Goal: Contribute content: Contribute content

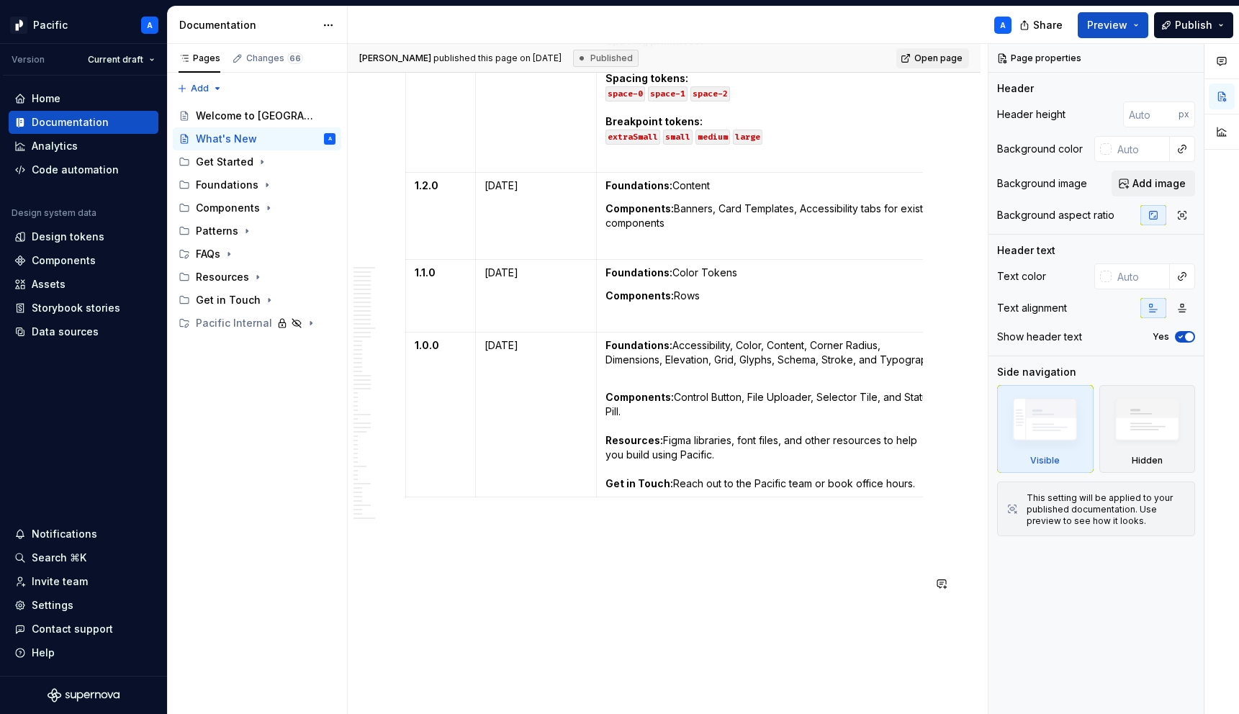
scroll to position [7648, 0]
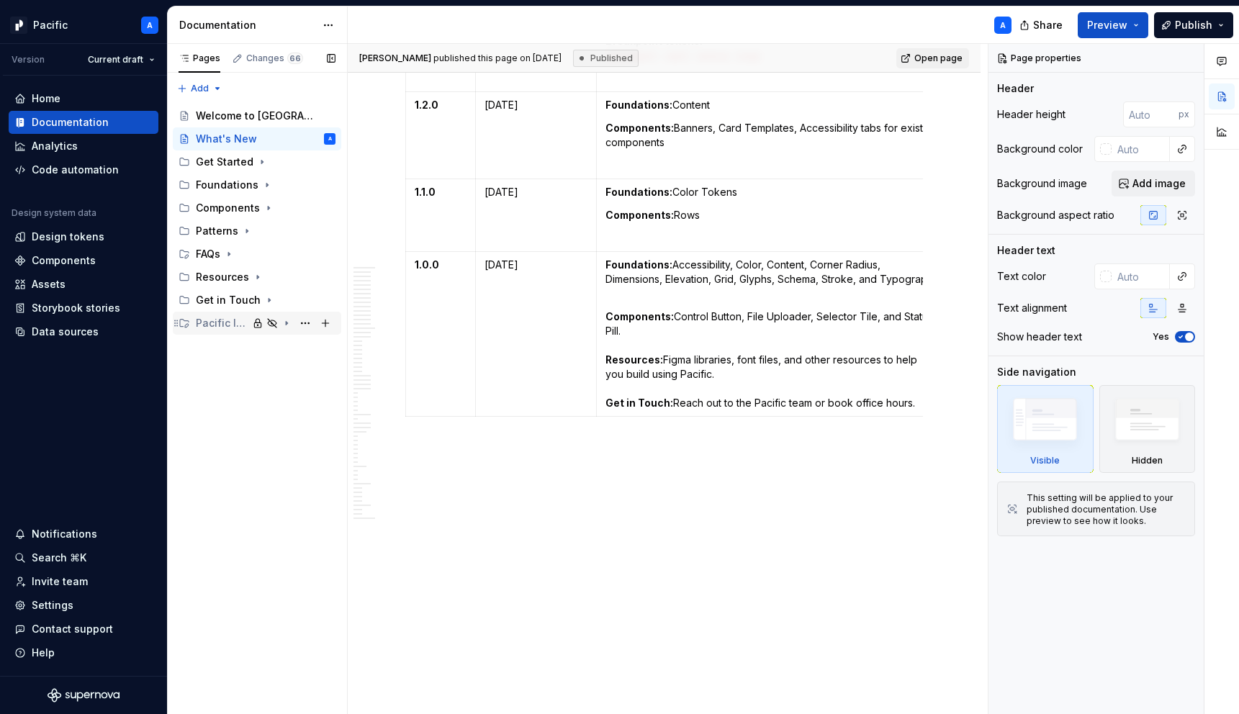
click at [289, 322] on icon "Page tree" at bounding box center [287, 323] width 12 height 12
click at [307, 369] on button "Page tree" at bounding box center [305, 369] width 20 height 20
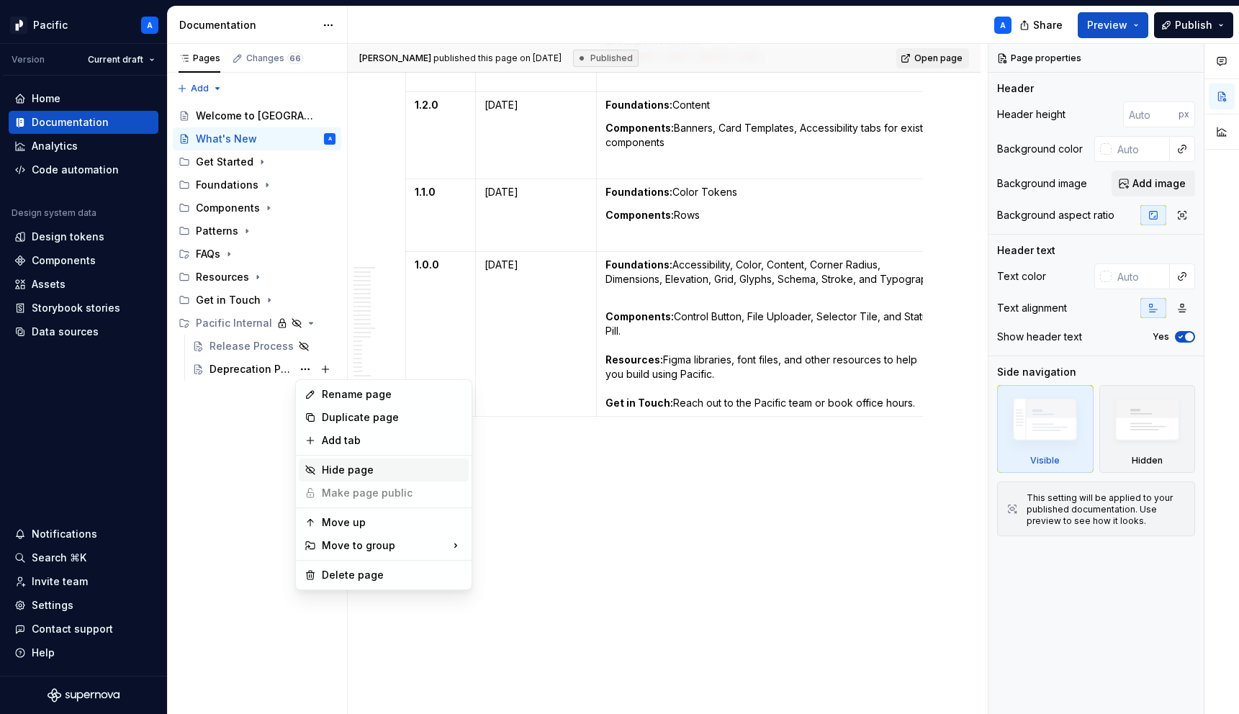
click at [330, 466] on div "Hide page" at bounding box center [392, 470] width 141 height 14
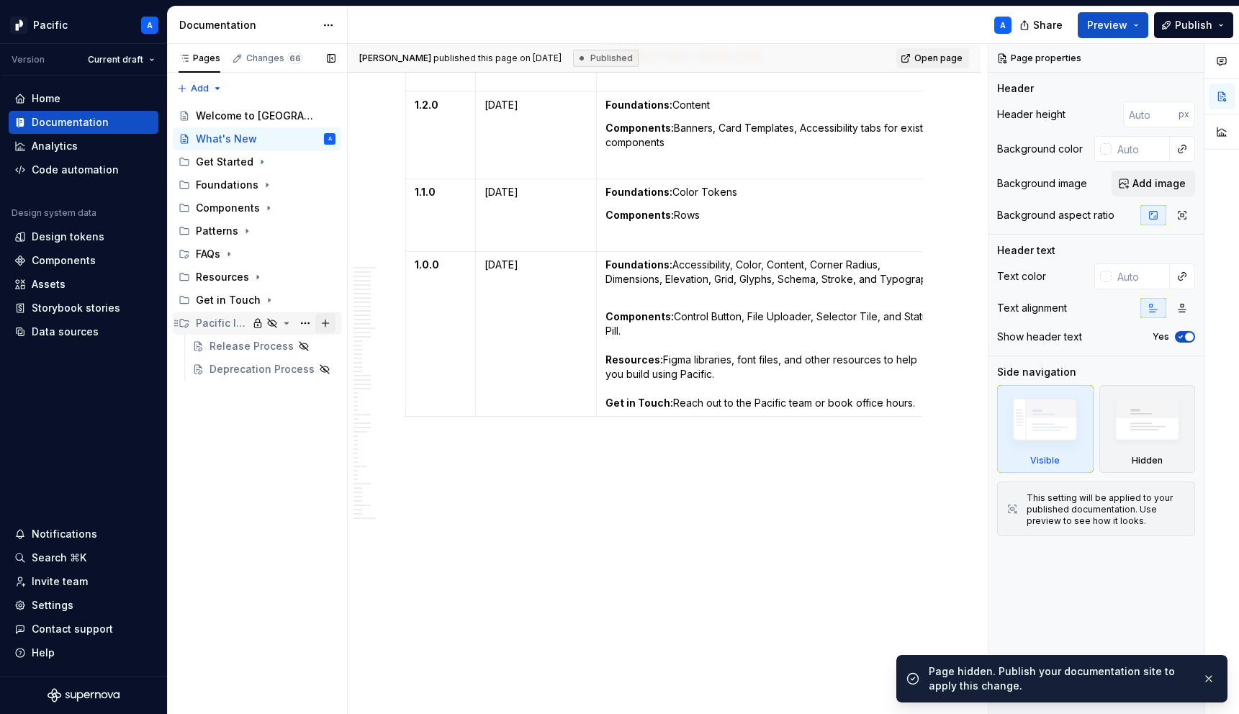
click at [326, 328] on button "Page tree" at bounding box center [325, 323] width 20 height 20
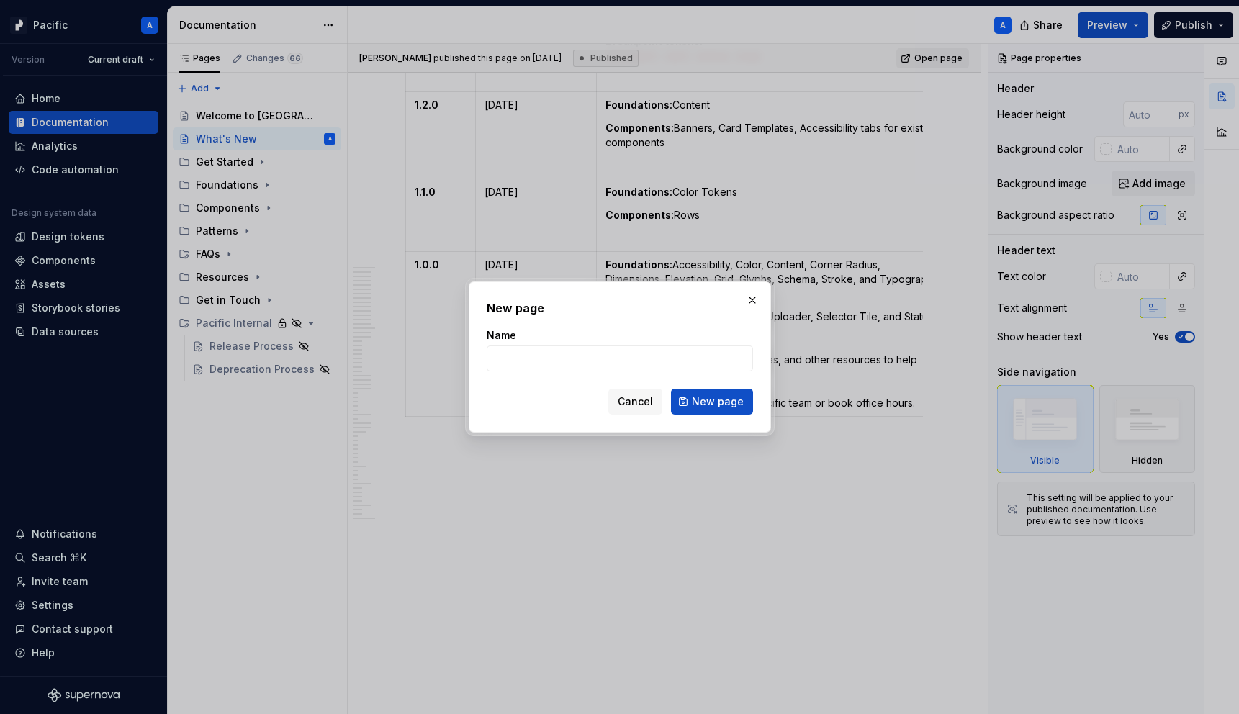
type textarea "*"
type input "Adding a Glyph"
click at [697, 408] on span "New page" at bounding box center [718, 401] width 52 height 14
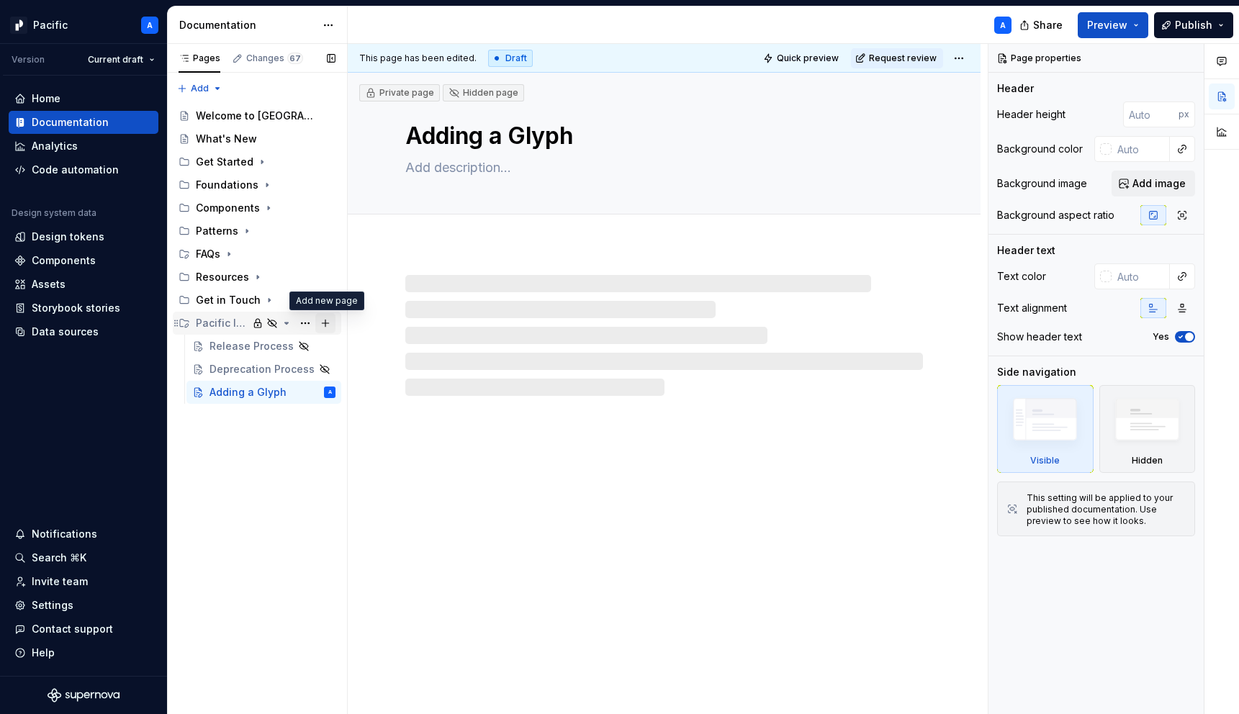
click at [327, 327] on button "Page tree" at bounding box center [325, 323] width 20 height 20
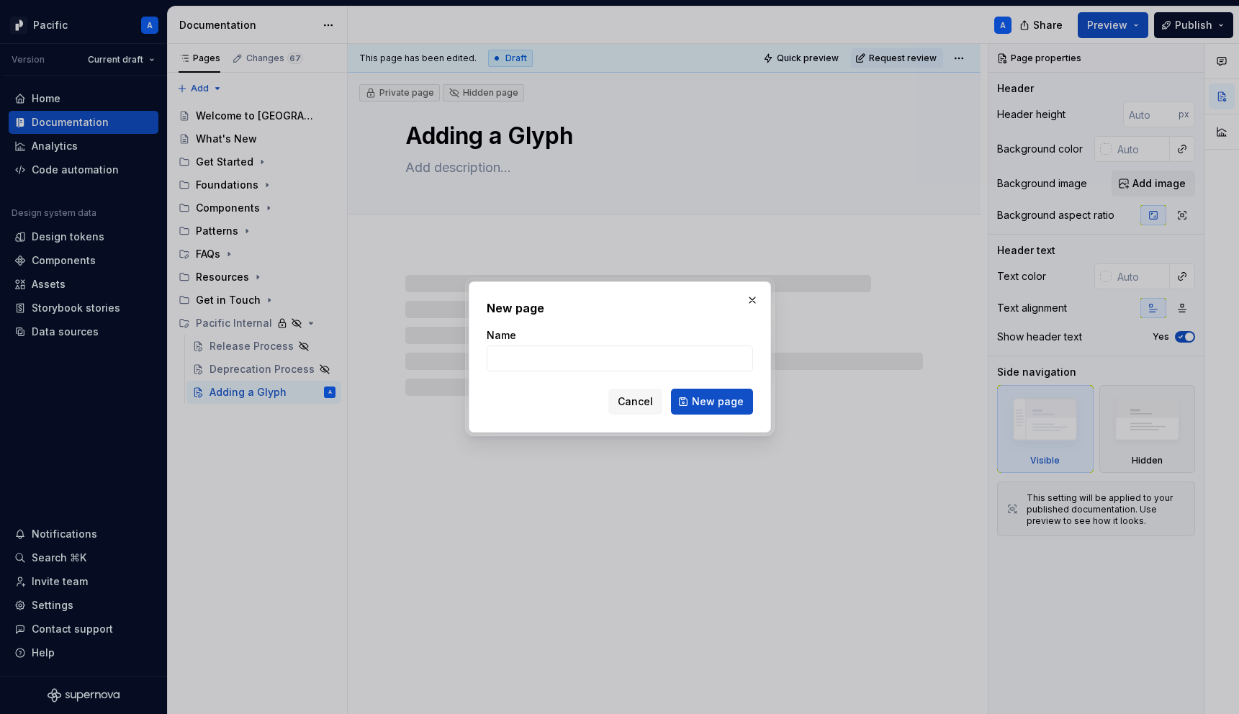
type textarea "*"
type input "A"
type textarea "*"
type input "Ad"
type textarea "*"
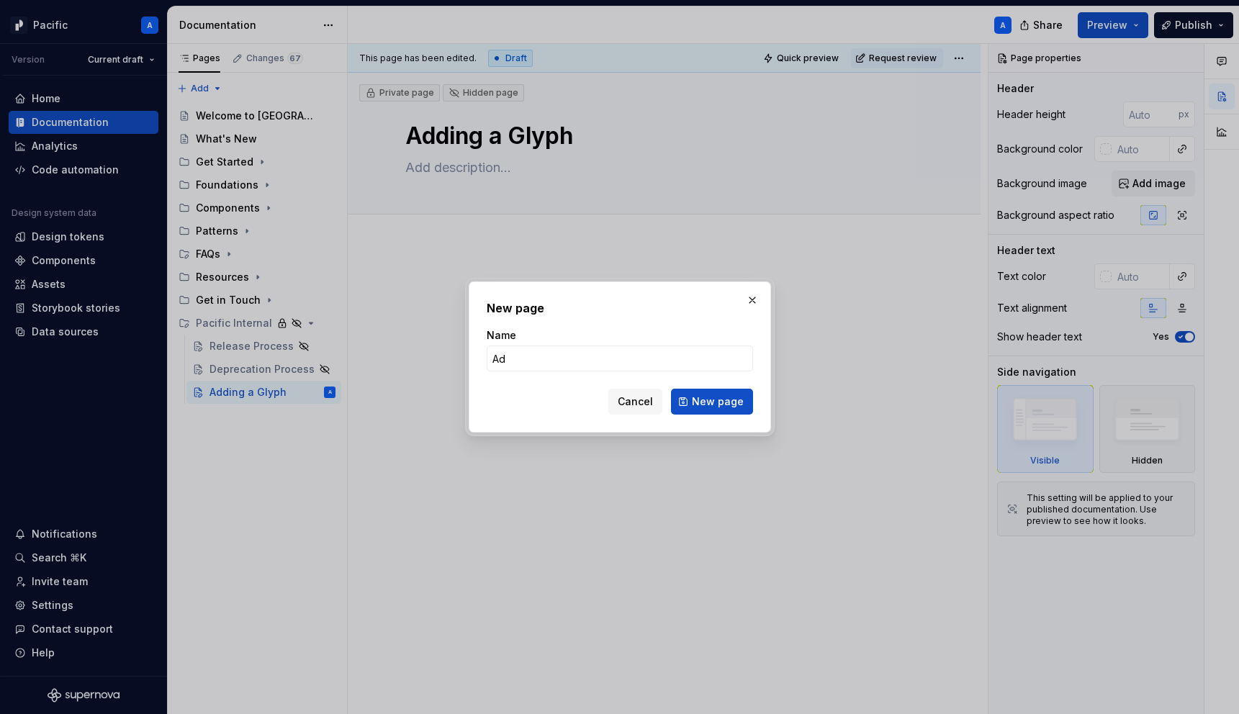
type input "Add"
type textarea "*"
type input "Adding a token"
type textarea "*"
type input "Adding a token"
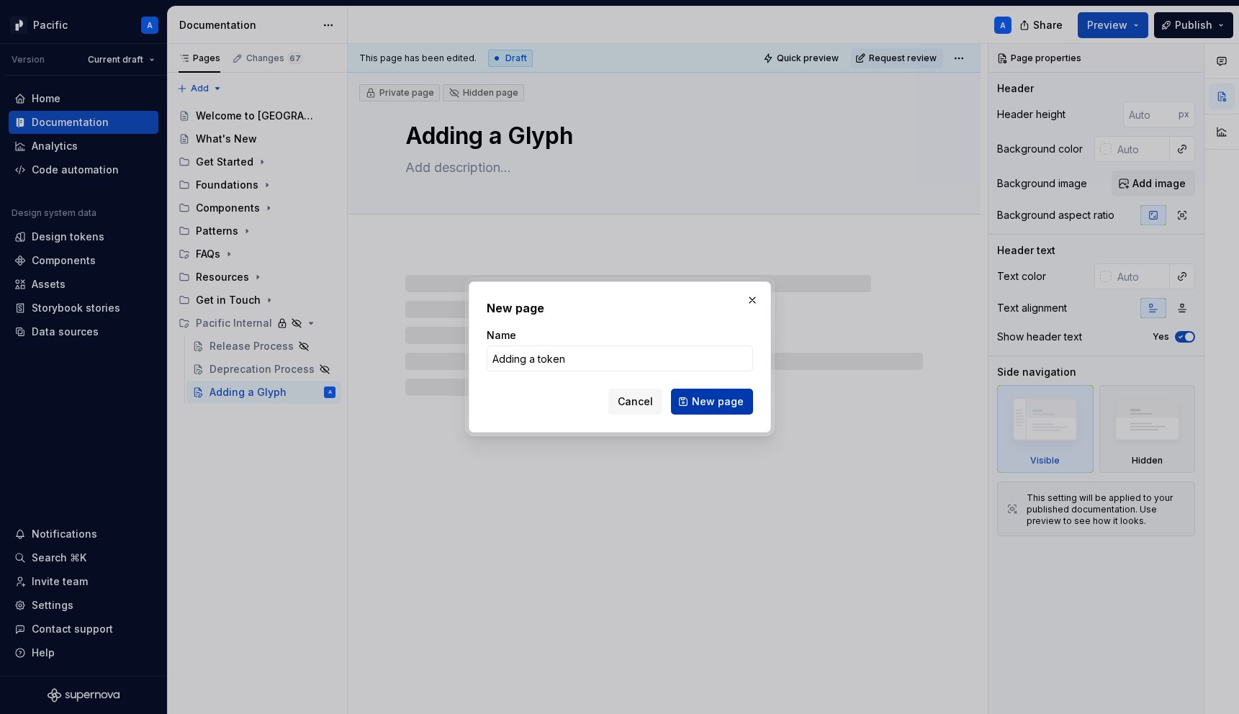
click at [742, 400] on span "New page" at bounding box center [718, 401] width 52 height 14
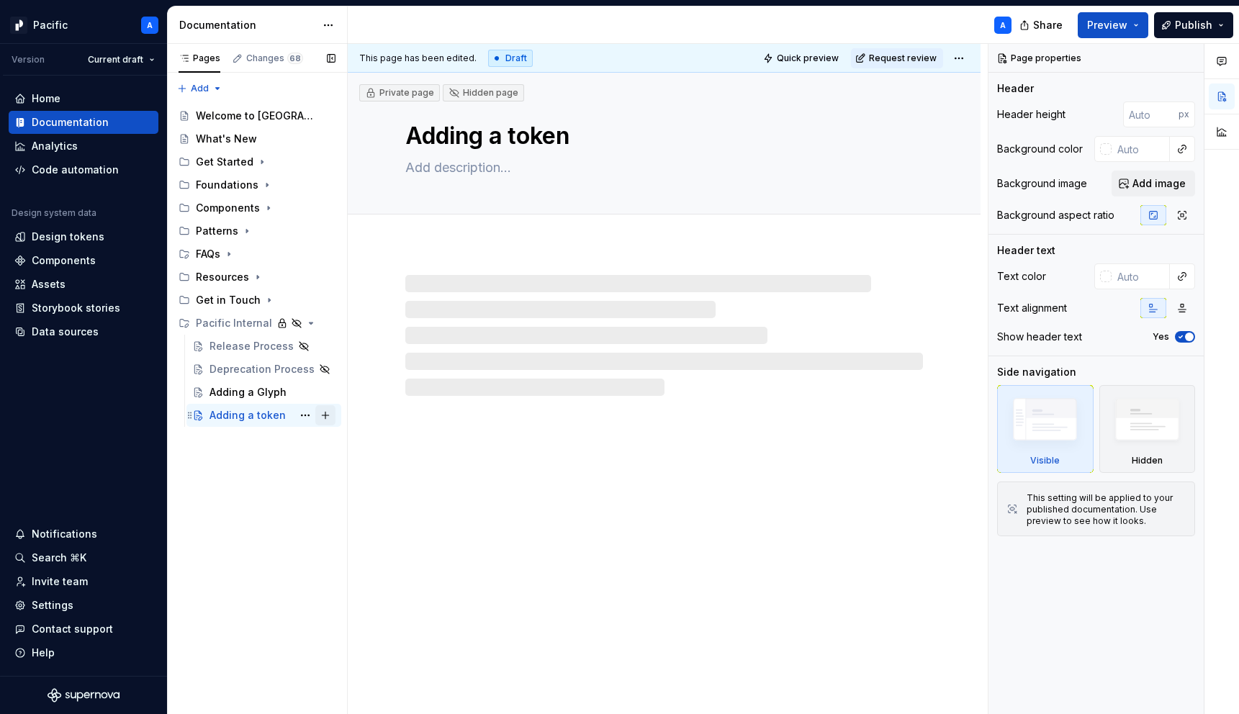
click at [327, 419] on button "Page tree" at bounding box center [325, 415] width 20 height 20
type textarea "*"
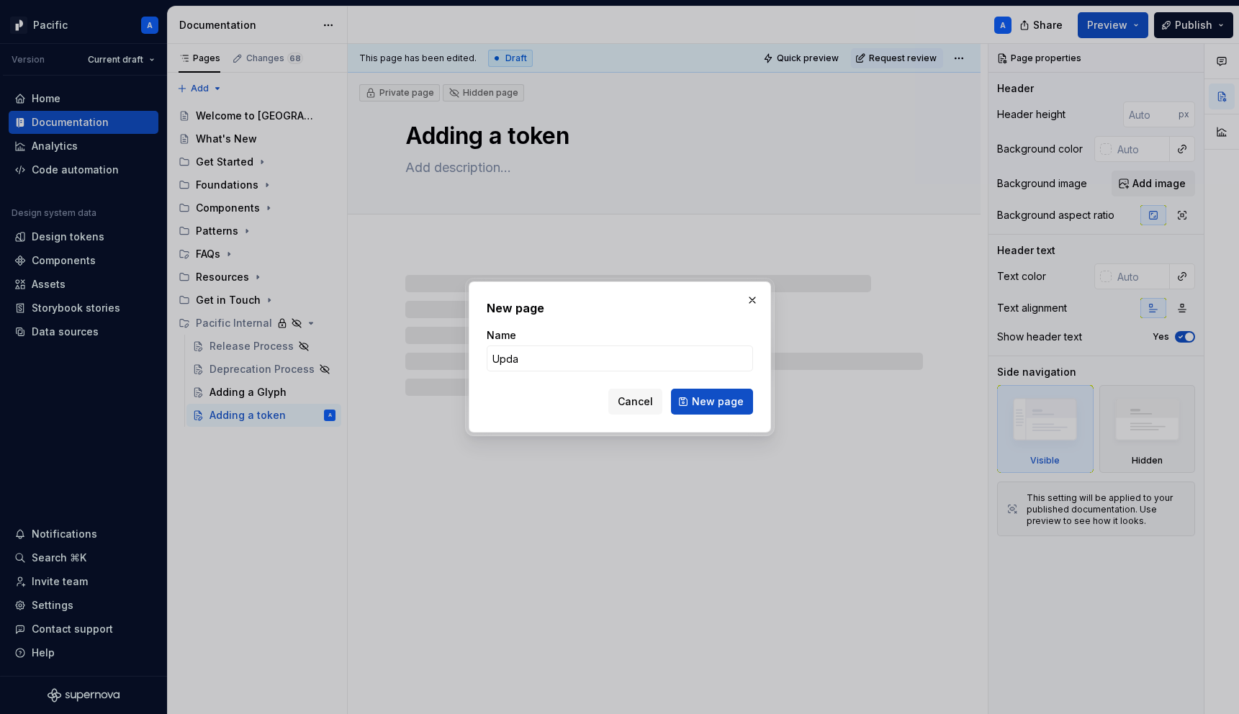
type input "Updat"
type textarea "*"
type input "Updating a compone"
type textarea "*"
type input "Updating a component"
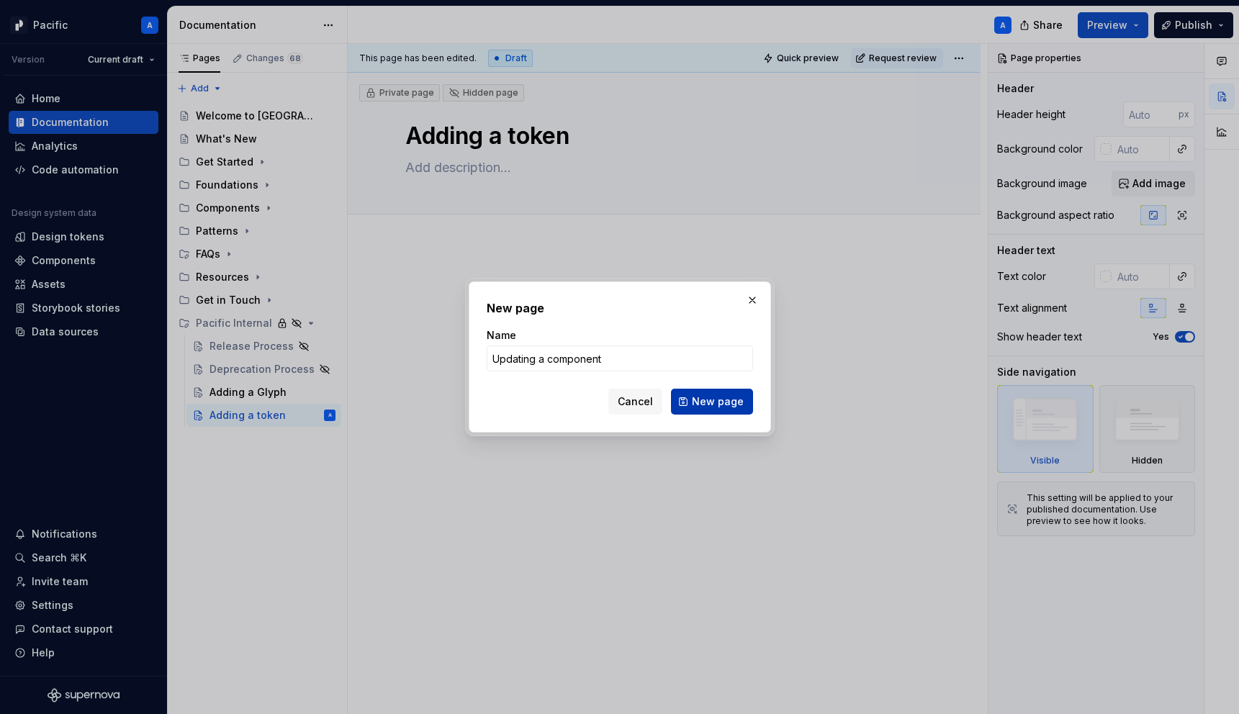
click at [718, 407] on span "New page" at bounding box center [718, 401] width 52 height 14
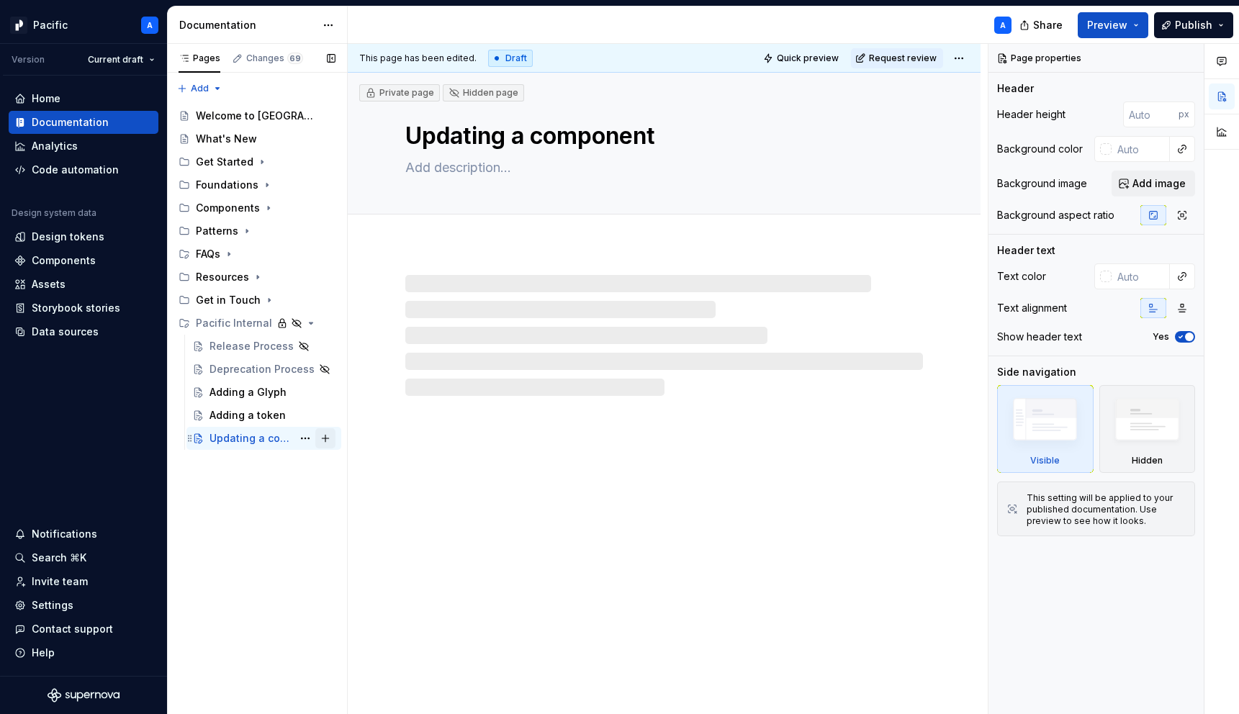
click at [326, 439] on button "Page tree" at bounding box center [325, 438] width 20 height 20
type textarea "*"
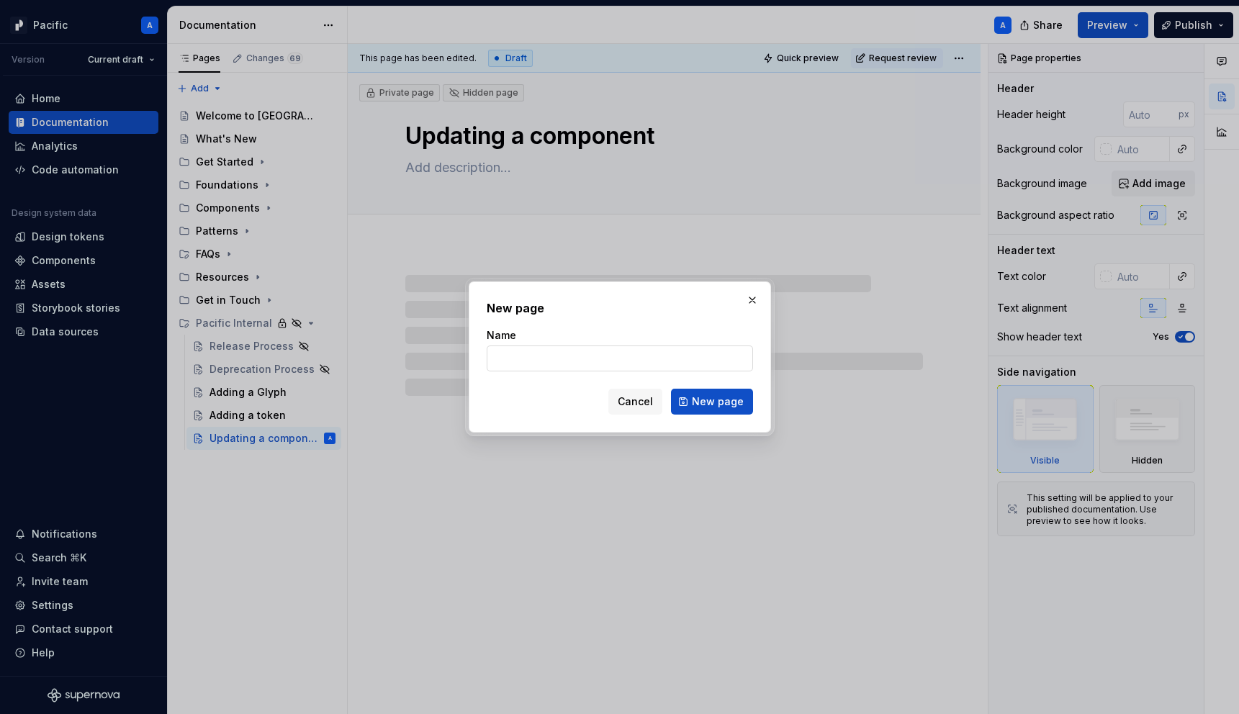
type input "U"
type textarea "*"
type input "Adding a component or pattern"
type textarea "*"
type input "Adding a component or pattern"
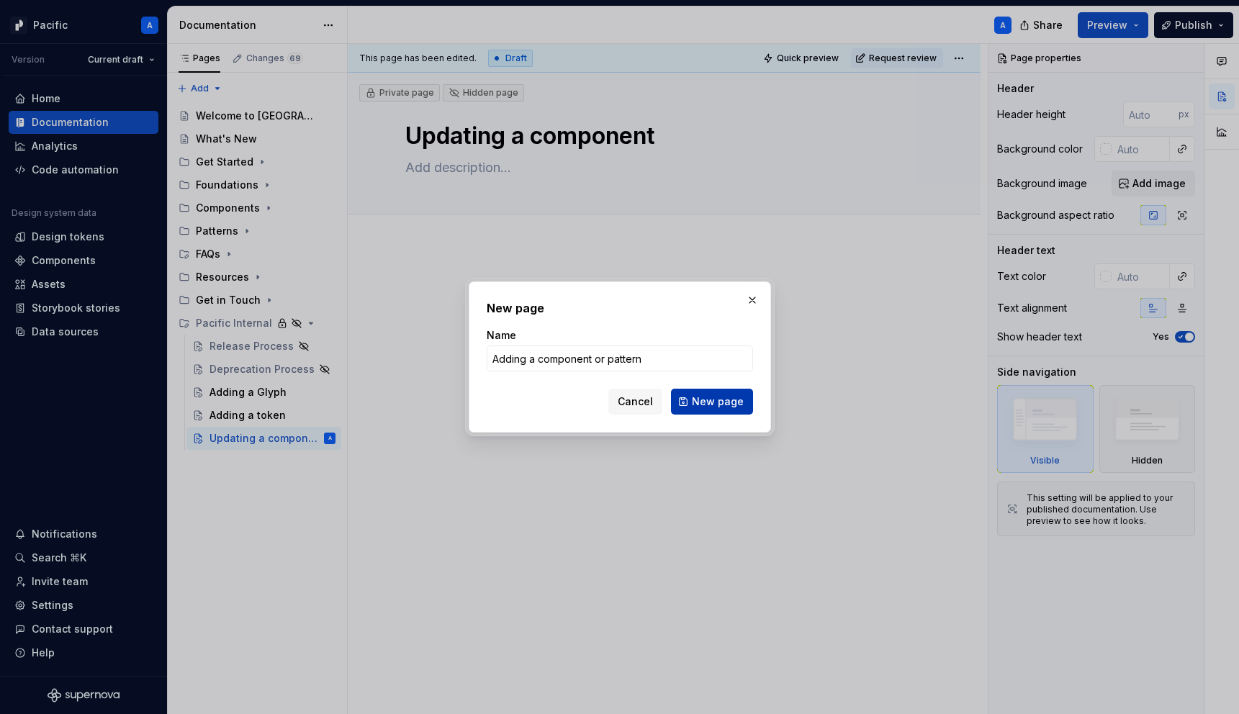
click at [698, 404] on span "New page" at bounding box center [718, 401] width 52 height 14
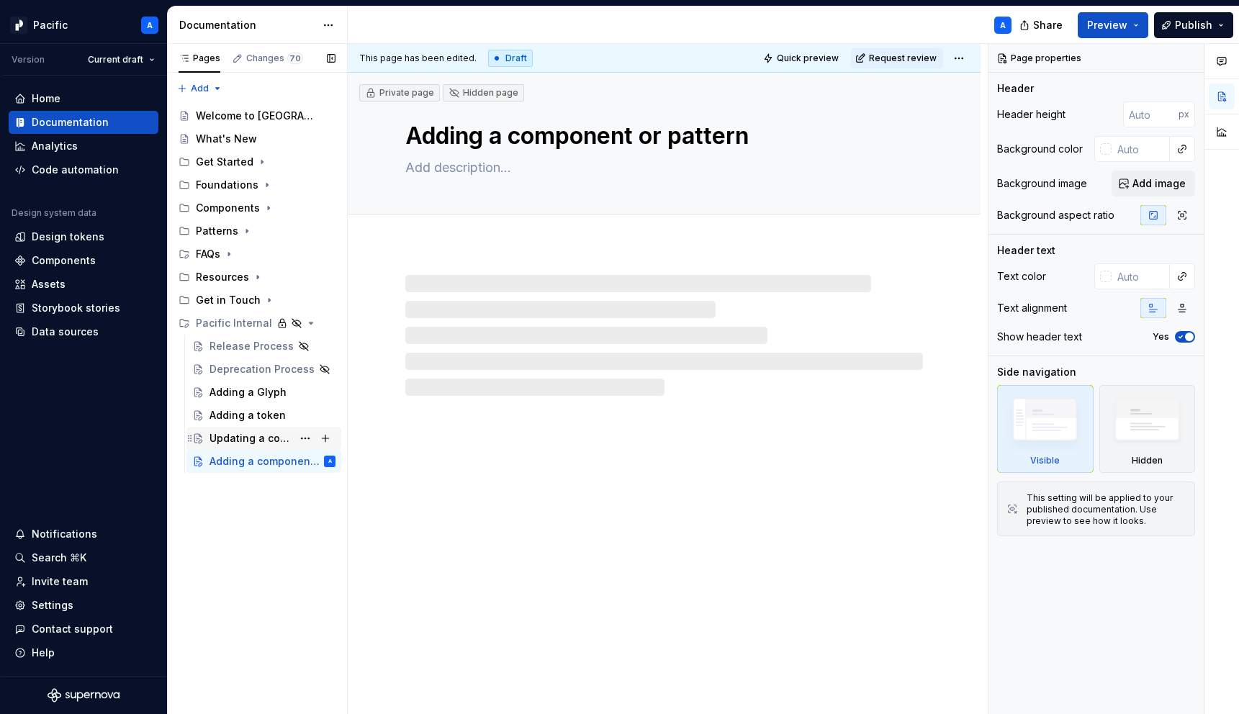
click at [251, 443] on div "Updating a component" at bounding box center [250, 438] width 83 height 14
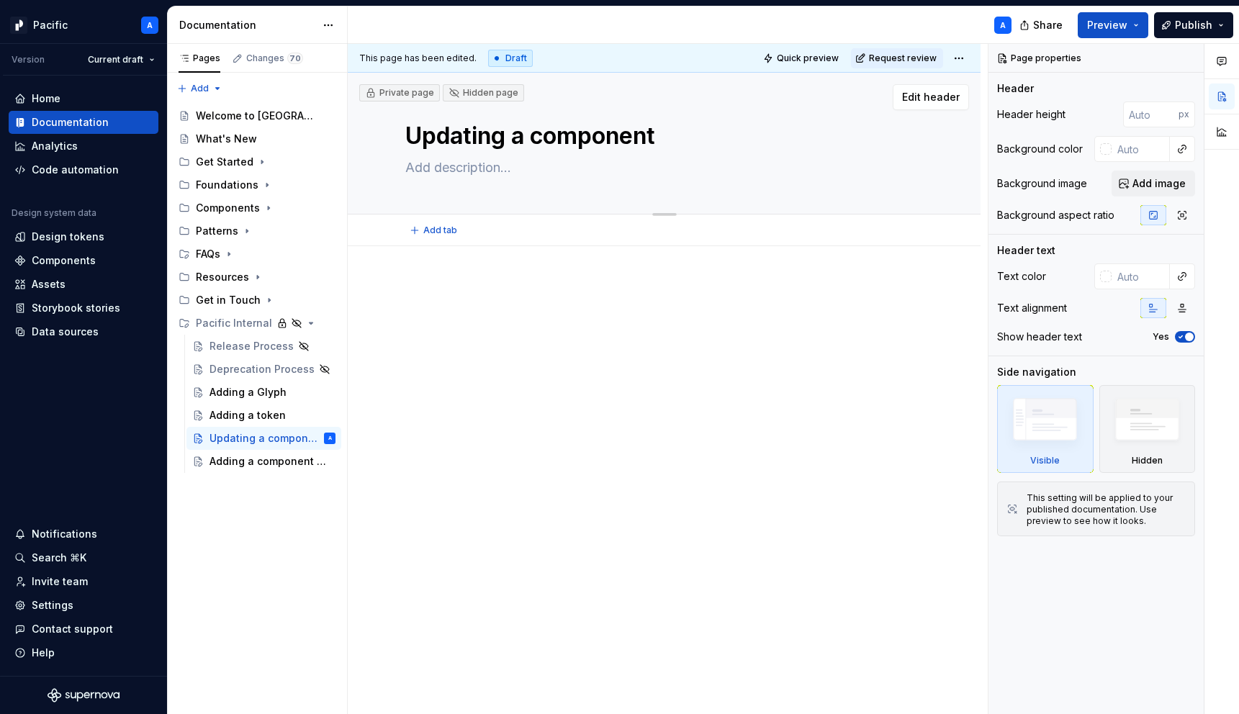
click at [458, 143] on textarea "Updating a component" at bounding box center [660, 136] width 517 height 35
type textarea "*"
type textarea "M"
type textarea "*"
type textarea "Ma"
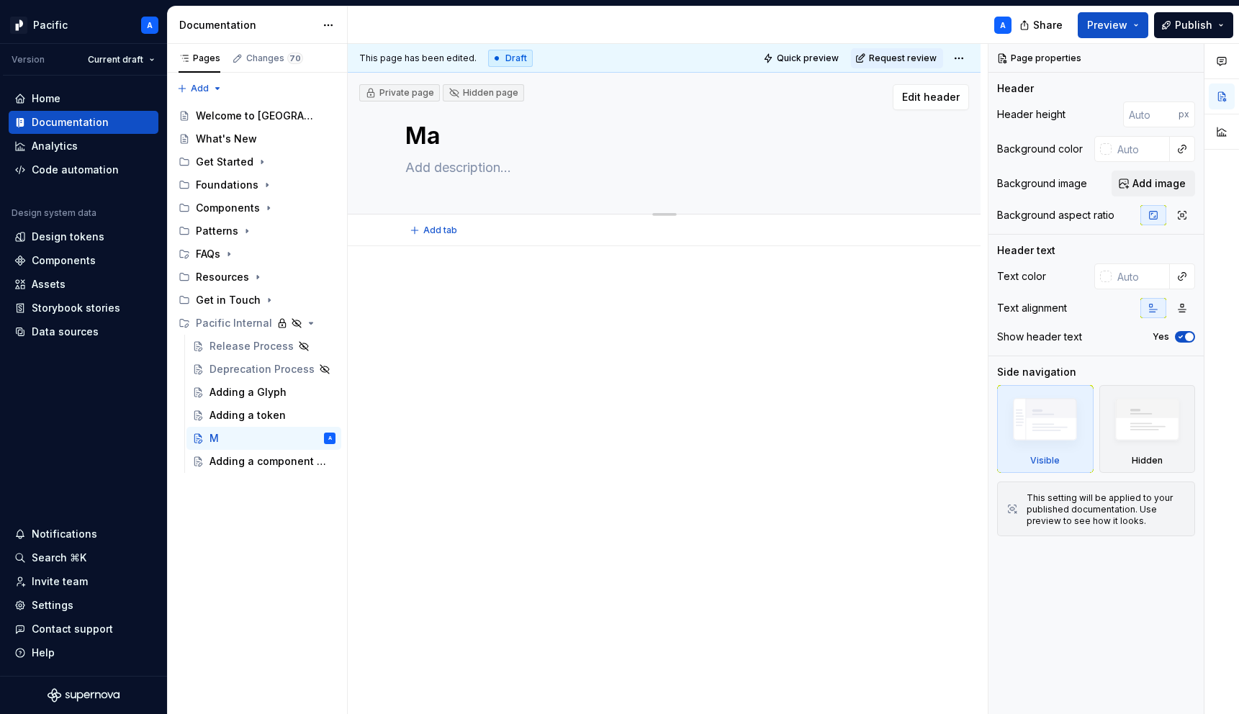
type textarea "*"
type textarea "Mak"
type textarea "*"
type textarea "Maki"
type textarea "*"
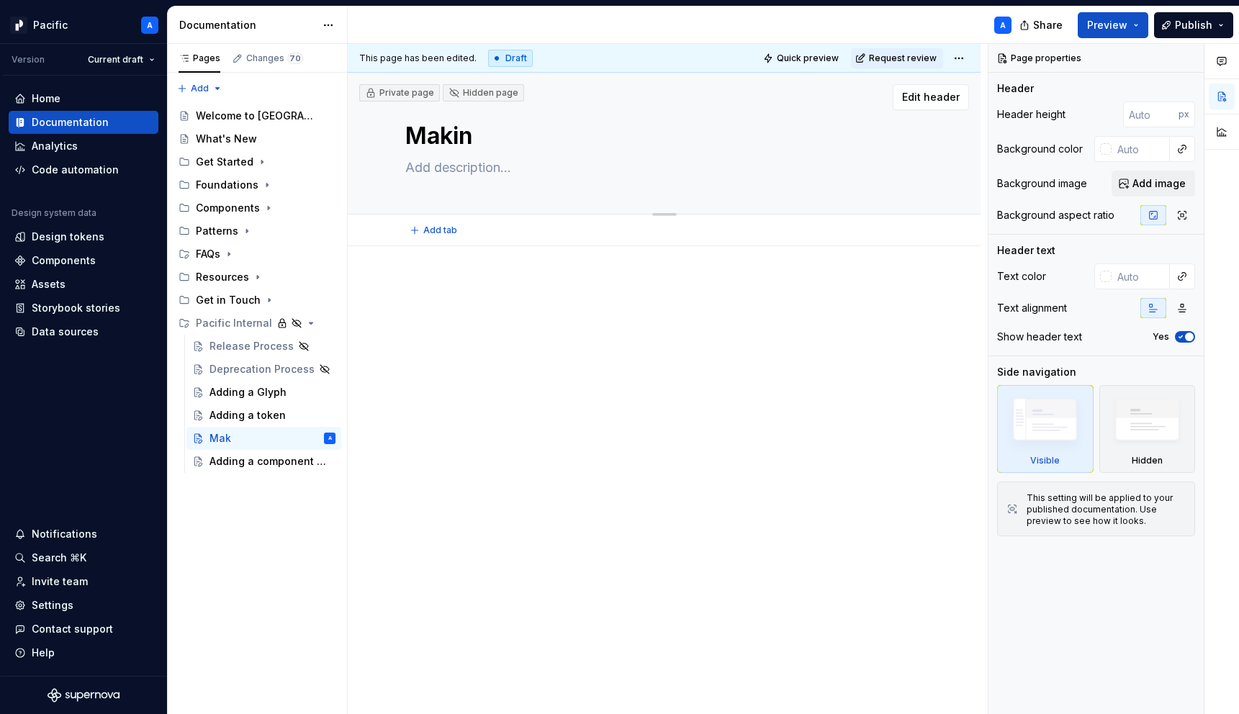
type textarea "Making"
type textarea "*"
type textarea "Making"
type textarea "*"
type textarea "Making c"
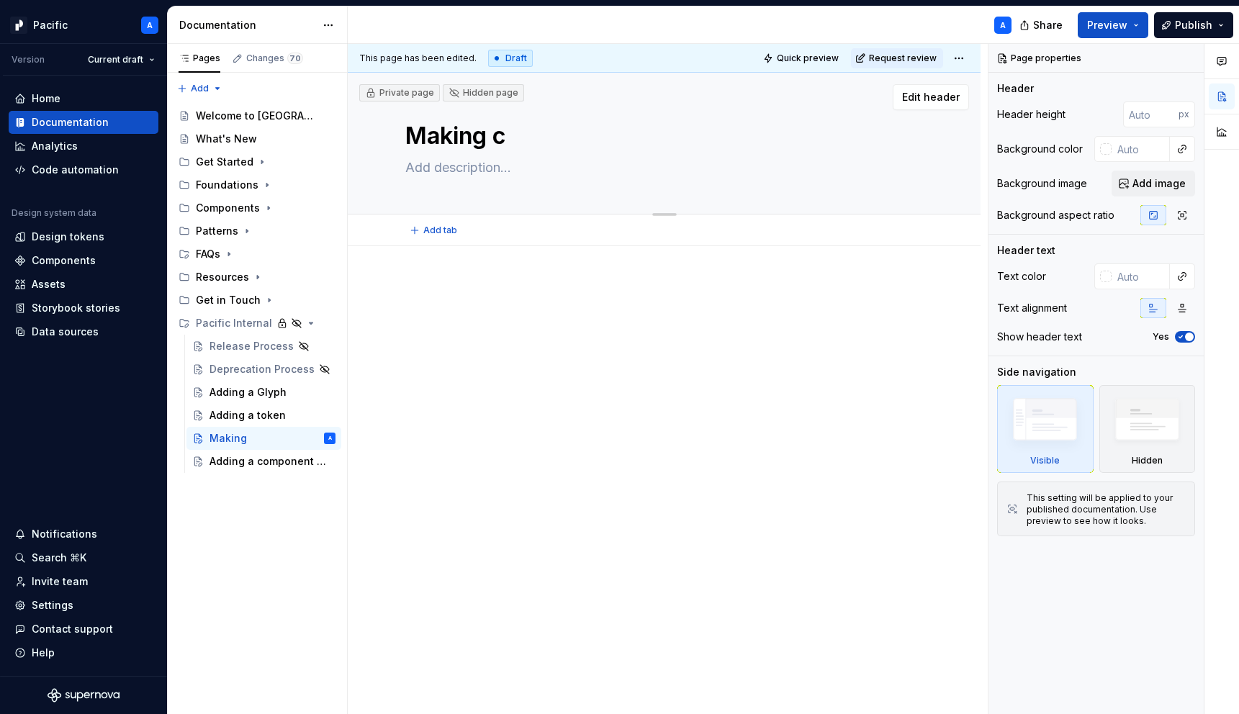
type textarea "*"
type textarea "Making ch"
type textarea "*"
type textarea "Making cha"
type textarea "*"
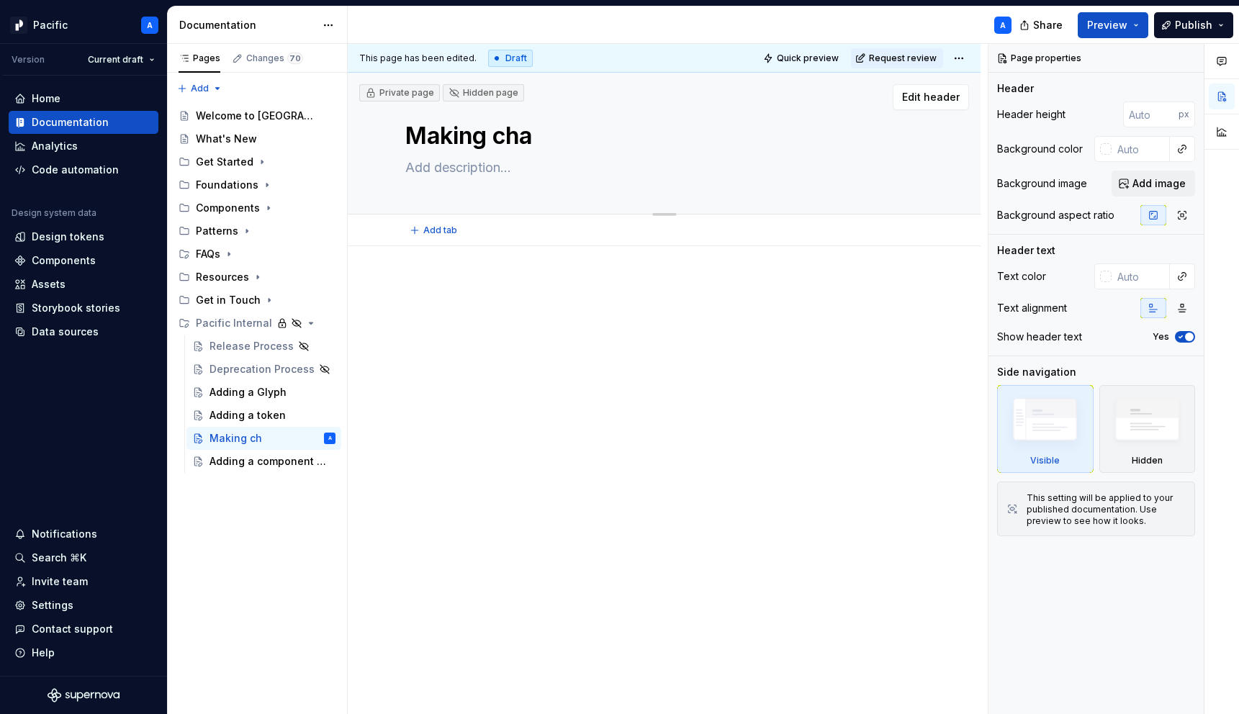
type textarea "Making chan"
type textarea "*"
type textarea "Making chang"
type textarea "*"
type textarea "Making change"
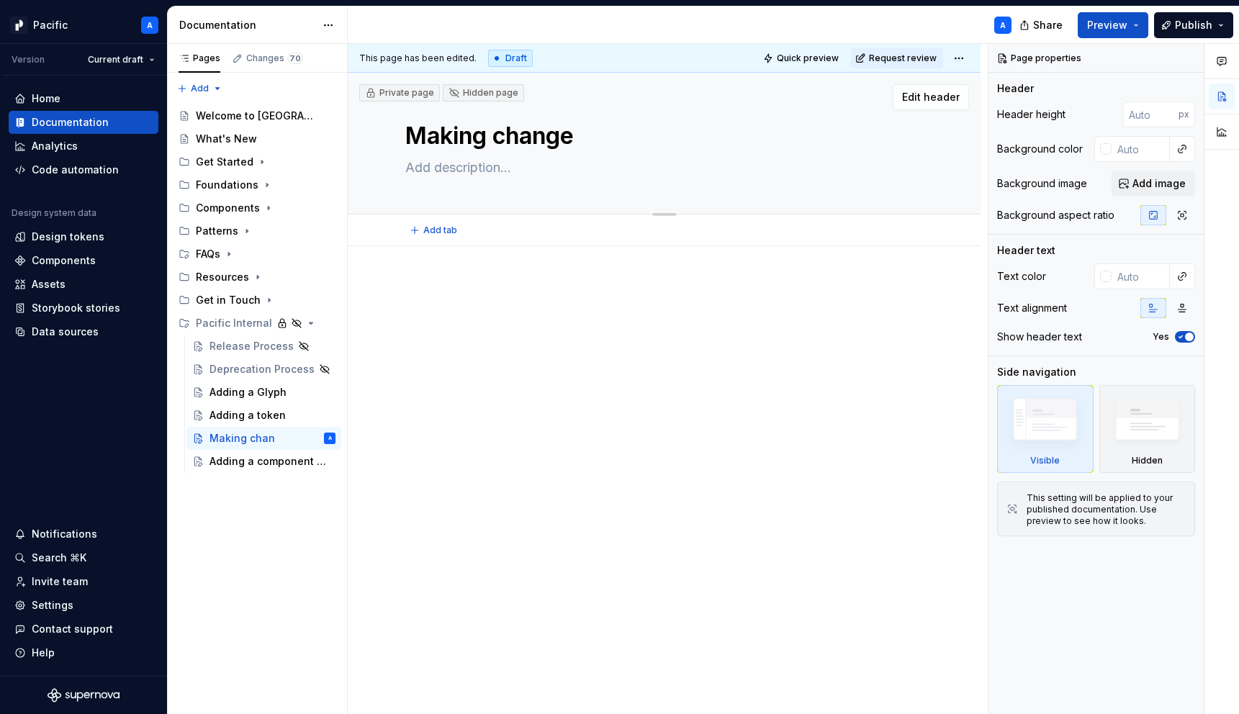
type textarea "*"
type textarea "Making changes"
type textarea "*"
type textarea "Making changes t"
type textarea "*"
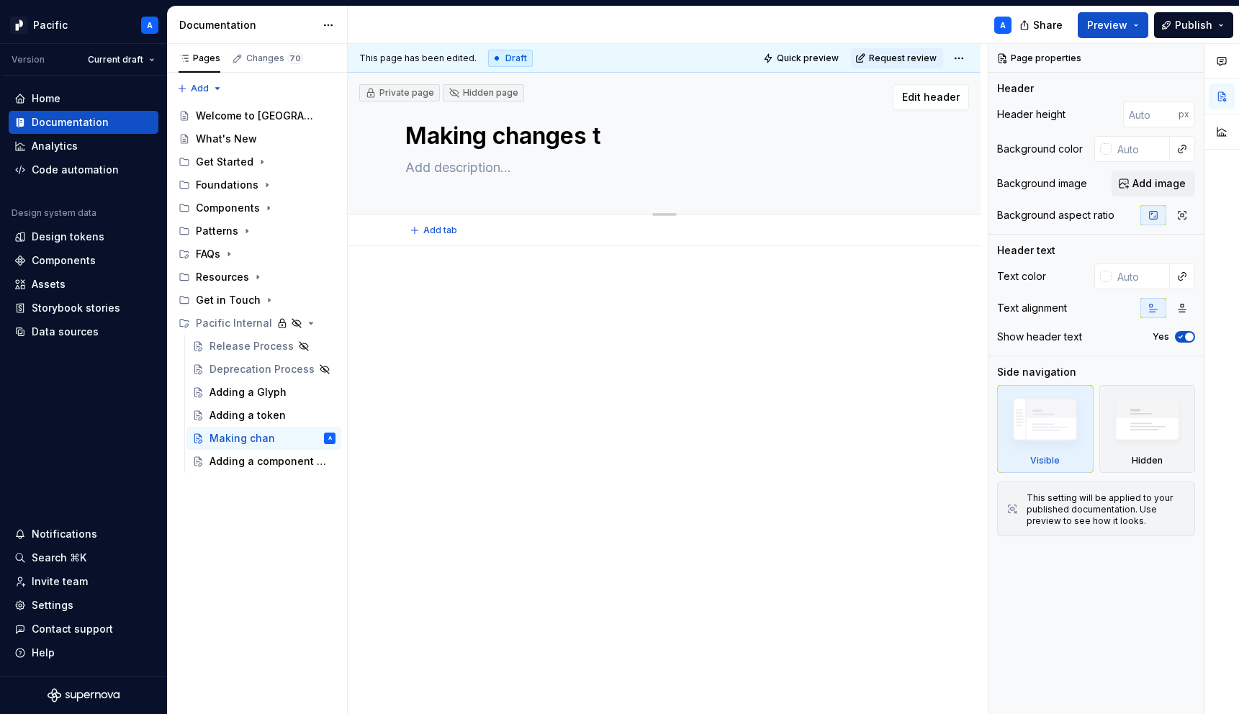
type textarea "Making changes to"
type textarea "*"
type textarea "Making changes to"
type textarea "*"
type textarea "Making changes to a"
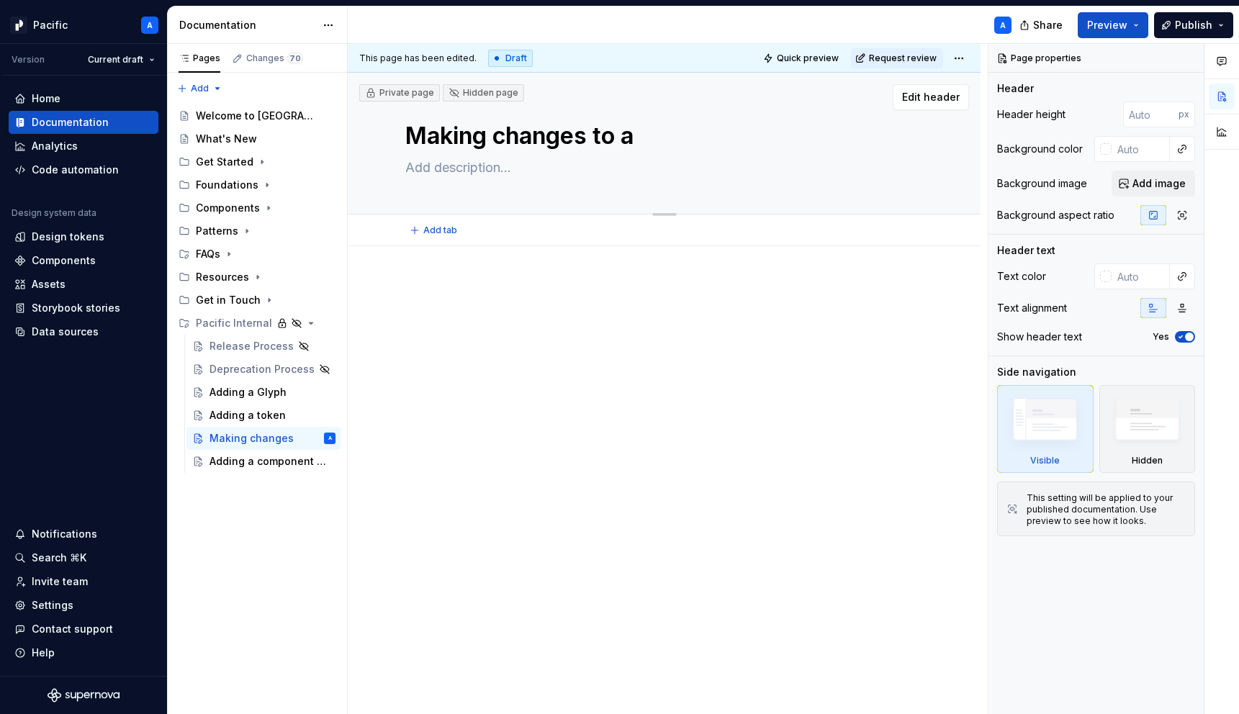
type textarea "*"
type textarea "Making changes to a"
drag, startPoint x: 495, startPoint y: 134, endPoint x: 741, endPoint y: 181, distance: 249.9
click at [741, 181] on div "Making changes to a" at bounding box center [663, 143] width 517 height 141
type textarea "*"
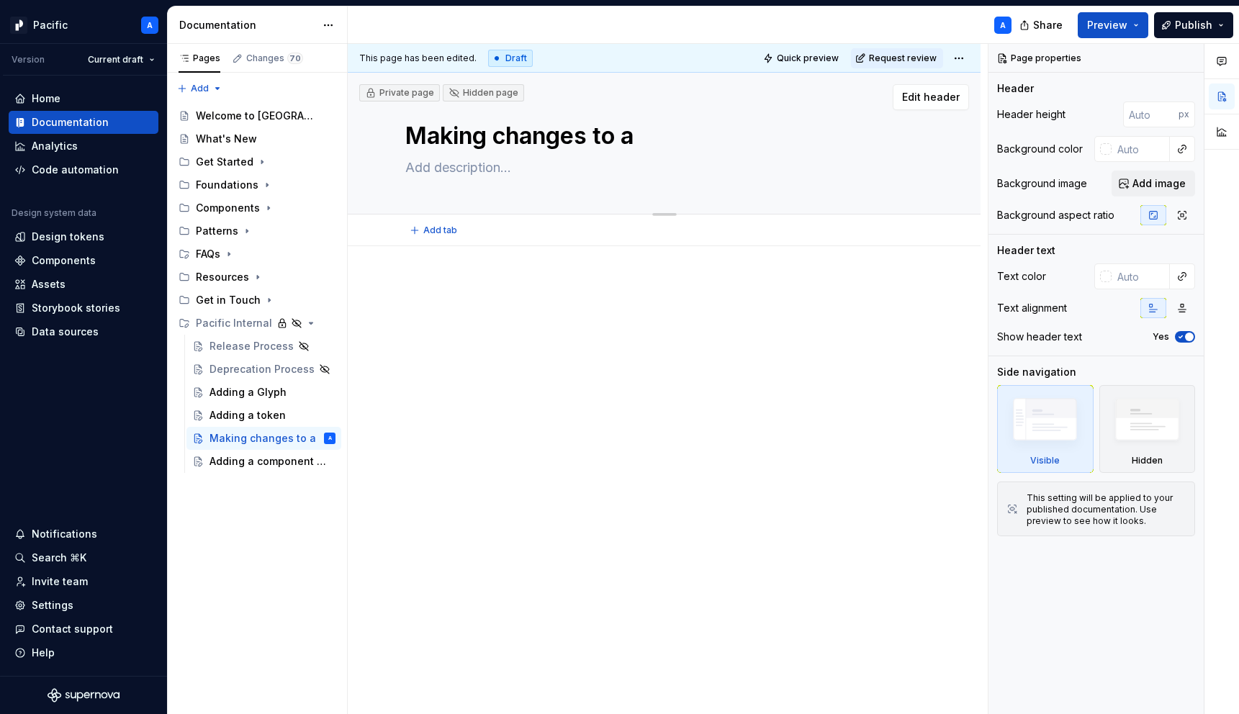
type textarea "Making C"
type textarea "*"
type textarea "Making Ch"
type textarea "*"
type textarea "Making Cha"
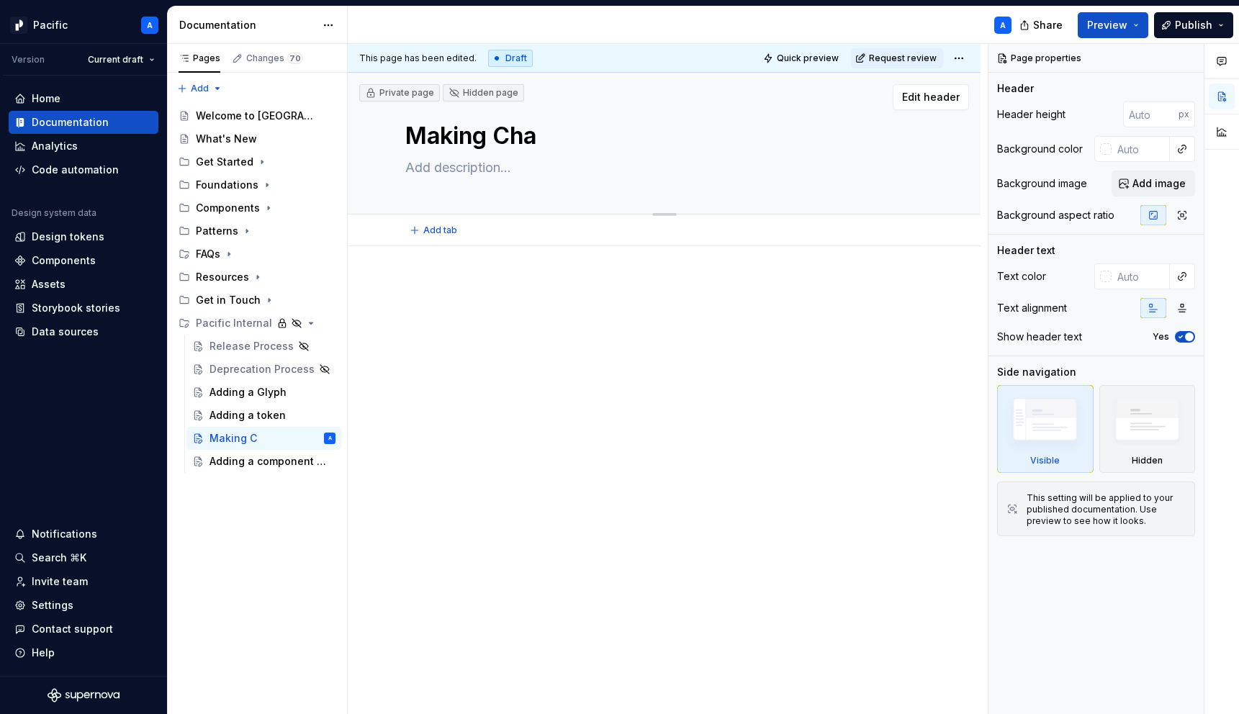
type textarea "*"
type textarea "Making Chan"
type textarea "*"
type textarea "Making Chang"
type textarea "*"
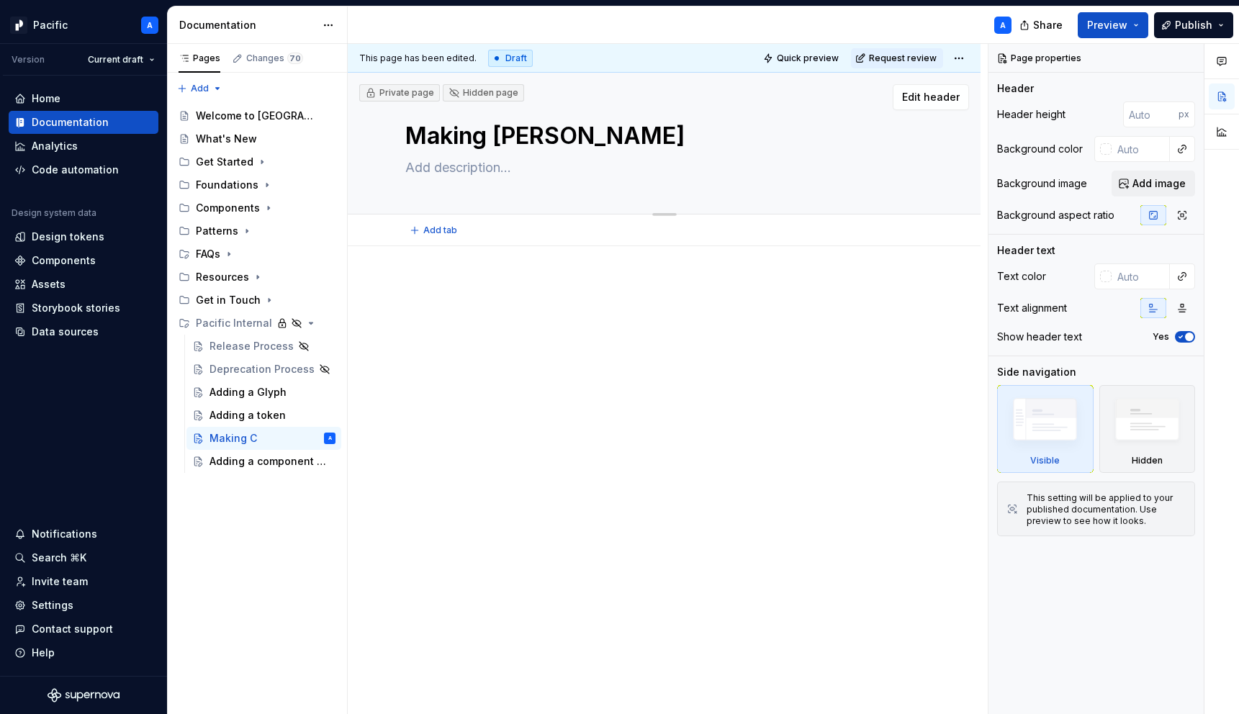
type textarea "Making Change"
type textarea "*"
type textarea "Making Changes"
type textarea "*"
type textarea "Making Changes t"
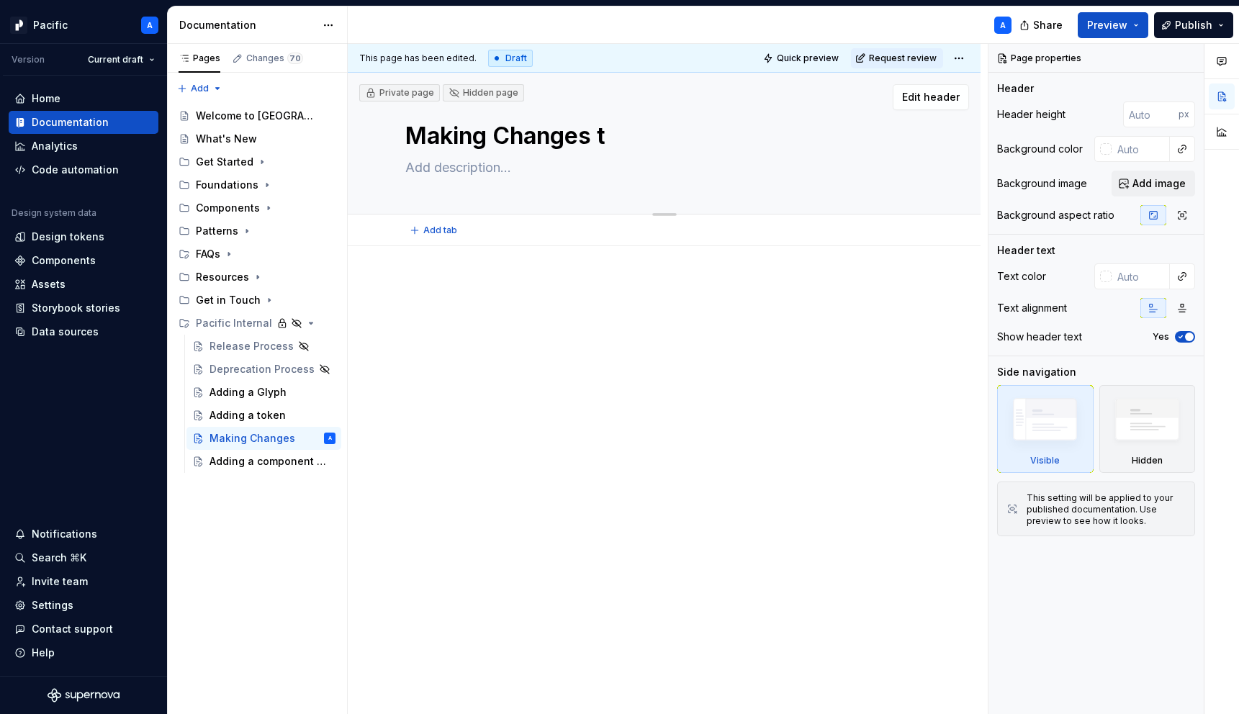
type textarea "*"
type textarea "Making Changes to"
type textarea "*"
type textarea "Making Changes to"
type textarea "*"
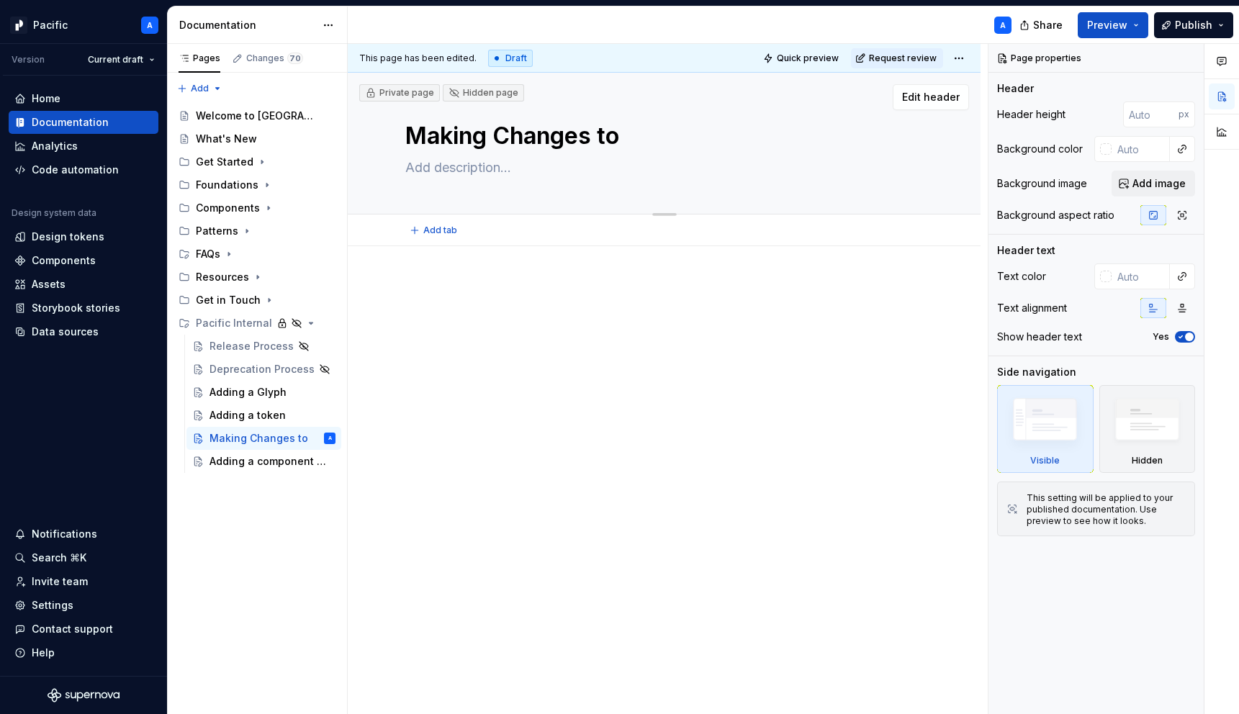
type textarea "Making Changes to a"
type textarea "*"
type textarea "Making Changes to a"
type textarea "*"
type textarea "Making Changes to a A"
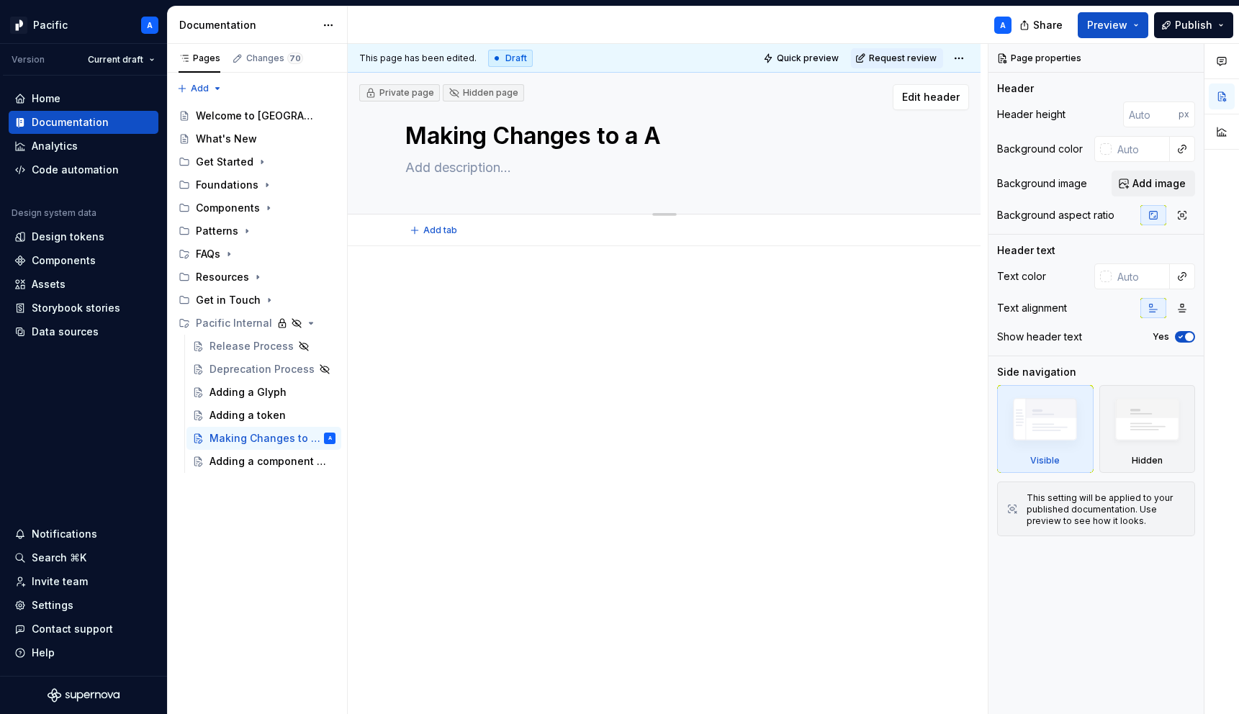
type textarea "*"
type textarea "Making Changes to a"
drag, startPoint x: 652, startPoint y: 148, endPoint x: 663, endPoint y: 154, distance: 12.2
click at [663, 154] on div "Making Changes to a" at bounding box center [663, 143] width 517 height 141
type textarea "*"
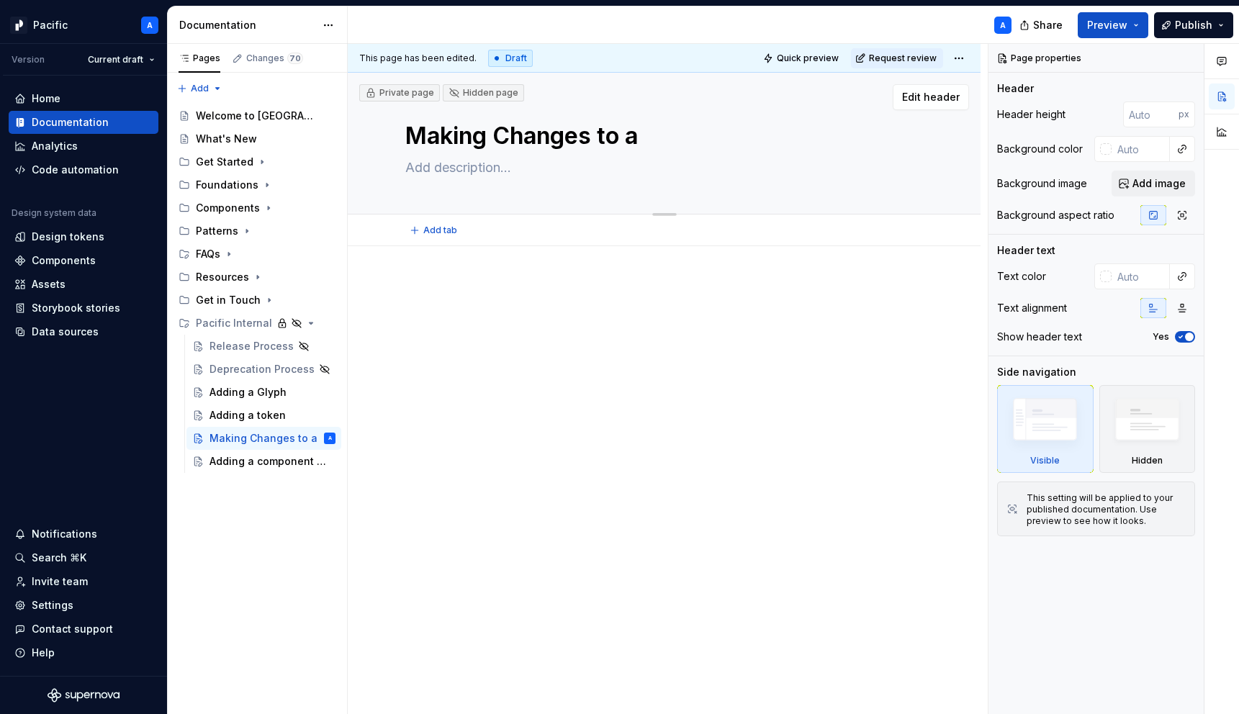
type textarea "Making Changes to t"
type textarea "*"
type textarea "Making Changes to te"
type textarea "*"
type textarea "Making Changes to t"
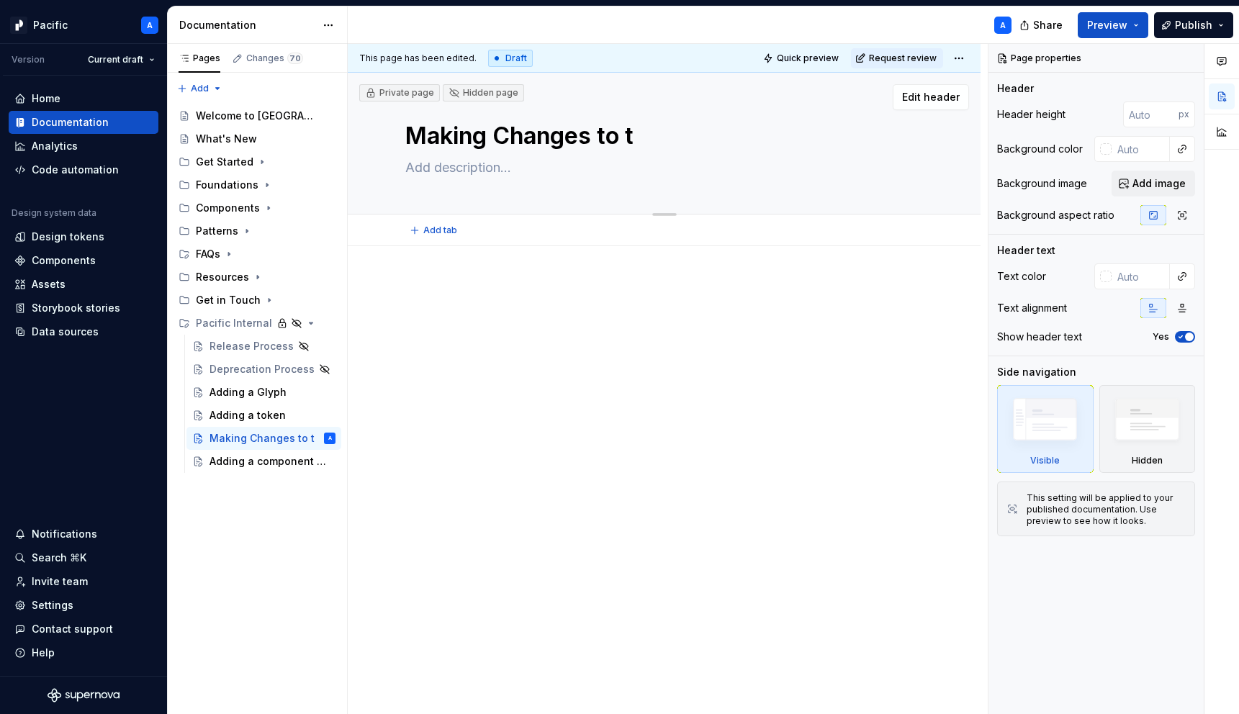
type textarea "*"
type textarea "Making Changes to th"
type textarea "*"
type textarea "Making Changes to the"
type textarea "*"
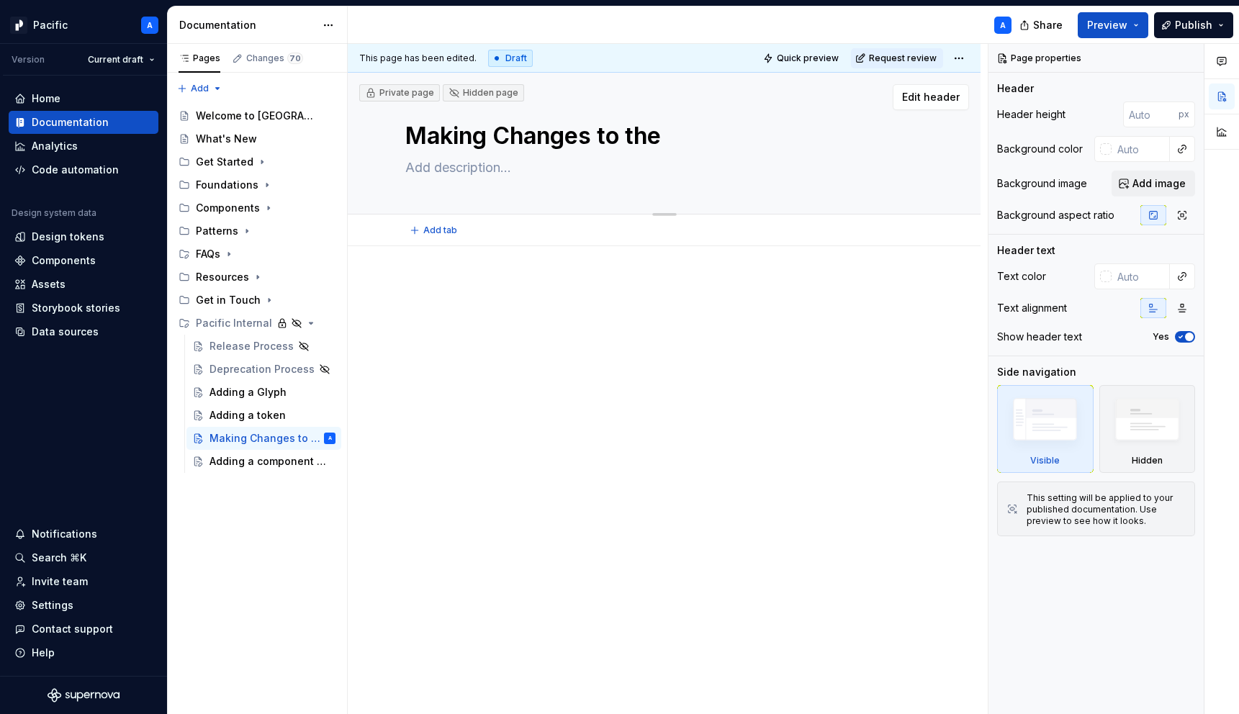
type textarea "Making Changes to the S"
type textarea "*"
type textarea "Making Changes to the Sy"
type textarea "*"
type textarea "Making Changes to the Sys"
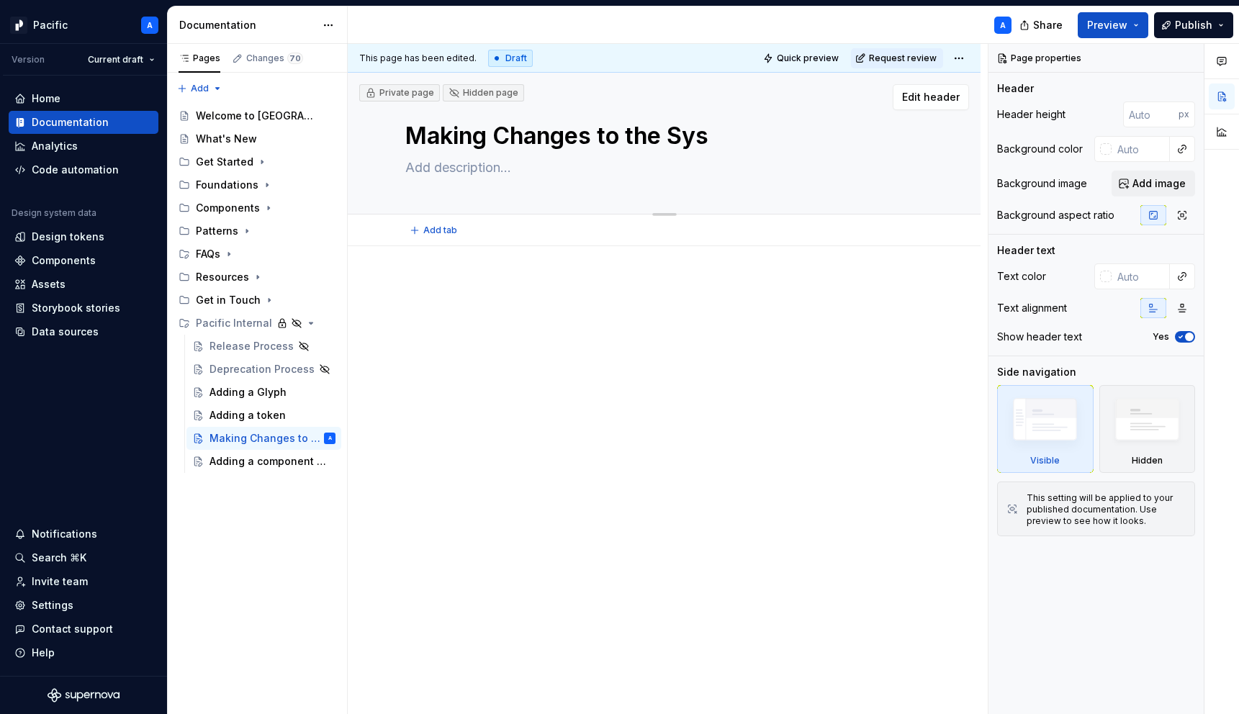
type textarea "*"
type textarea "Making Changes to the Syst"
type textarea "*"
type textarea "Making Changes to the Syste"
type textarea "*"
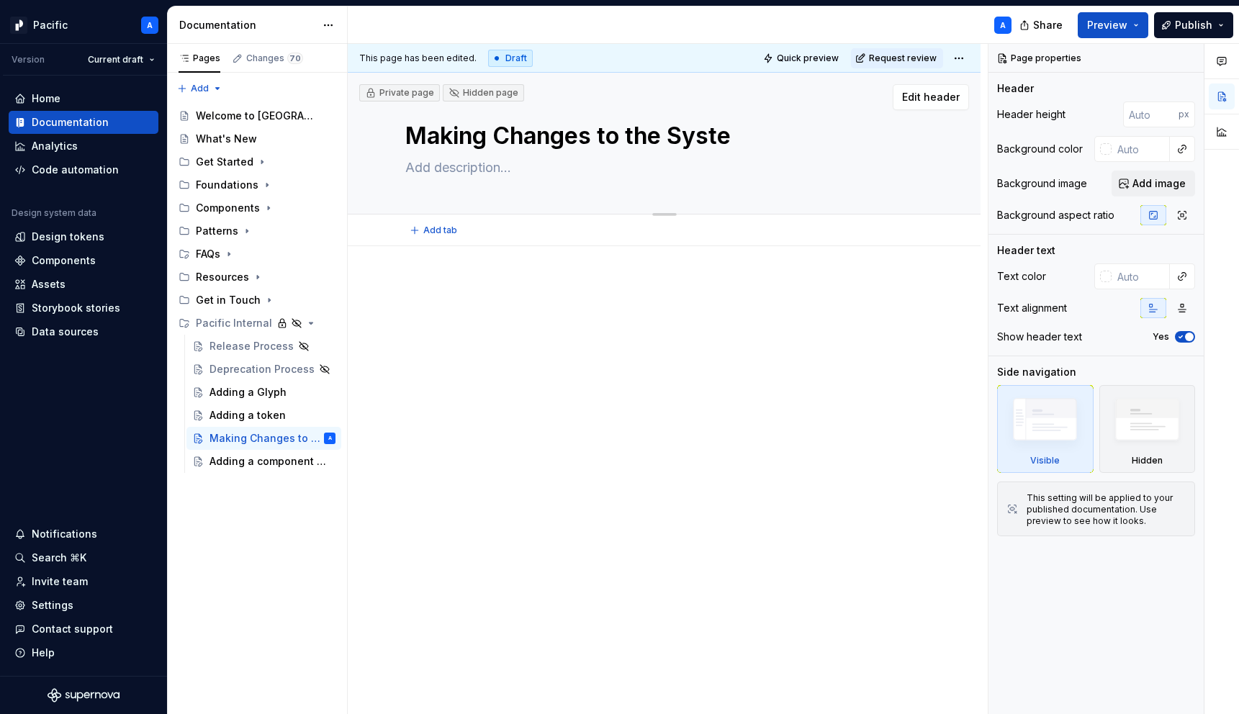
type textarea "Making Changes to the System"
type textarea "*"
type textarea "Making Changes to the System"
click at [214, 545] on div "Pages Changes 70 Add Accessibility guide for tree Page tree. Navigate the tree …" at bounding box center [257, 379] width 180 height 671
click at [255, 466] on div "Adding a component or pattern" at bounding box center [250, 461] width 83 height 14
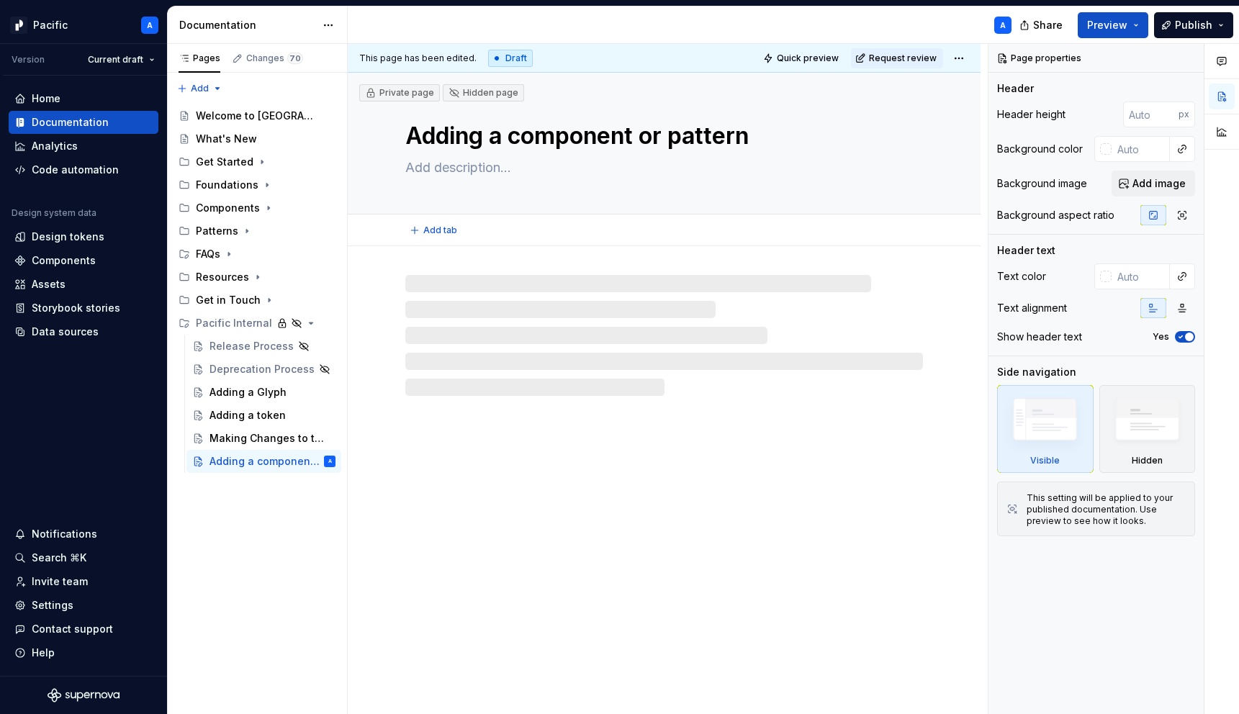
click at [509, 131] on textarea "Adding a component or pattern" at bounding box center [660, 136] width 517 height 35
drag, startPoint x: 493, startPoint y: 138, endPoint x: 778, endPoint y: 145, distance: 285.1
click at [778, 145] on textarea "Adding a component or pattern" at bounding box center [660, 136] width 517 height 35
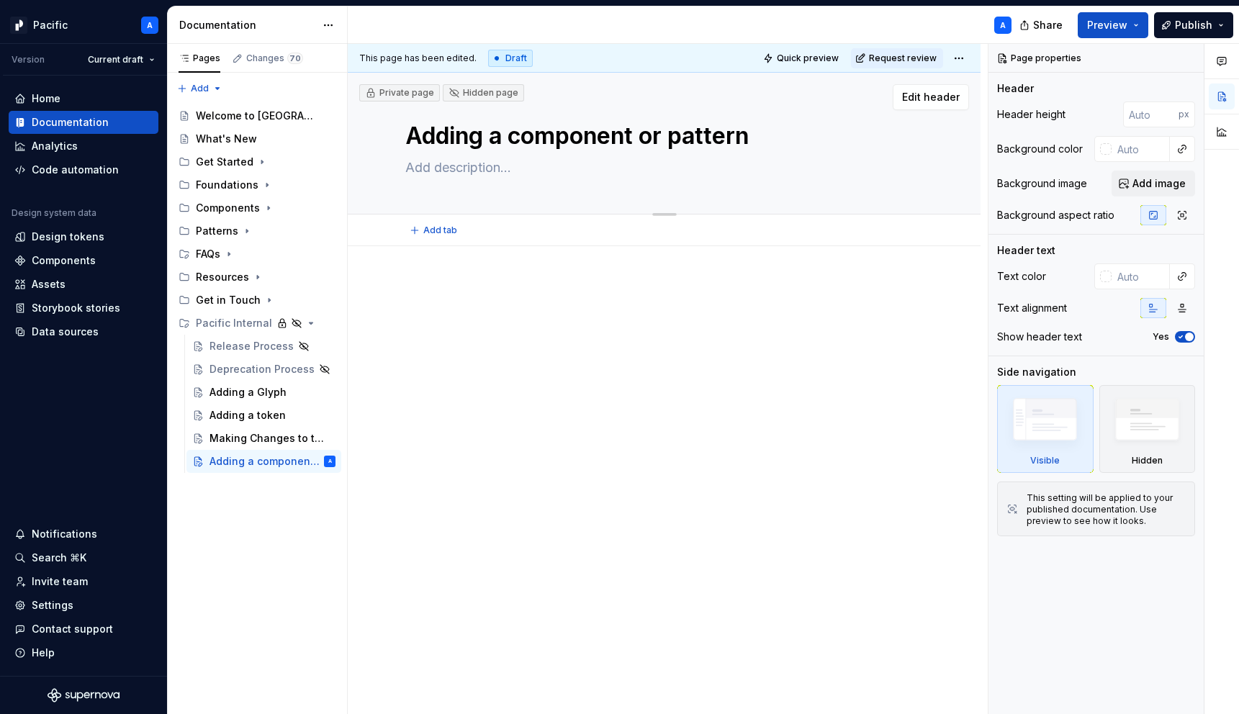
type textarea "*"
type textarea "Adding to"
type textarea "*"
type textarea "Adding to t"
type textarea "*"
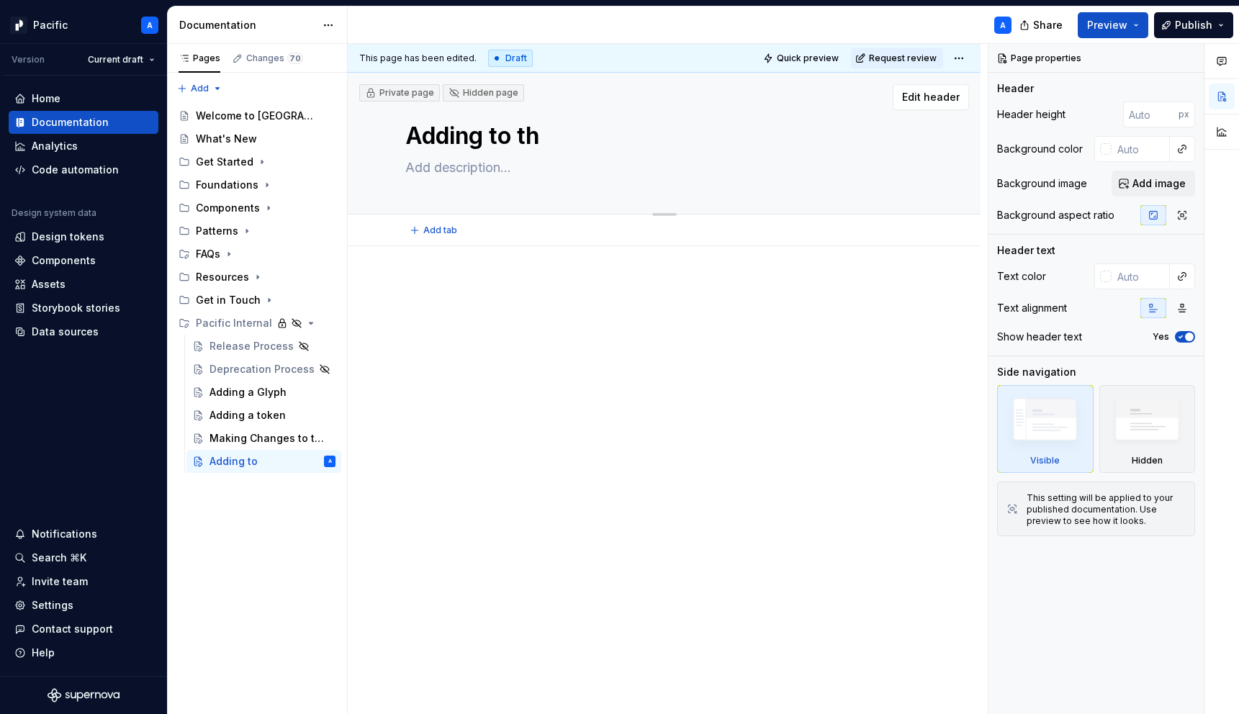
type textarea "Adding to the"
type textarea "*"
type textarea "Adding to the"
type textarea "*"
type textarea "Adding to the s"
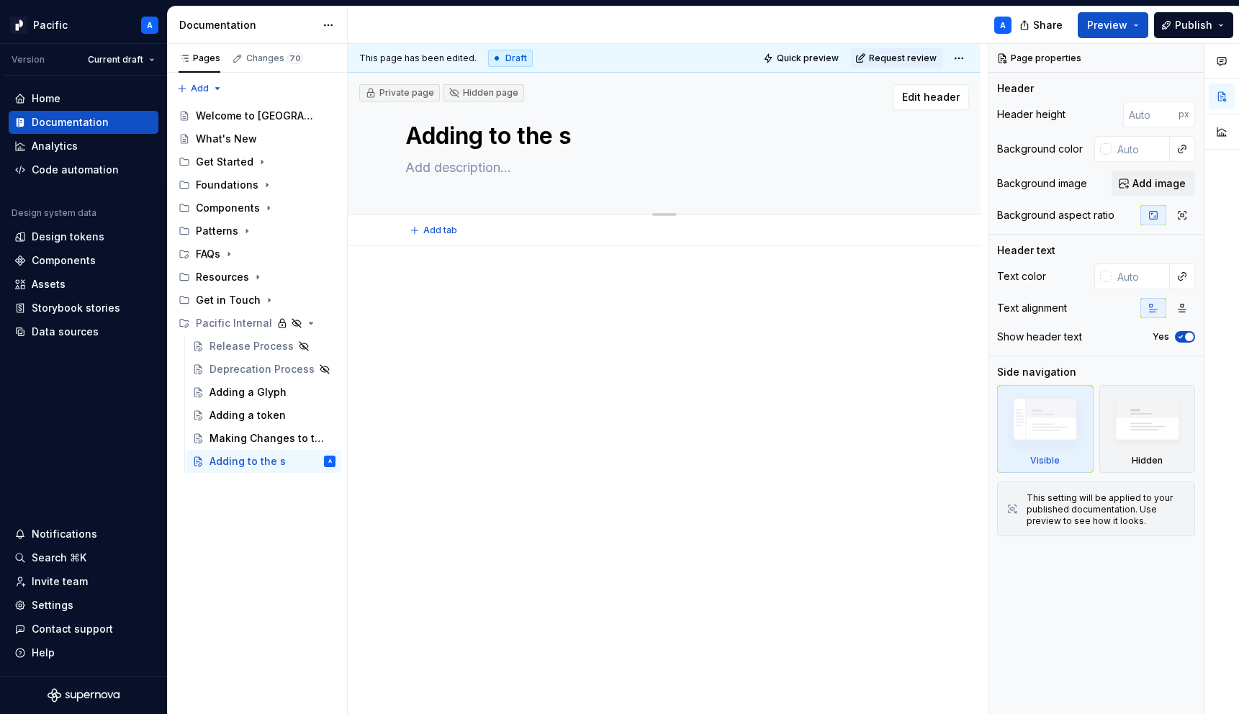
type textarea "*"
type textarea "Adding to the"
type textarea "*"
type textarea "Adding to the S"
type textarea "*"
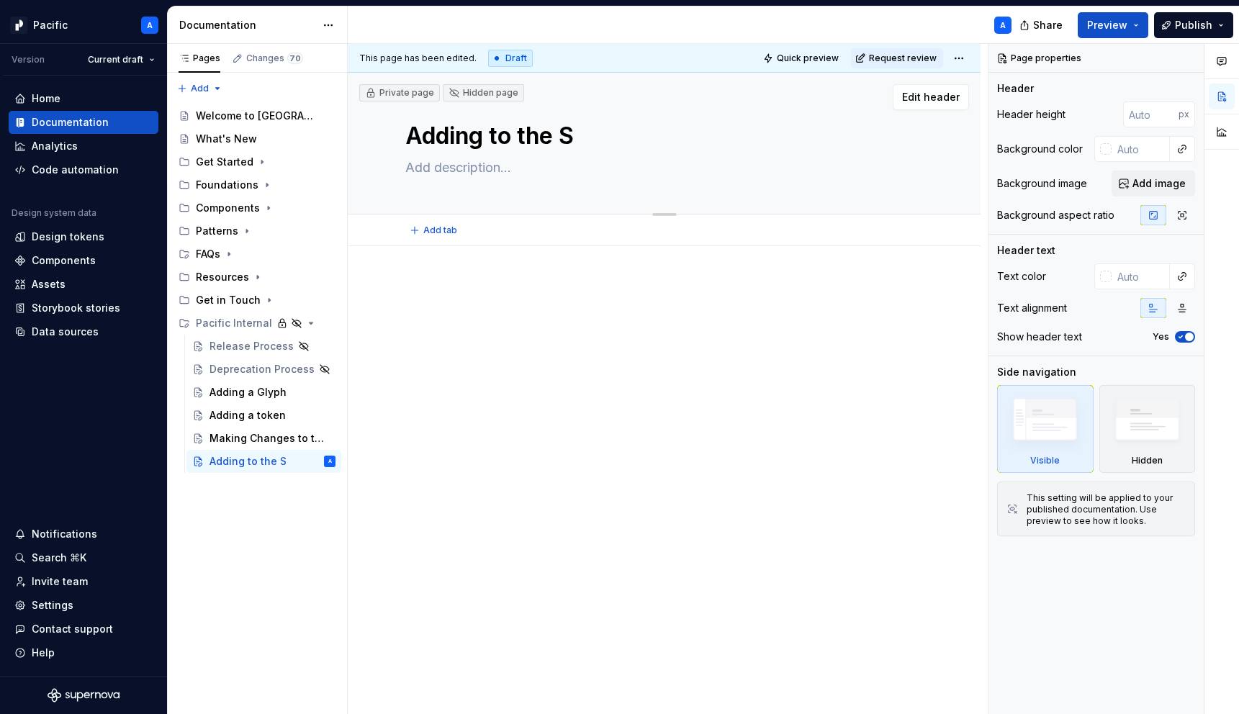
type textarea "Adding to the Sy"
type textarea "*"
type textarea "Adding to the Sys"
type textarea "*"
type textarea "Adding to the Syste"
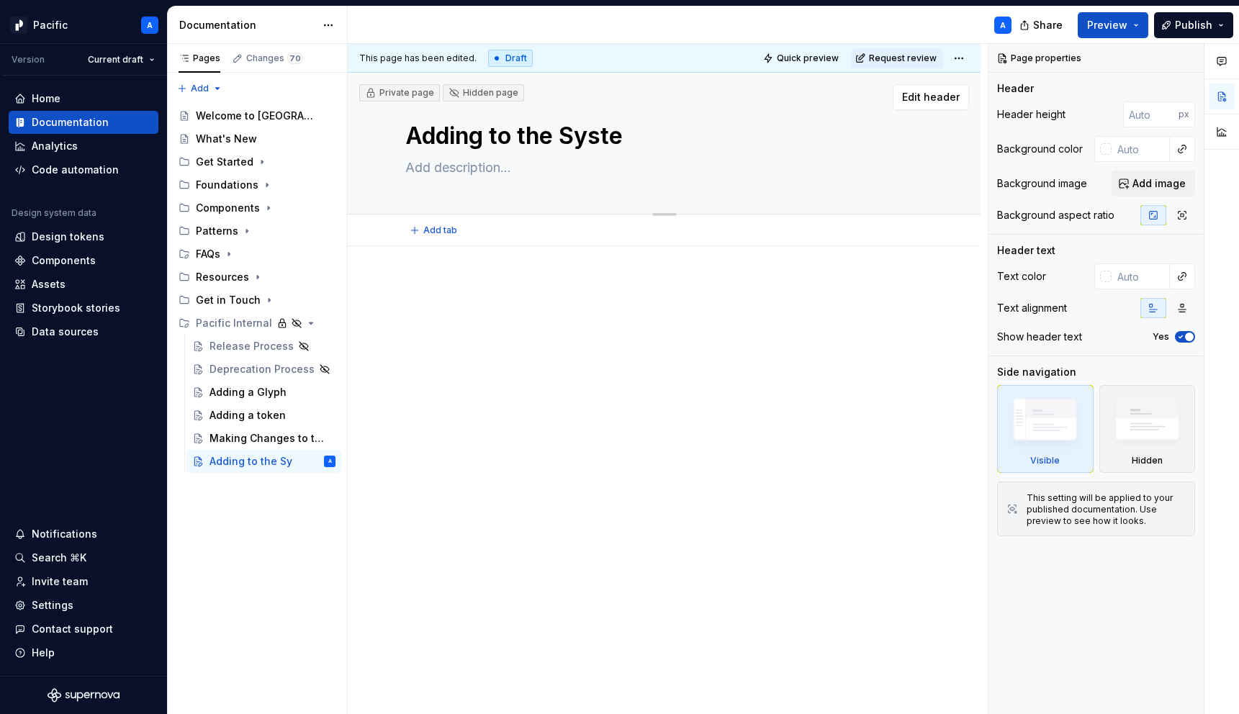
type textarea "*"
type textarea "Adding to the System"
type textarea "*"
type textarea "Adding to the System"
click at [275, 559] on div "Pages Changes 70 Add Accessibility guide for tree Page tree. Navigate the tree …" at bounding box center [257, 379] width 180 height 671
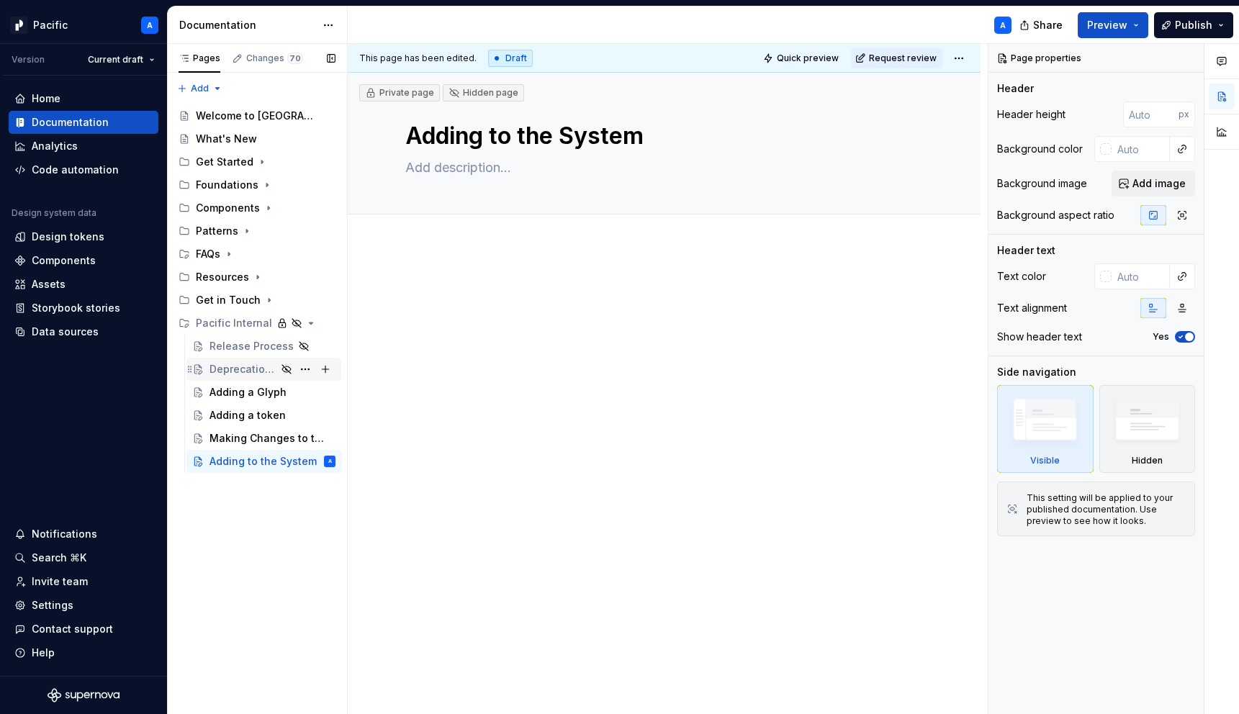
click at [231, 369] on div "Deprecation Process" at bounding box center [242, 369] width 67 height 14
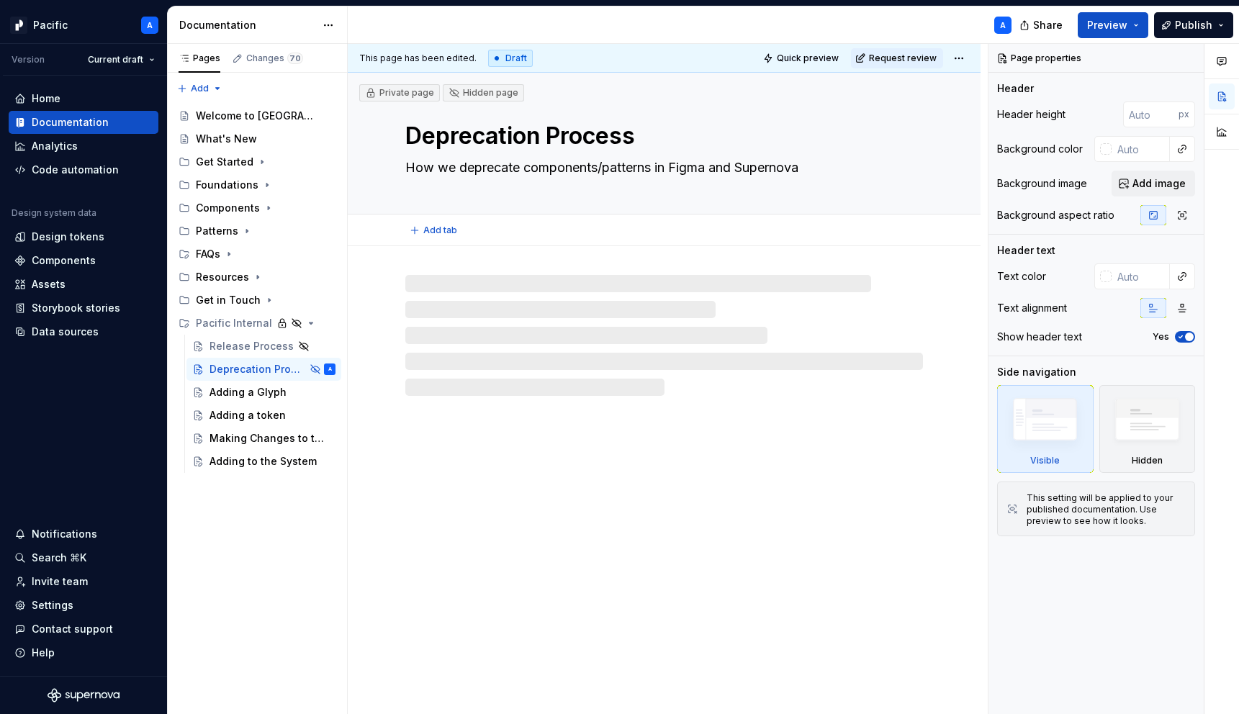
click at [566, 139] on textarea "Deprecation Process" at bounding box center [660, 136] width 517 height 35
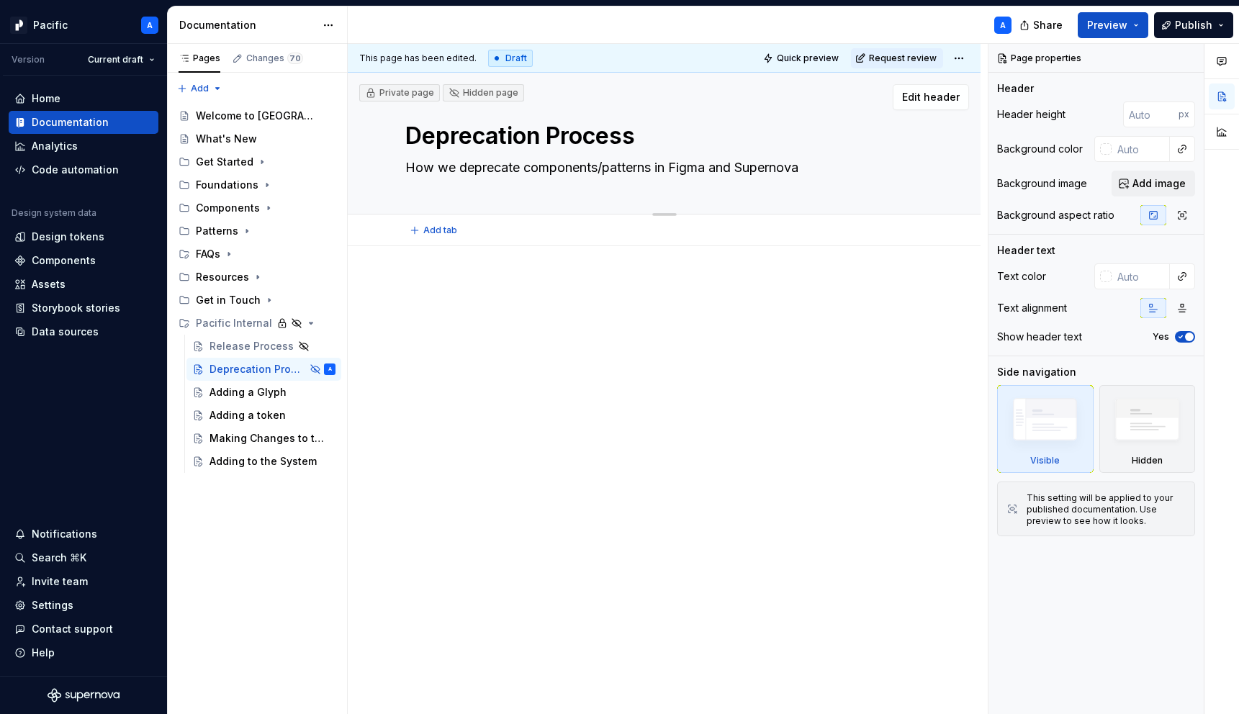
click at [566, 139] on textarea "Deprecation Process" at bounding box center [660, 136] width 517 height 35
type textarea "*"
type textarea "D"
type textarea "*"
type textarea "De"
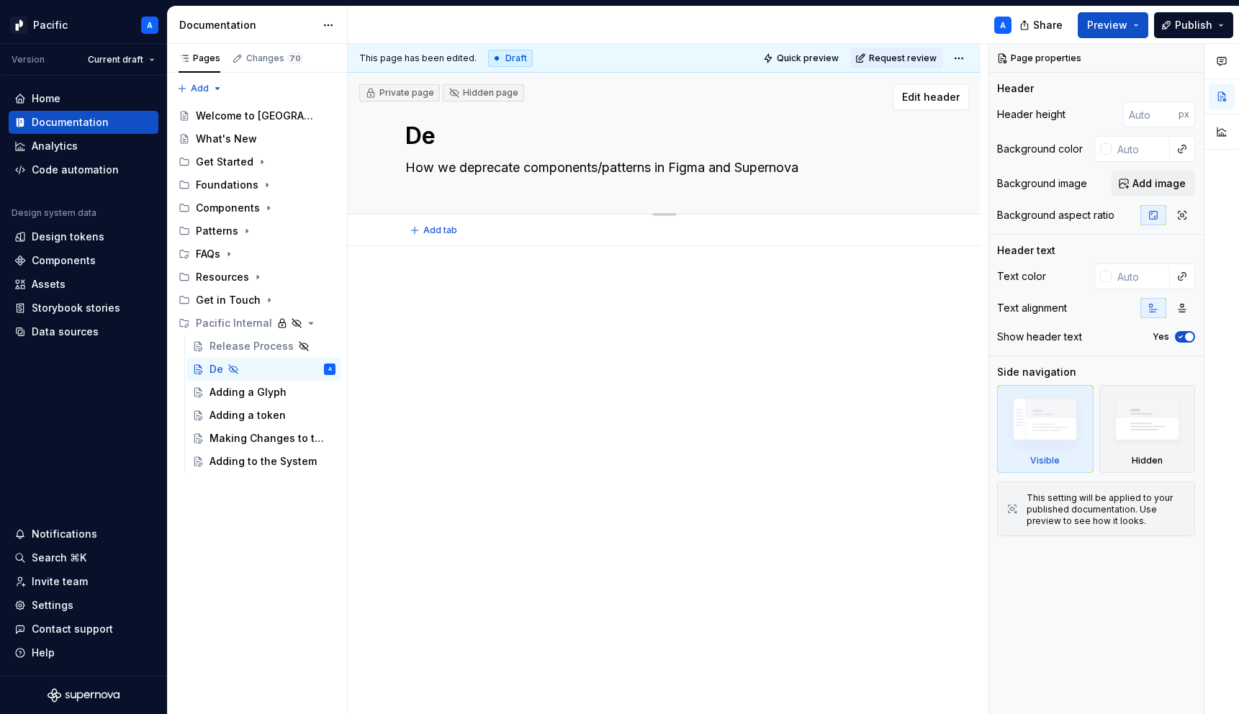
type textarea "*"
type textarea "Dep"
type textarea "*"
type textarea "Depr"
type textarea "*"
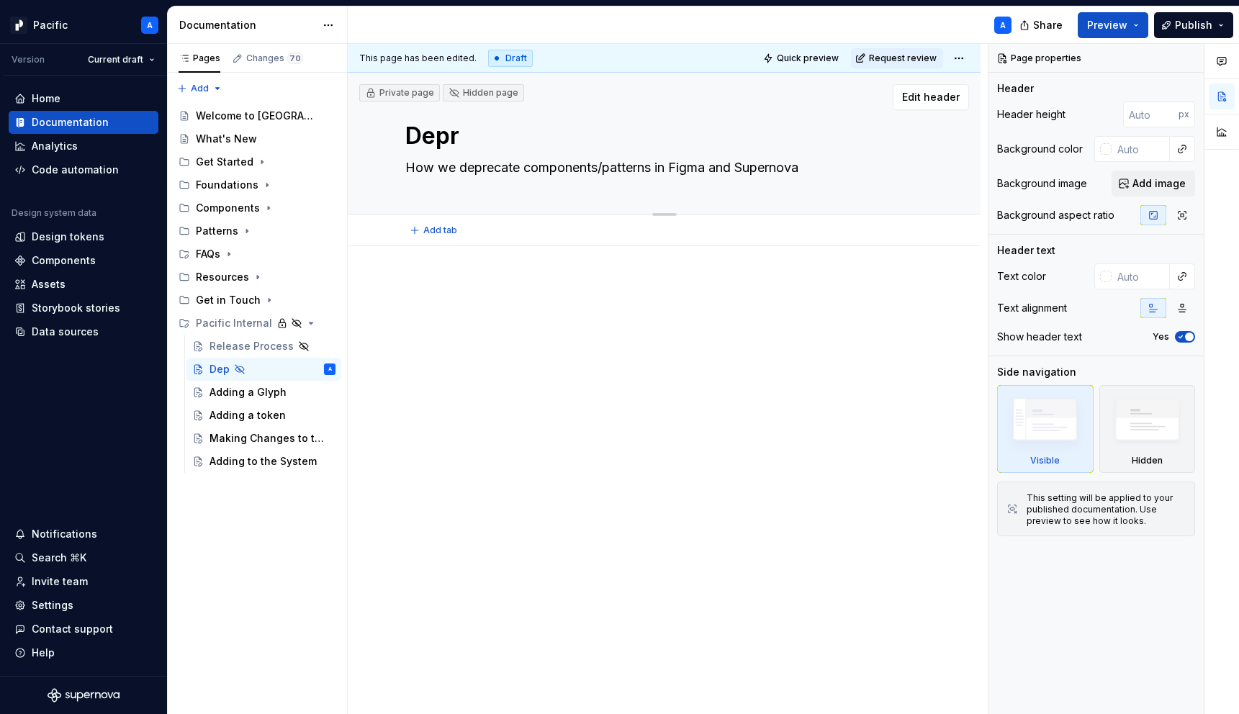
type textarea "Depre"
type textarea "*"
type textarea "Deprec"
type textarea "*"
type textarea "Depreca"
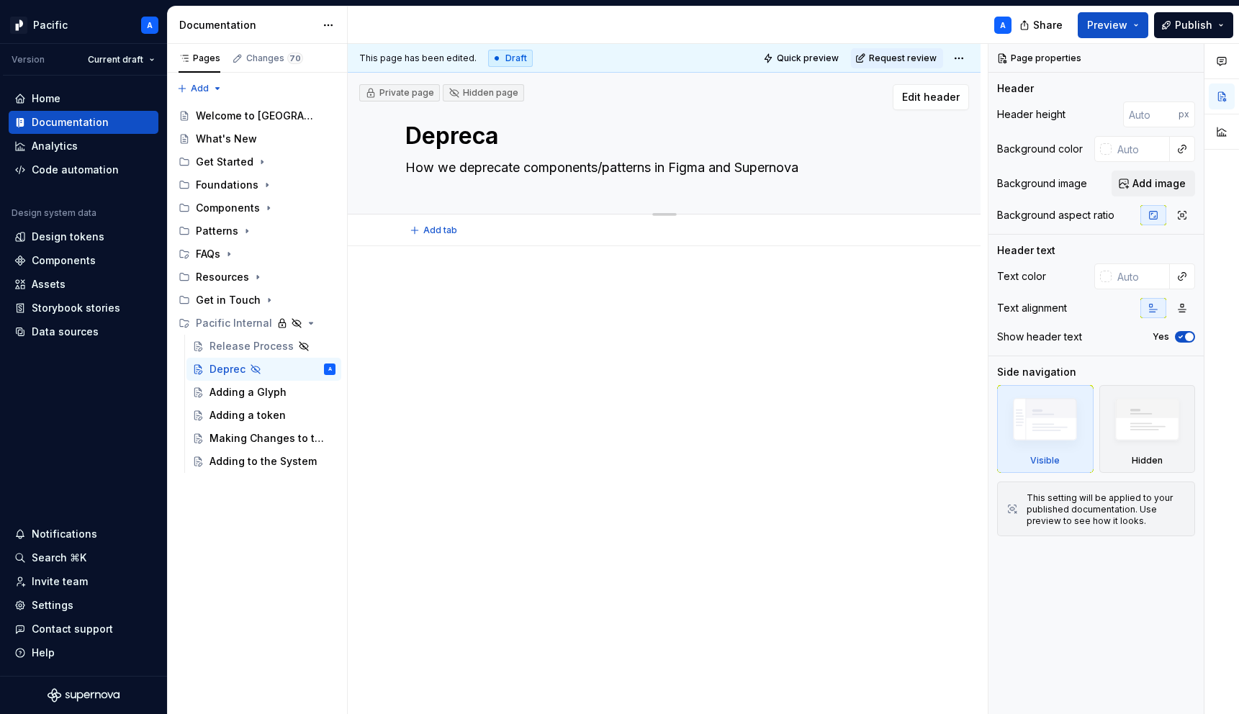
type textarea "*"
type textarea "Deprecati"
type textarea "*"
type textarea "Deprecatin"
type textarea "*"
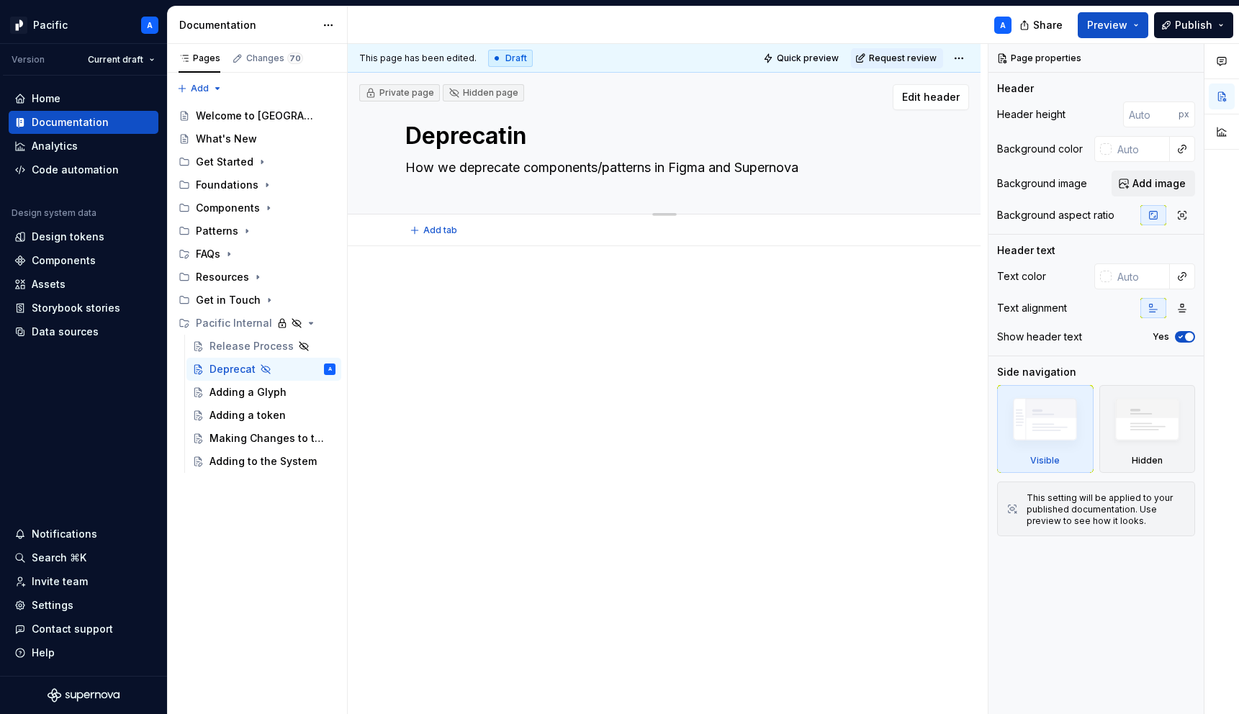
type textarea "Deprecating"
type textarea "*"
type textarea "Deprecating"
type textarea "*"
type textarea "Deprecating f"
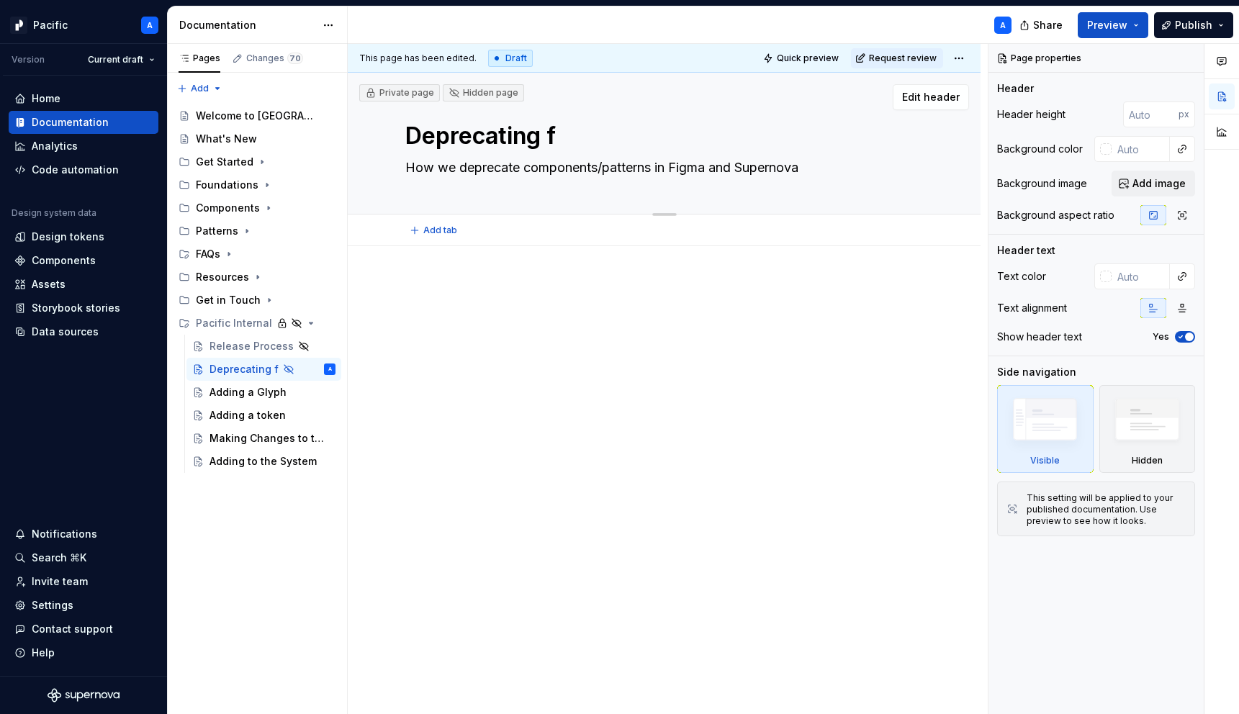
type textarea "*"
type textarea "Deprecating fr"
type textarea "*"
type textarea "Deprecating fro"
type textarea "*"
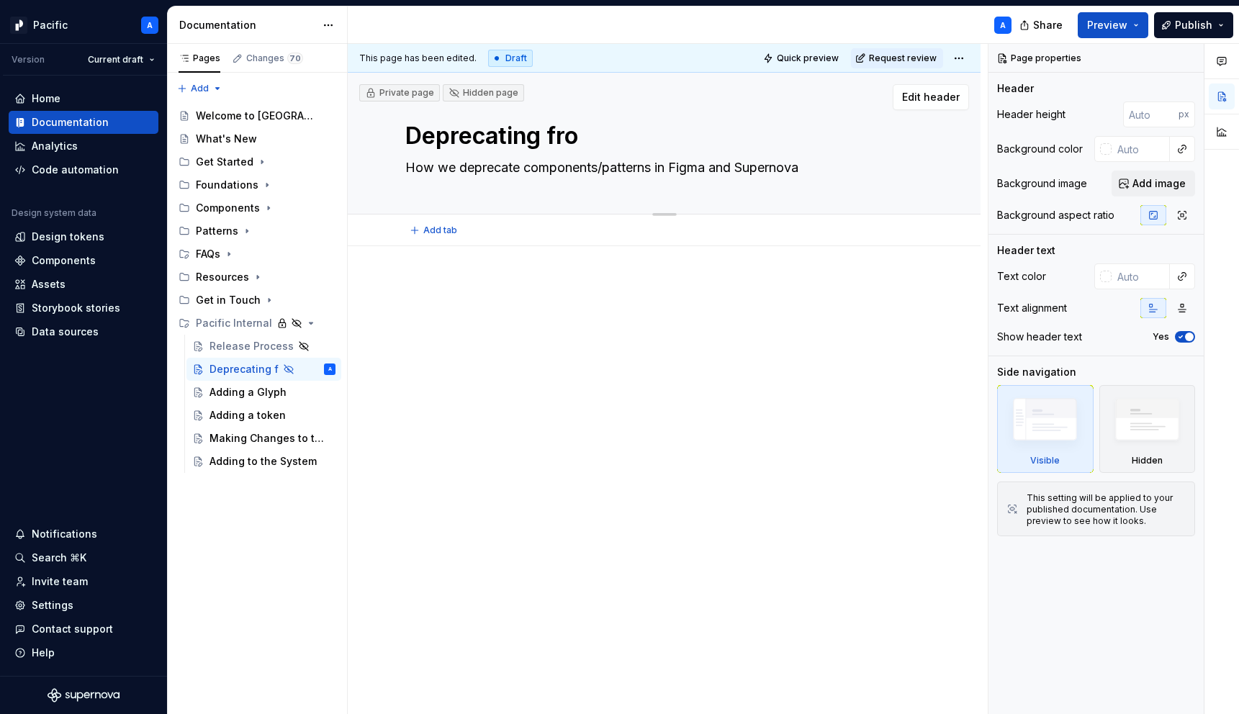
type textarea "Deprecating from"
type textarea "*"
type textarea "Deprecating from"
type textarea "*"
type textarea "Deprecating from t"
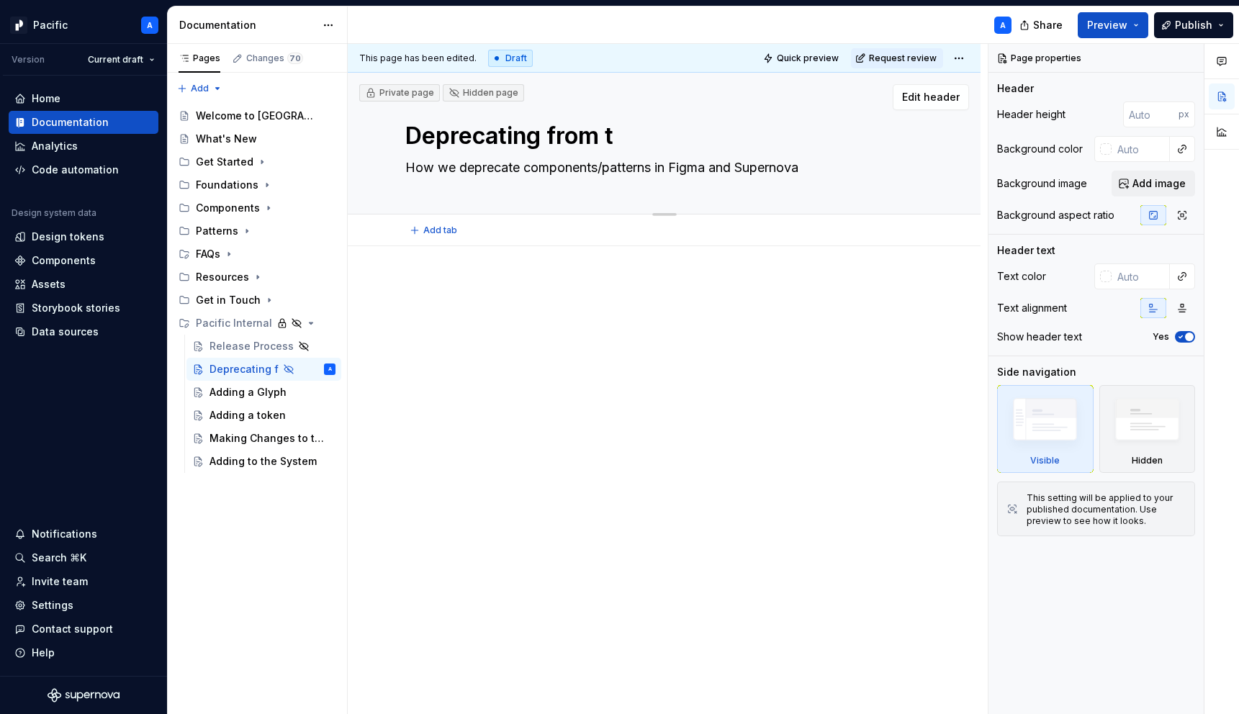
type textarea "*"
type textarea "Deprecating from th"
type textarea "*"
type textarea "Deprecating from the"
type textarea "*"
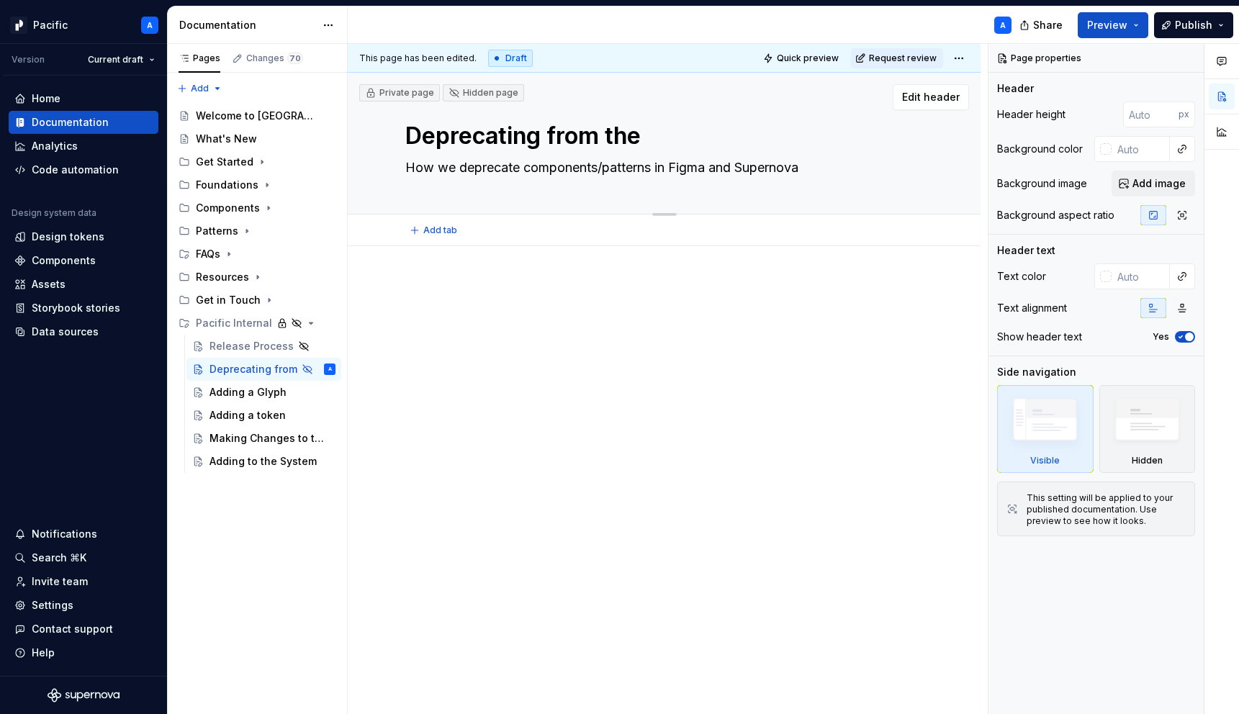
type textarea "Deprecating from the S"
type textarea "*"
type textarea "Deprecating from the Sy"
type textarea "*"
type textarea "Deprecating from the Syst"
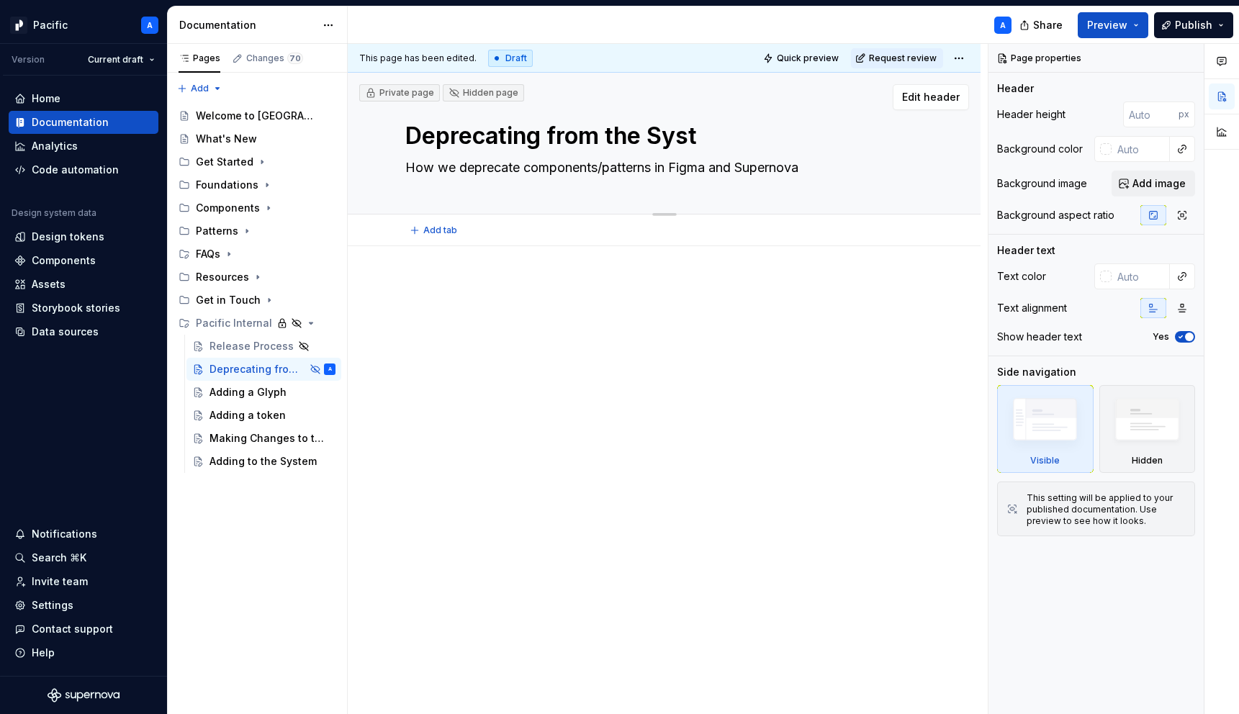
type textarea "*"
type textarea "Deprecating from the Syste"
type textarea "*"
type textarea "Deprecating from the System"
type textarea "*"
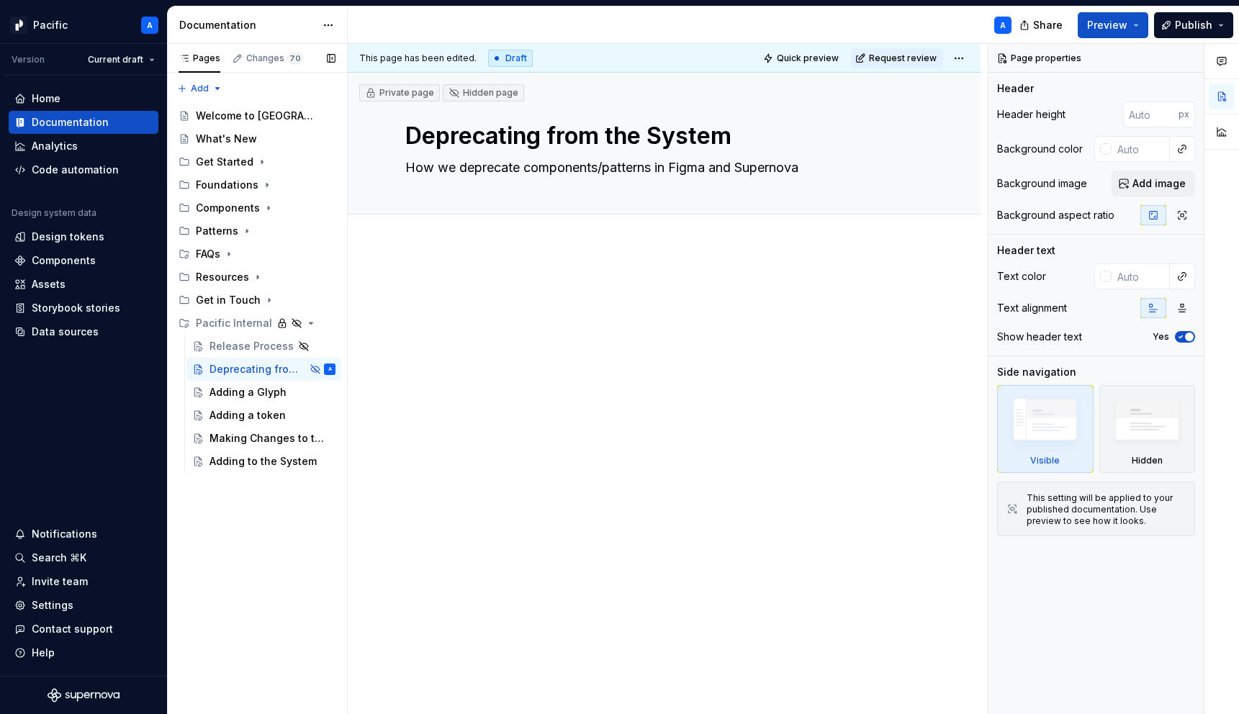
type textarea "Deprecating from the System"
click at [252, 546] on div "Pages Changes 70 Add Accessibility guide for tree Page tree. Navigate the tree …" at bounding box center [257, 379] width 180 height 671
click at [300, 392] on button "Page tree" at bounding box center [305, 392] width 20 height 20
click at [315, 368] on div "Pages Changes 70 Add Accessibility guide for tree Page tree. Navigate the tree …" at bounding box center [257, 379] width 180 height 671
click at [287, 370] on icon "Page tree" at bounding box center [286, 369] width 9 height 9
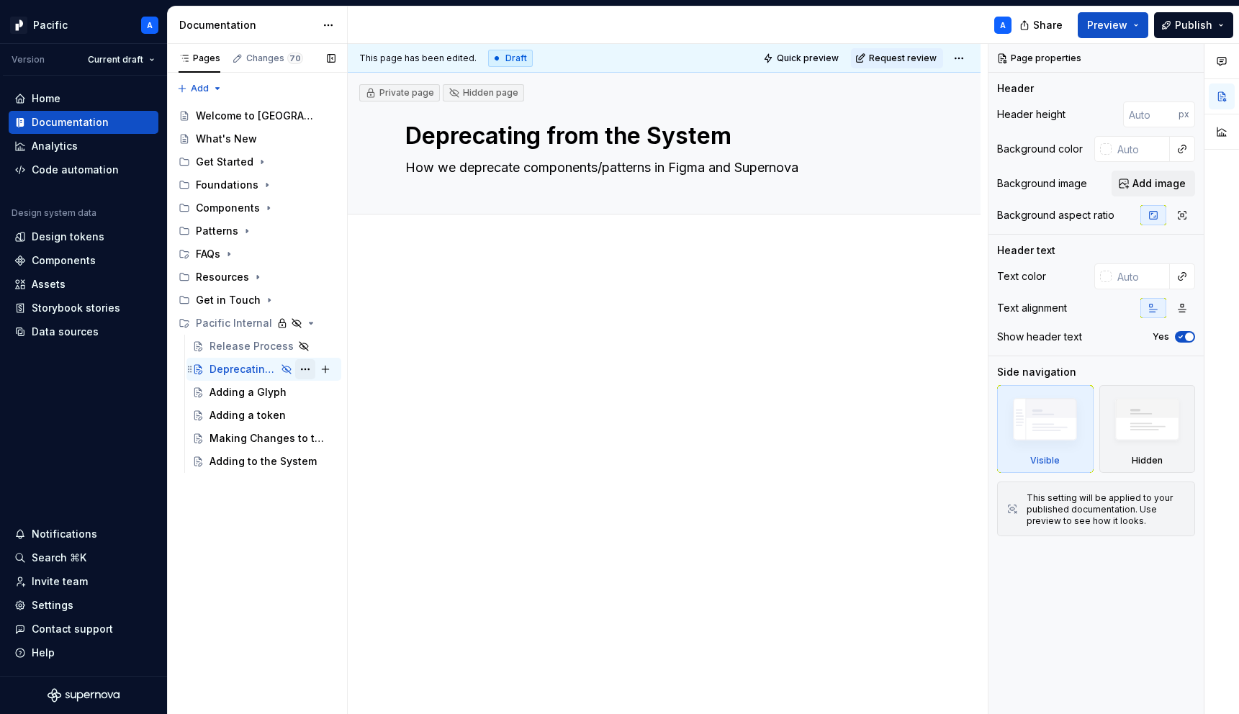
click at [301, 366] on button "Page tree" at bounding box center [305, 369] width 20 height 20
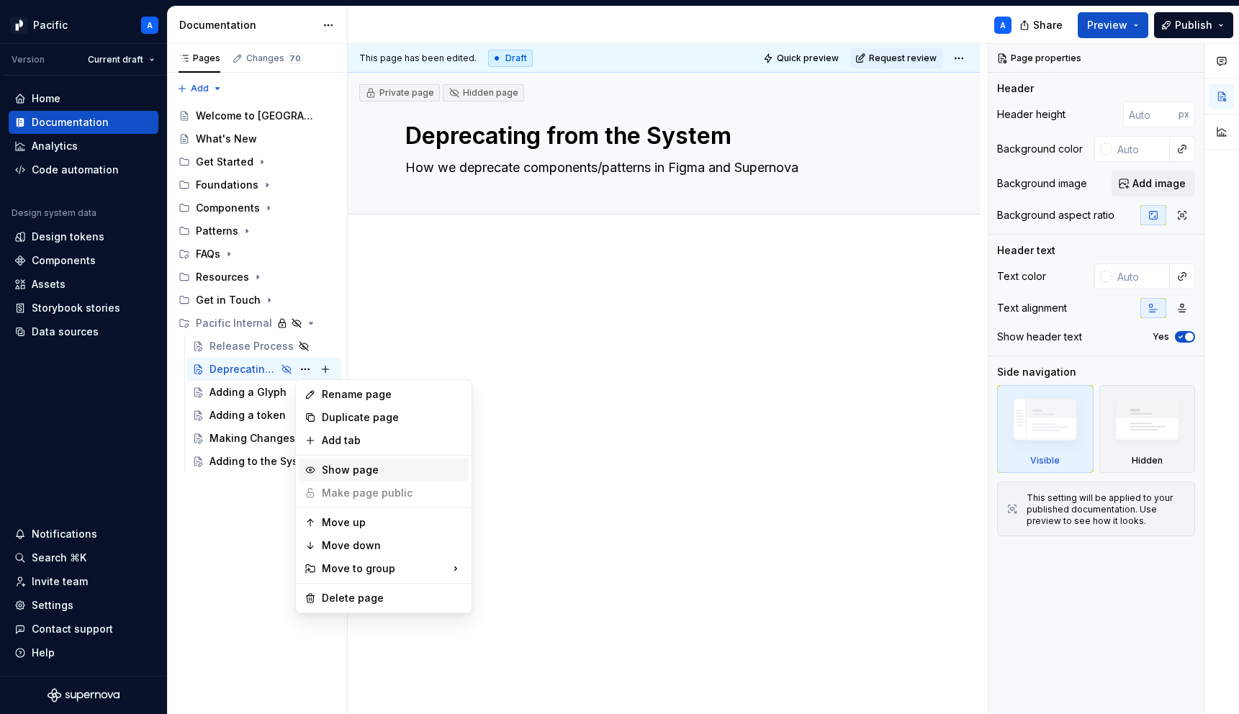
click at [359, 472] on div "Show page" at bounding box center [392, 470] width 141 height 14
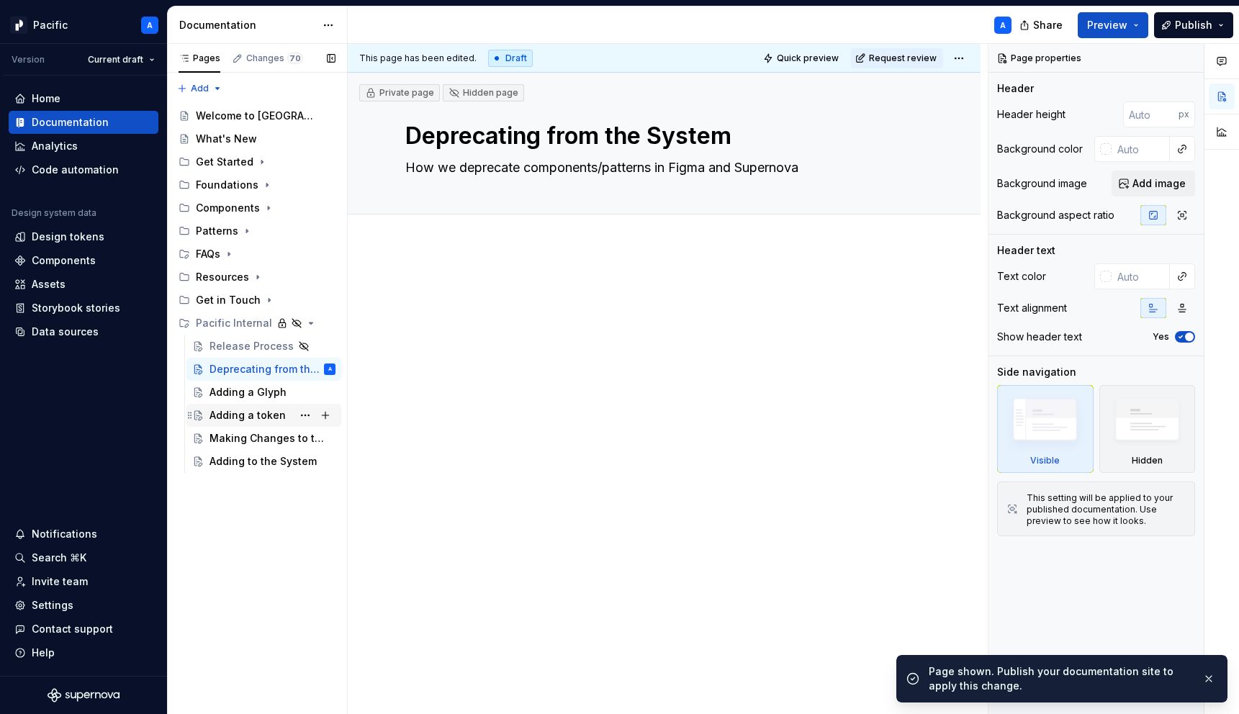
click at [274, 410] on div "Adding a token" at bounding box center [247, 415] width 76 height 14
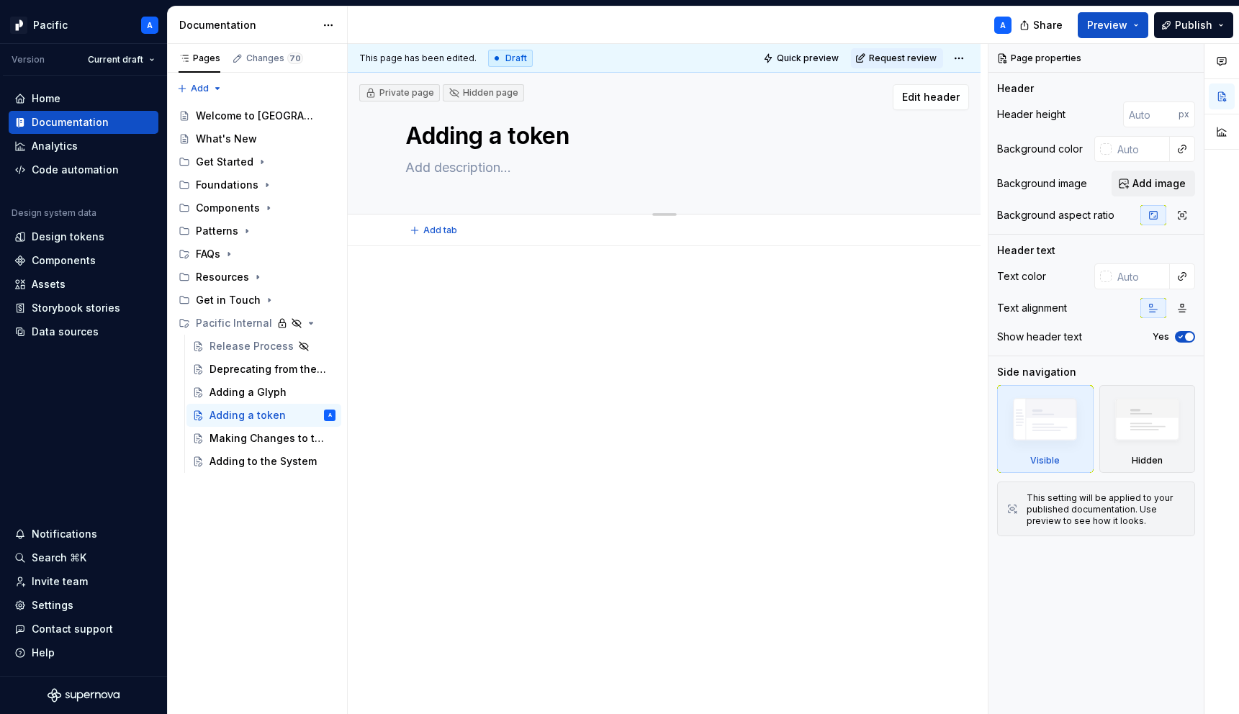
click at [517, 138] on textarea "Adding a token" at bounding box center [660, 136] width 517 height 35
type textarea "*"
type textarea "Adding a oken"
type textarea "*"
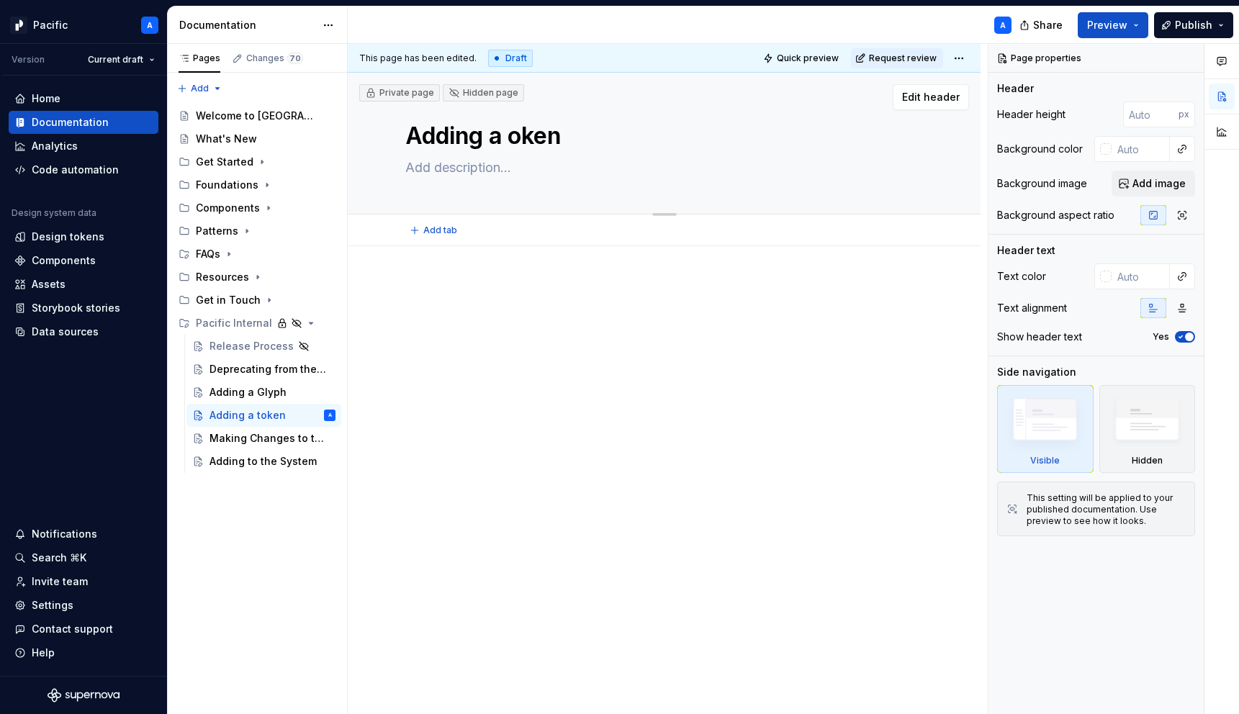
type textarea "Adding a Token"
type textarea "*"
type textarea "Adding a Token"
click at [287, 581] on div "Pages Changes 70 Add Accessibility guide for tree Page tree. Navigate the tree …" at bounding box center [257, 379] width 180 height 671
click at [602, 130] on textarea "Adding a Token" at bounding box center [660, 136] width 517 height 35
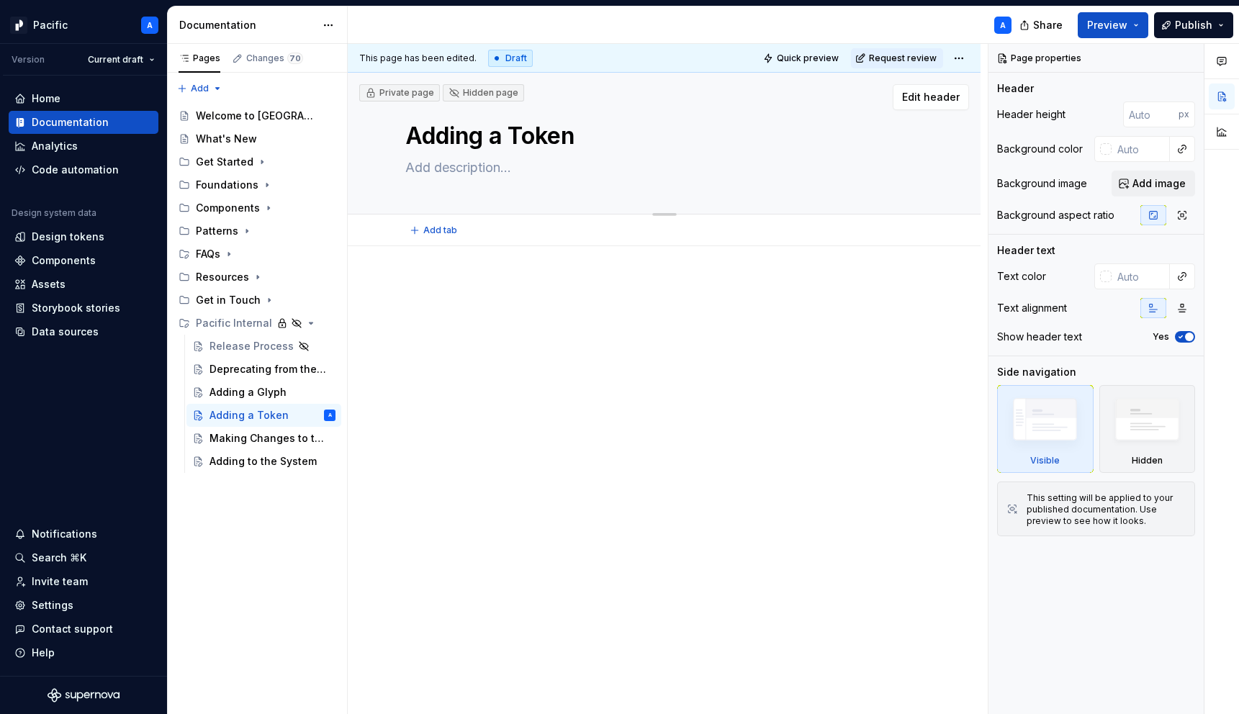
type textarea "*"
type textarea "Adding a Token"
type textarea "*"
type textarea "Adding a Token o"
type textarea "*"
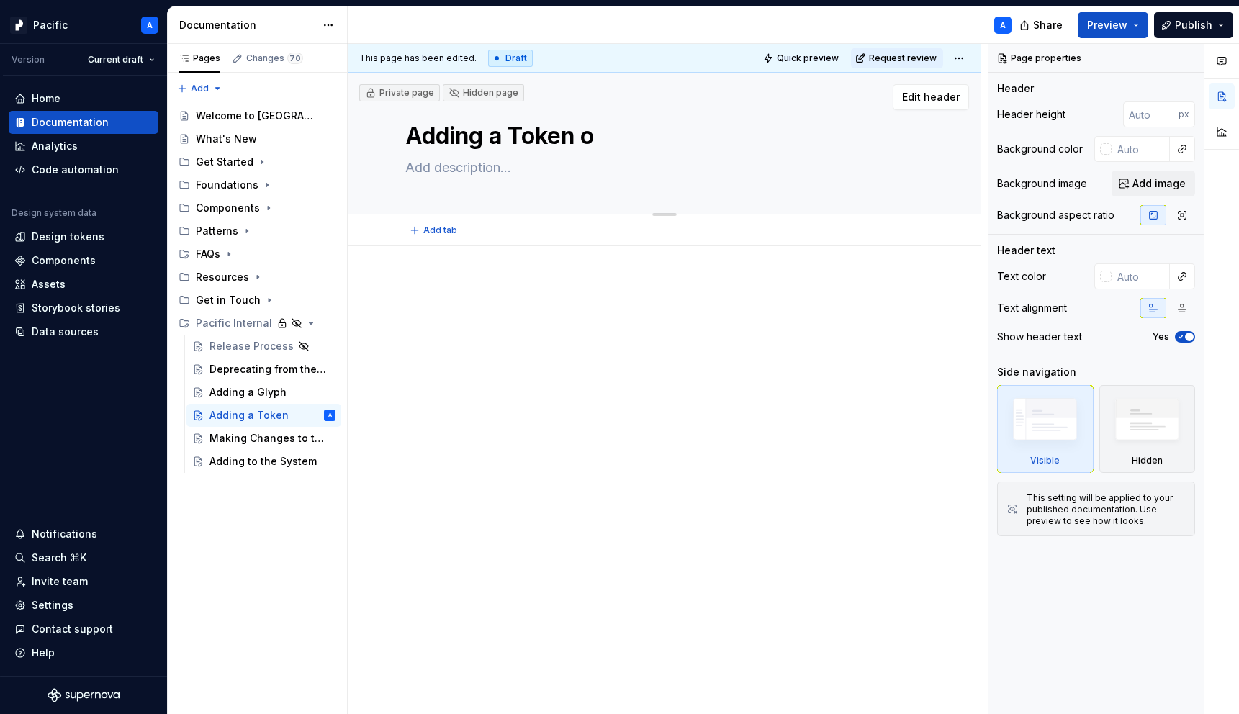
type textarea "Adding a Token or"
type textarea "*"
type textarea "Adding a Token or"
drag, startPoint x: 493, startPoint y: 136, endPoint x: 745, endPoint y: 125, distance: 252.1
click at [745, 125] on textarea "Adding a Token or Primitive" at bounding box center [660, 136] width 517 height 35
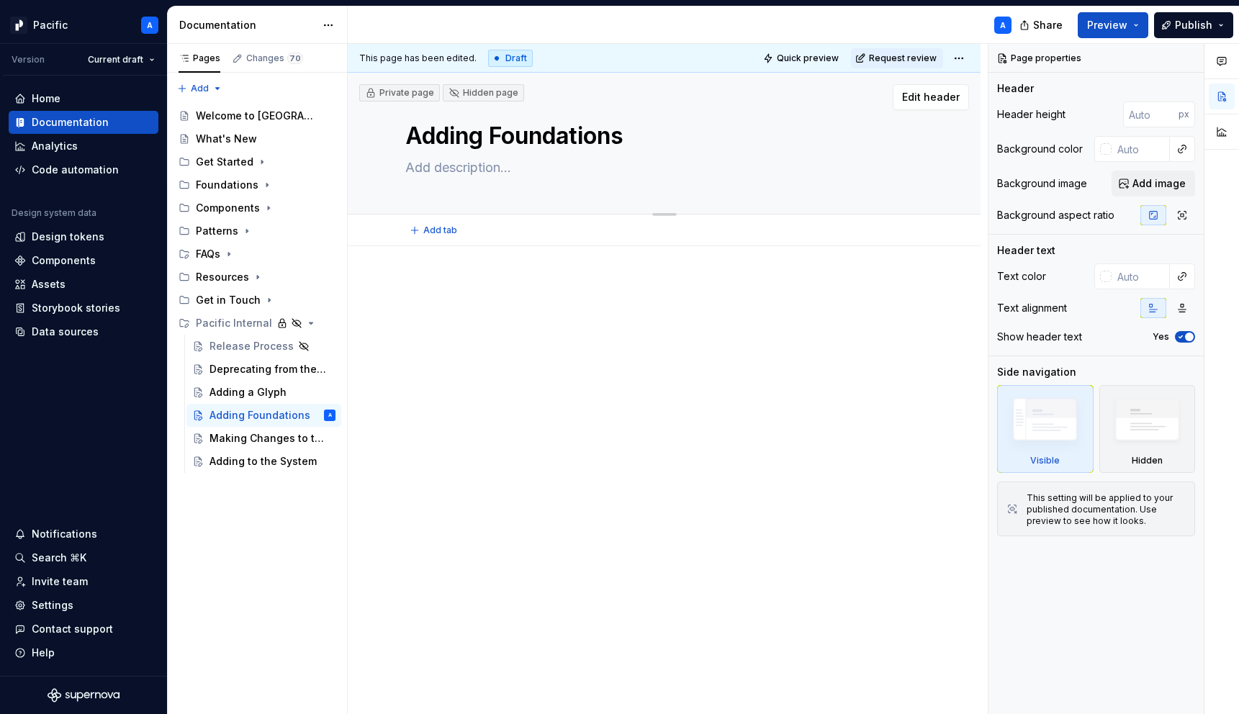
click at [456, 170] on textarea at bounding box center [660, 167] width 517 height 23
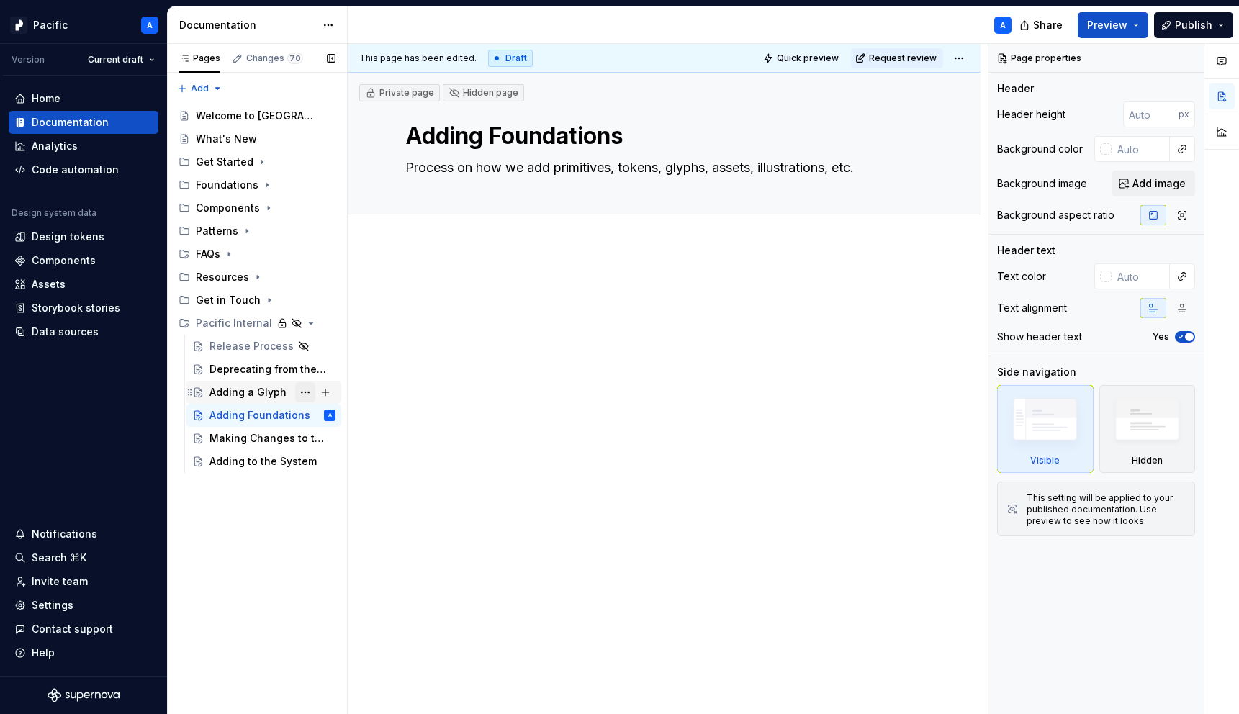
click at [304, 388] on button "Page tree" at bounding box center [305, 392] width 20 height 20
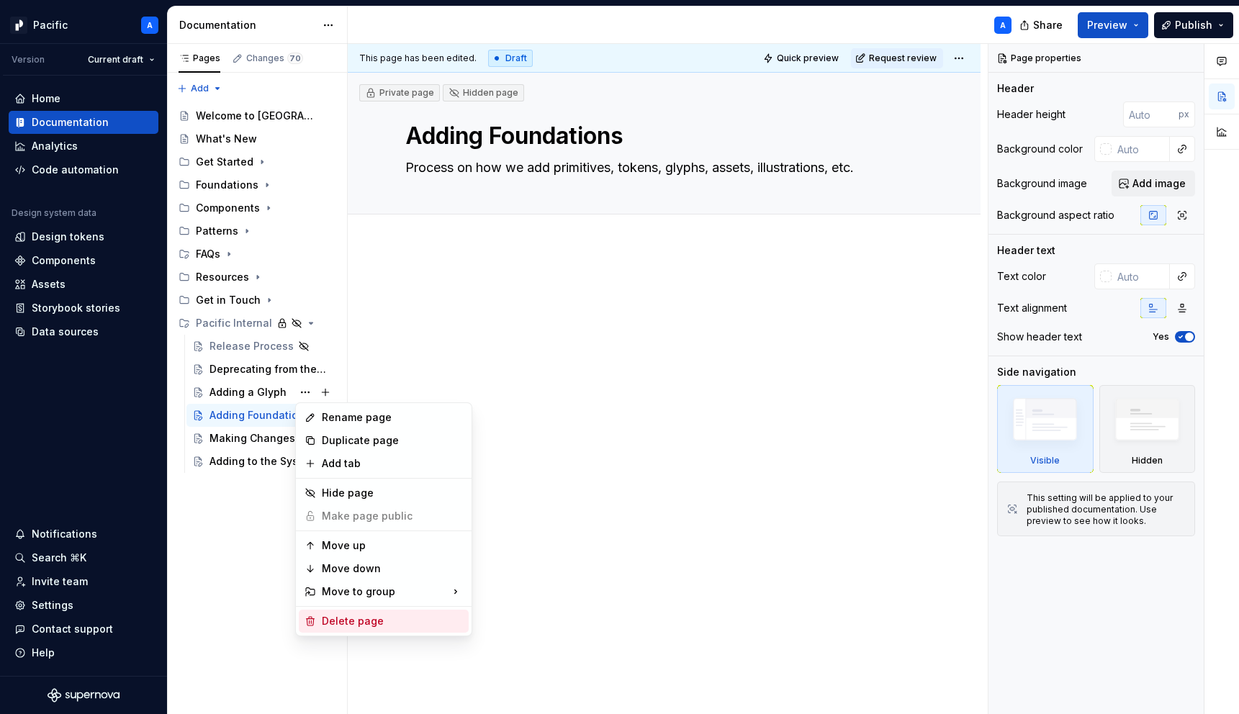
click at [372, 620] on div "Delete page" at bounding box center [392, 621] width 141 height 14
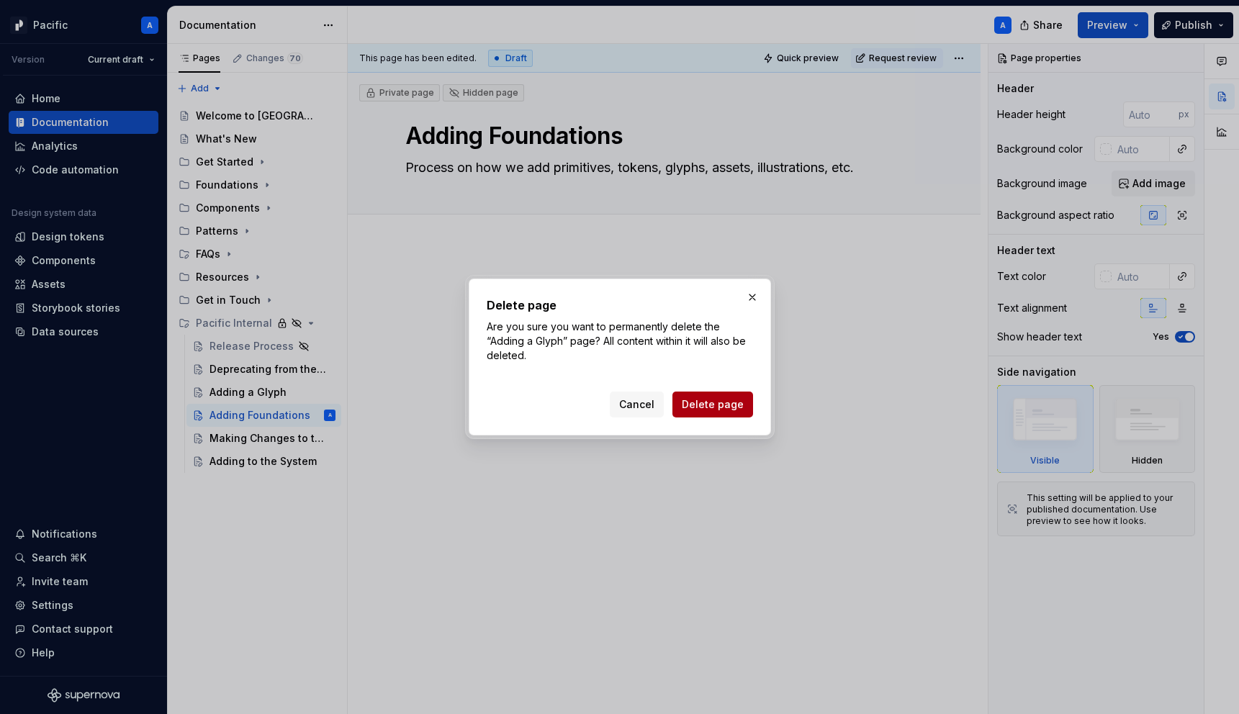
click at [707, 407] on span "Delete page" at bounding box center [713, 404] width 62 height 14
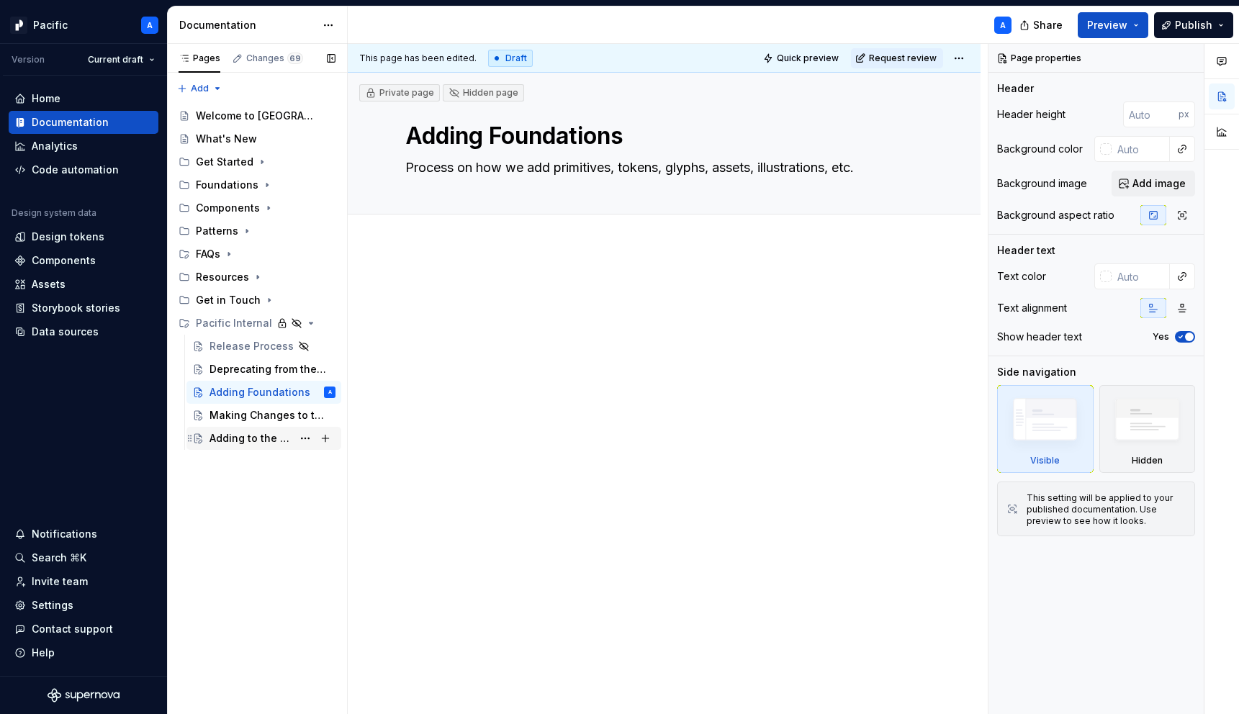
click at [251, 441] on div "Adding to the System" at bounding box center [250, 438] width 83 height 14
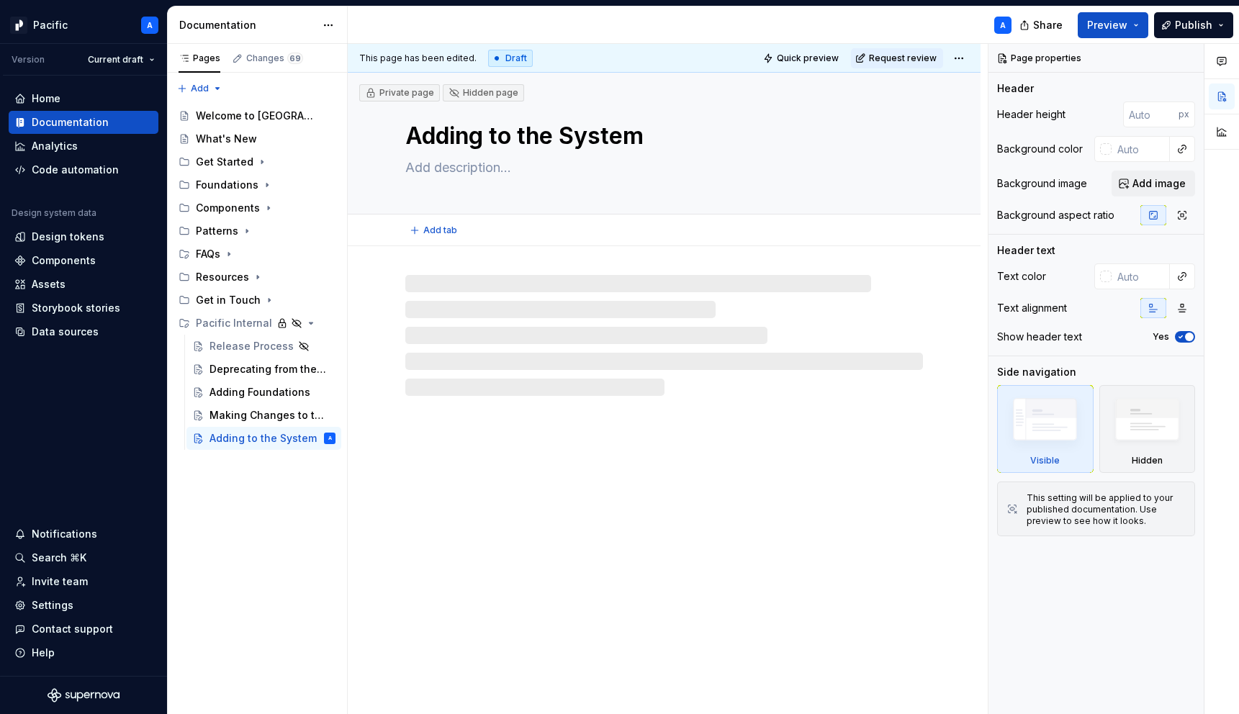
click at [546, 137] on textarea "Adding to the System" at bounding box center [660, 136] width 517 height 35
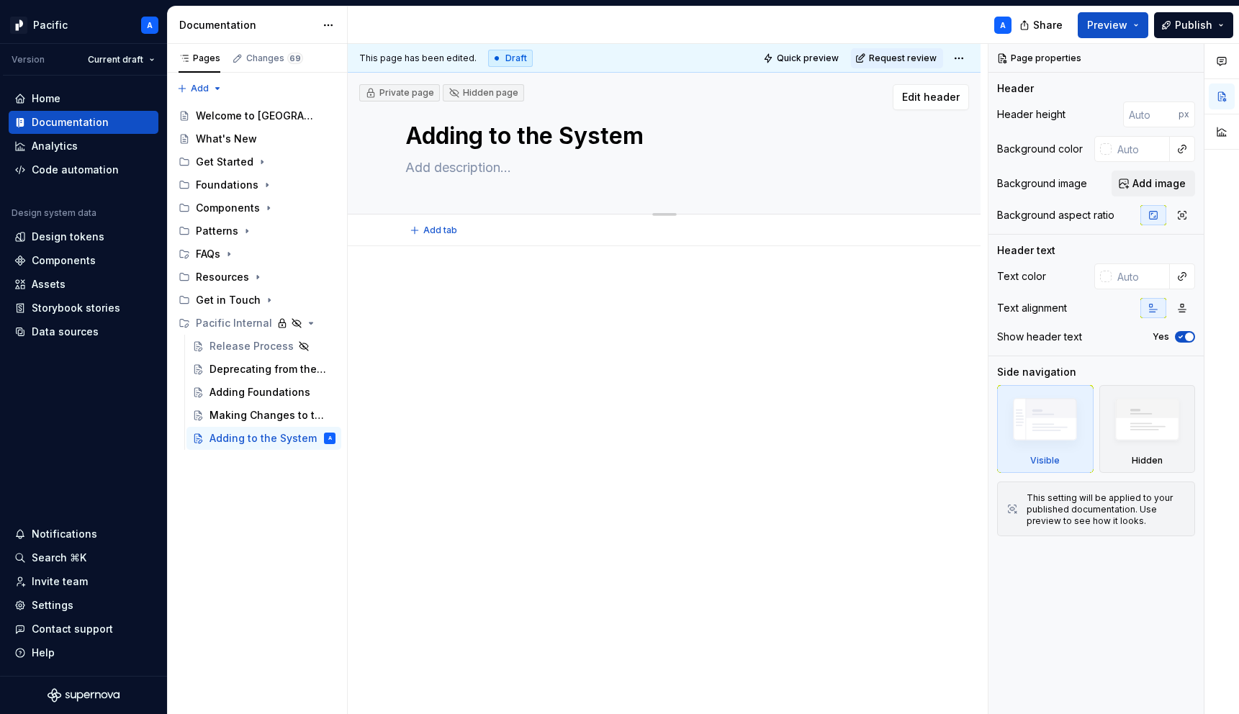
drag, startPoint x: 492, startPoint y: 137, endPoint x: 681, endPoint y: 129, distance: 188.8
click at [681, 129] on textarea "Adding to the System" at bounding box center [660, 136] width 517 height 35
click at [510, 398] on div at bounding box center [664, 406] width 633 height 321
click at [197, 534] on div "Pages Changes 69 Add Accessibility guide for tree Page tree. Navigate the tree …" at bounding box center [257, 379] width 180 height 671
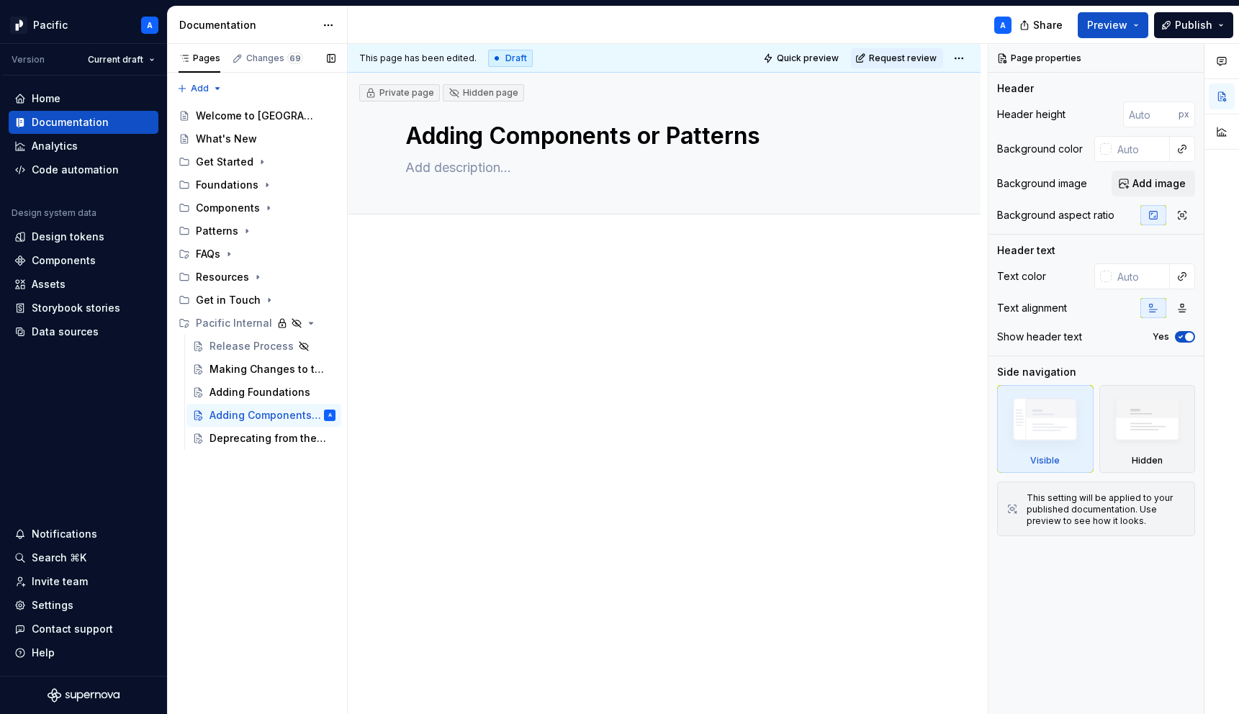
click at [261, 482] on div "Pages Changes 69 Add Accessibility guide for tree Page tree. Navigate the tree …" at bounding box center [257, 379] width 180 height 671
click at [348, 447] on div at bounding box center [664, 406] width 633 height 321
click at [271, 440] on div "Deprecating from the System" at bounding box center [250, 438] width 83 height 14
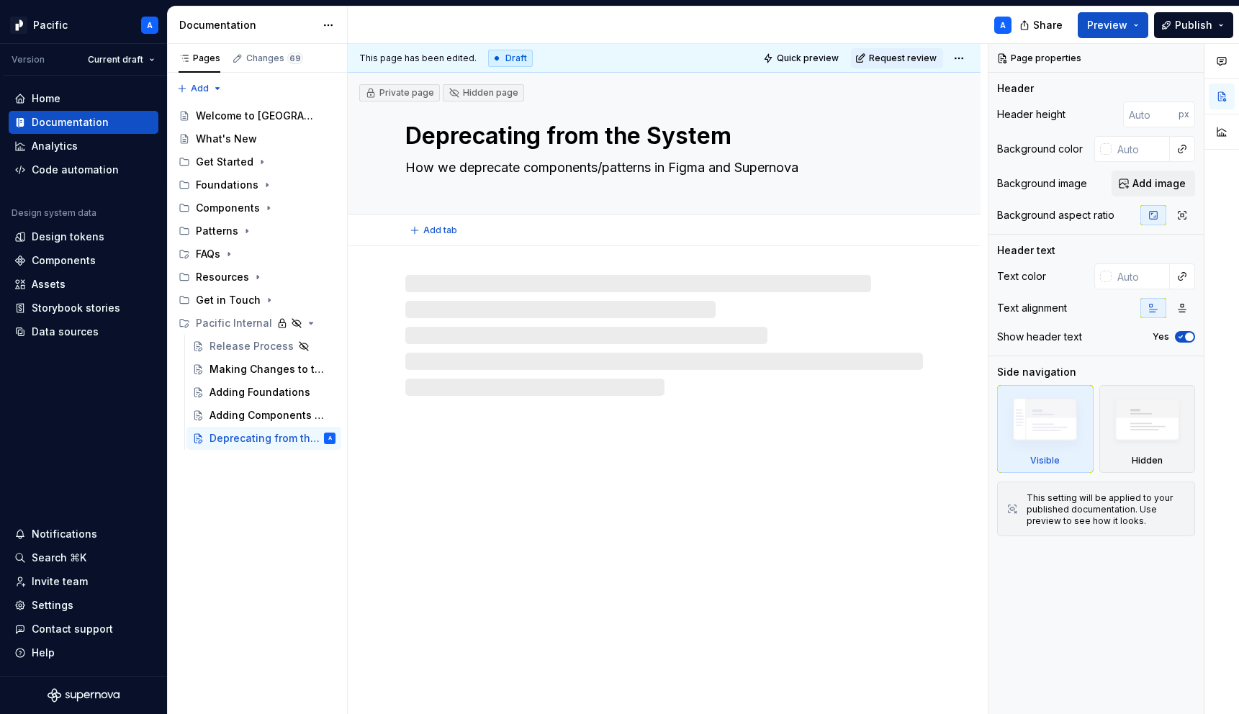
click at [465, 135] on textarea "Deprecating from the System" at bounding box center [660, 136] width 517 height 35
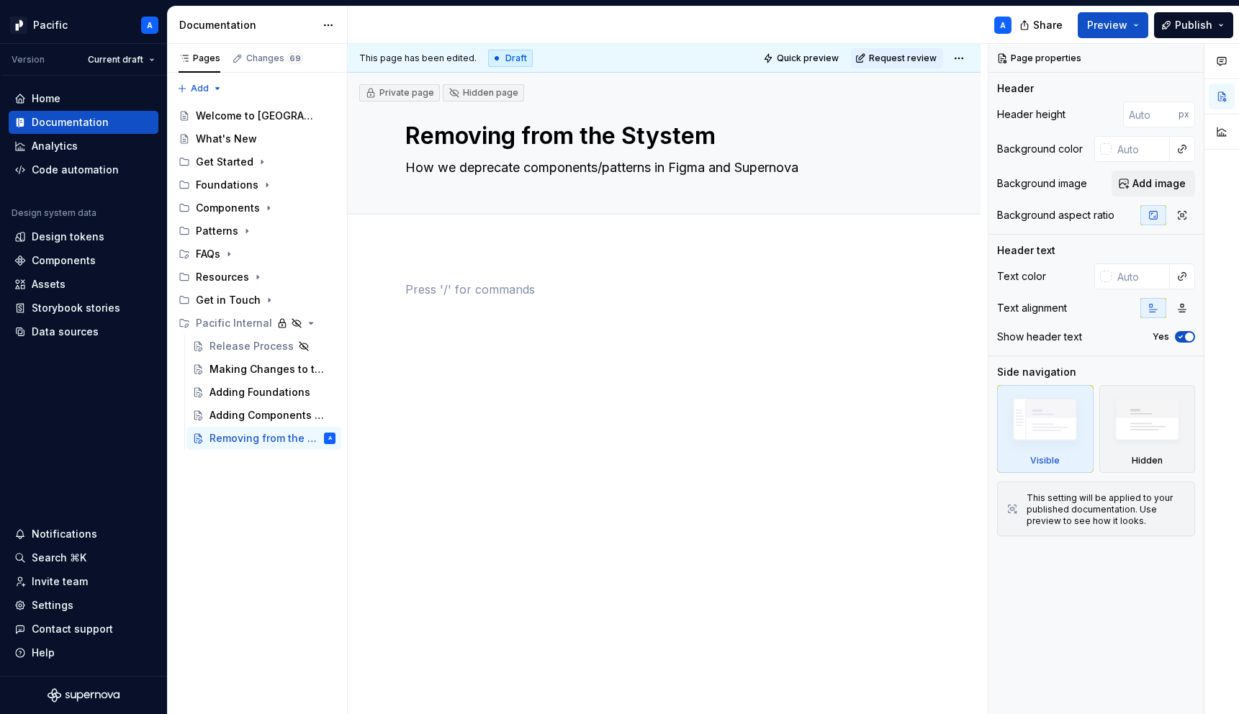
click at [505, 324] on div at bounding box center [663, 308] width 517 height 55
click at [427, 510] on div "This page has been edited. Draft Quick preview Request review Private page Hidd…" at bounding box center [668, 379] width 640 height 671
click at [256, 412] on div "Adding Components or Patterns" at bounding box center [250, 415] width 83 height 14
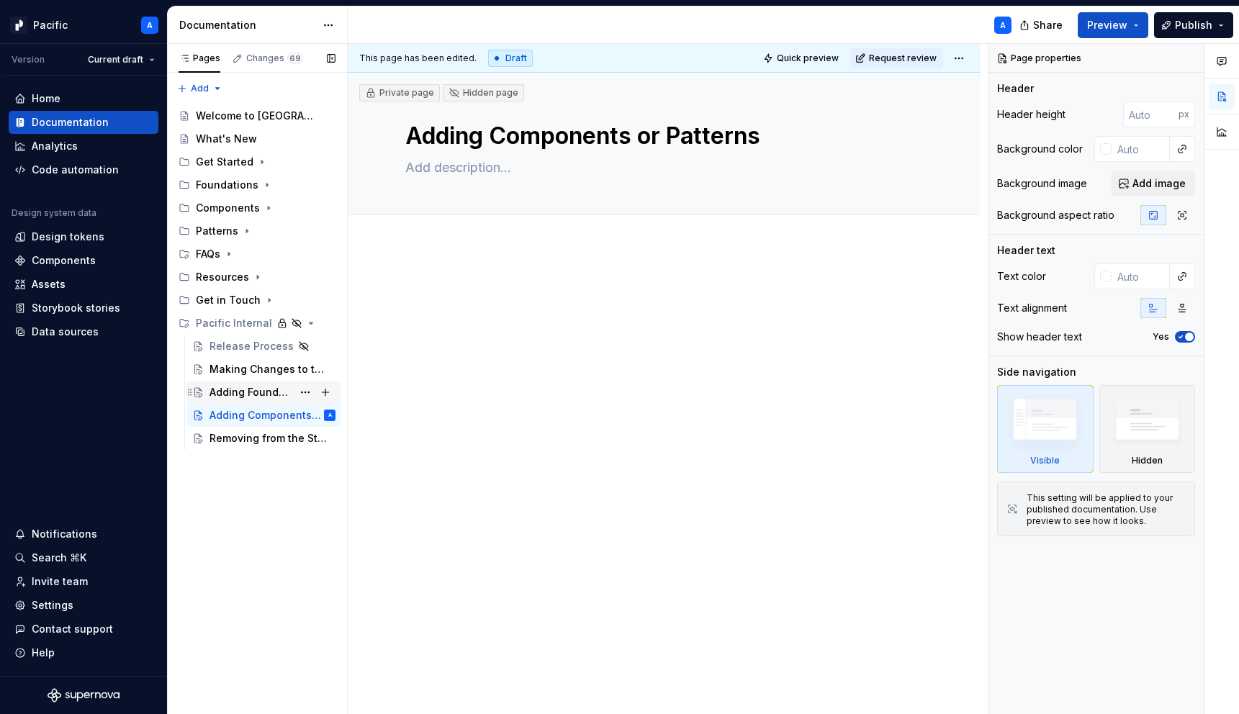
click at [256, 386] on div "Adding Foundations" at bounding box center [250, 392] width 83 height 14
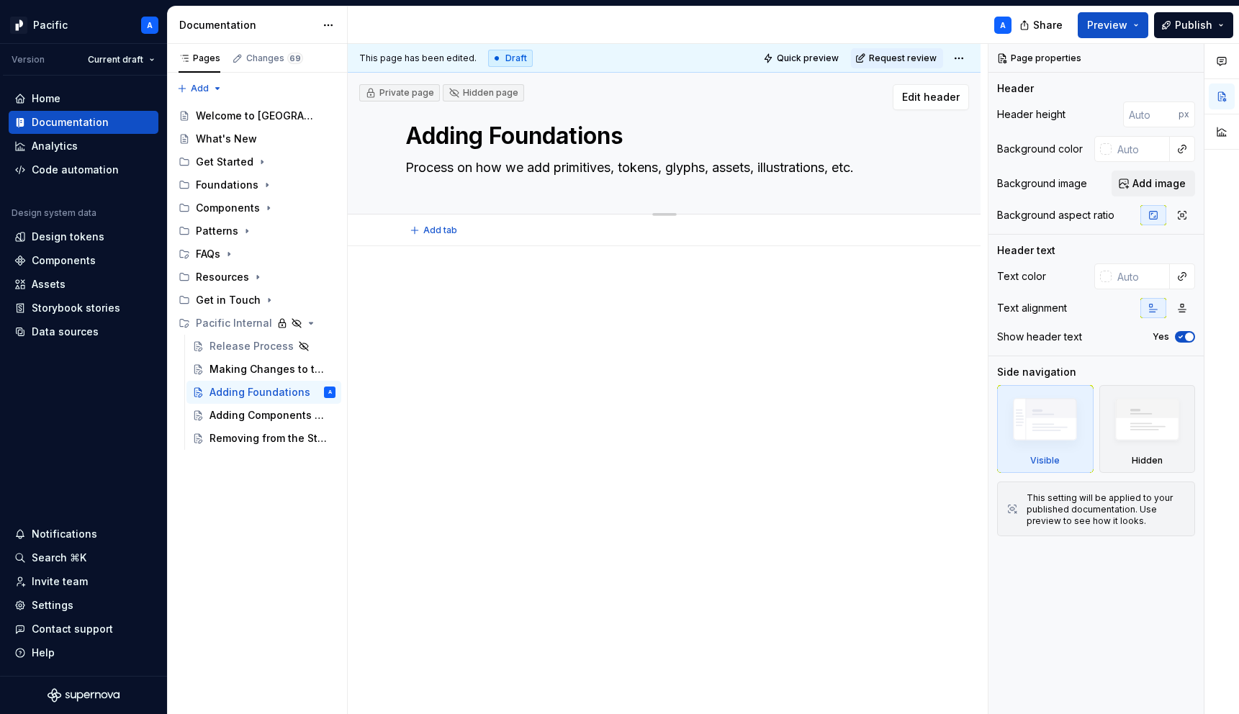
click at [538, 144] on textarea "Adding Foundations" at bounding box center [660, 136] width 517 height 35
click at [502, 138] on textarea "Adding Foundations" at bounding box center [660, 136] width 517 height 35
drag, startPoint x: 490, startPoint y: 131, endPoint x: 854, endPoint y: 165, distance: 365.8
click at [854, 165] on div "Adding Foundations Process on how we add primitives, tokens, glyphs, assets, il…" at bounding box center [663, 143] width 517 height 141
click at [846, 171] on textarea "Process on how we add primitives, tokens, glyphs, assets, illustrations, etc." at bounding box center [660, 167] width 517 height 23
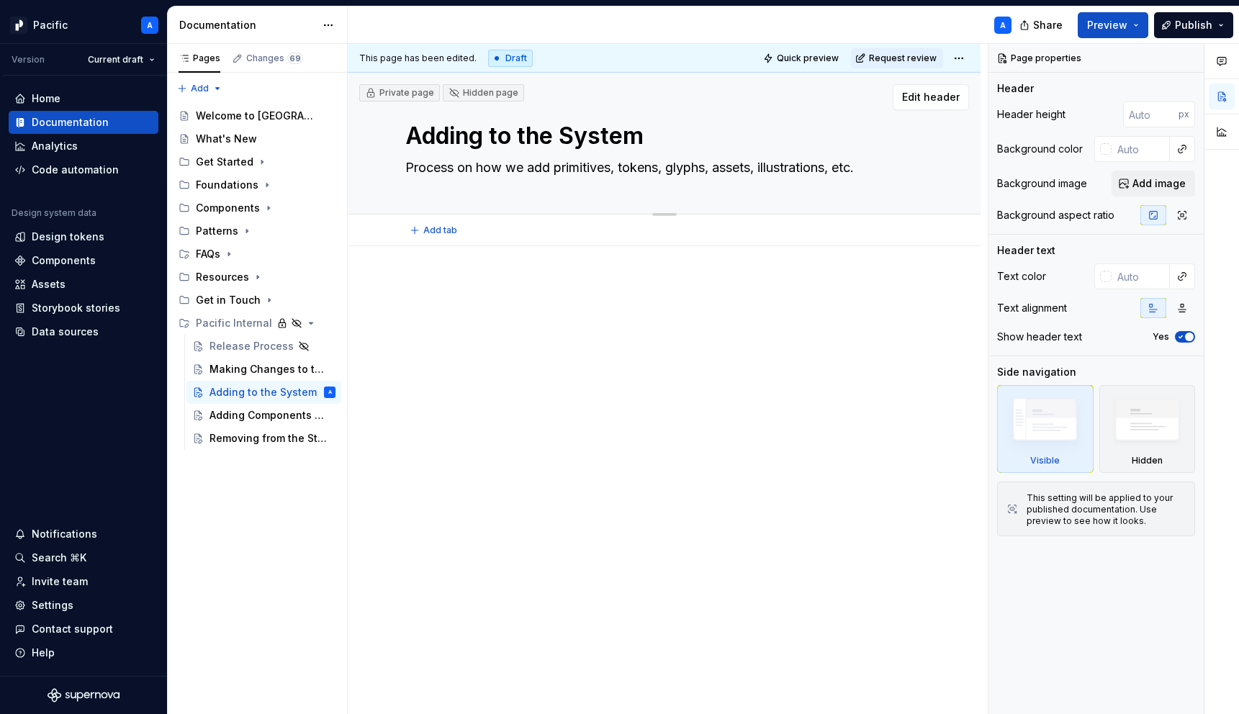
click at [846, 171] on textarea "Process on how we add primitives, tokens, glyphs, assets, illustrations, etc." at bounding box center [660, 167] width 517 height 23
click at [836, 168] on textarea "Process on how we add primitives, tokens, glyphs, assets, illustrations, etc." at bounding box center [660, 167] width 517 height 23
drag, startPoint x: 580, startPoint y: 184, endPoint x: 688, endPoint y: 189, distance: 108.0
click at [688, 189] on textarea "Process on how we add primitives, tokens, glyphs, assets, illustrations, compon…" at bounding box center [660, 176] width 517 height 40
click at [586, 455] on div at bounding box center [664, 423] width 633 height 321
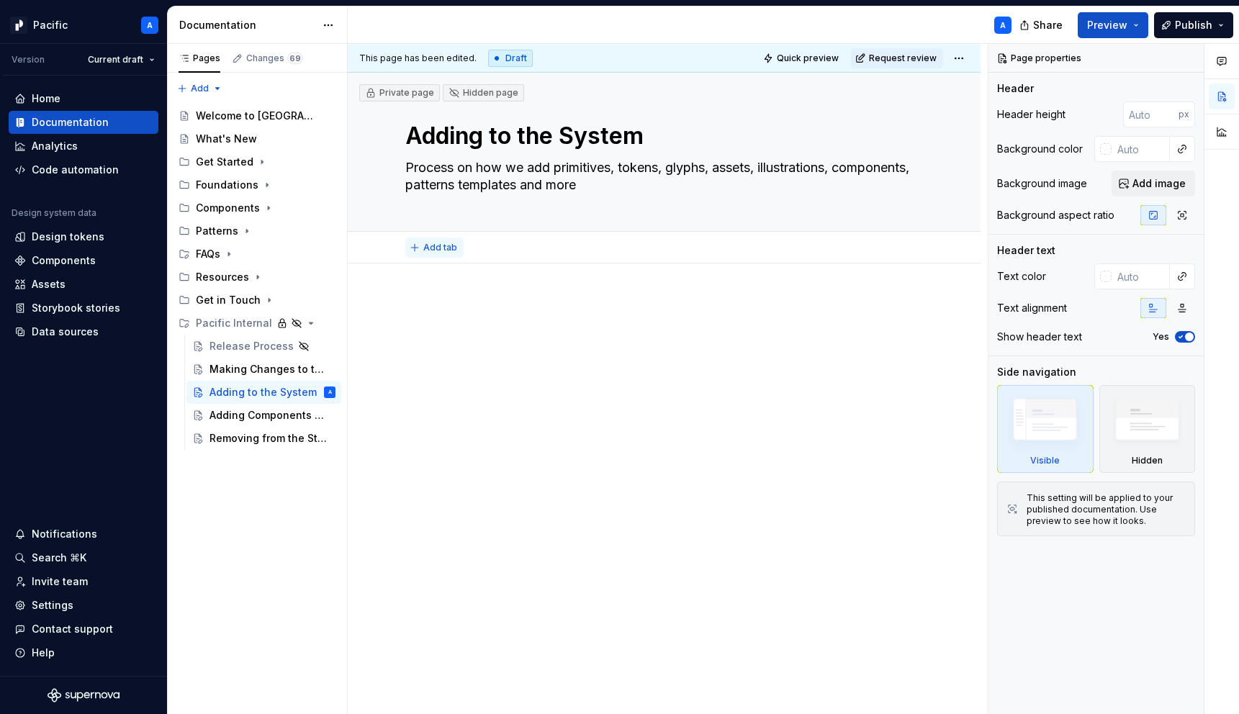
click at [435, 246] on span "Add tab" at bounding box center [440, 248] width 34 height 12
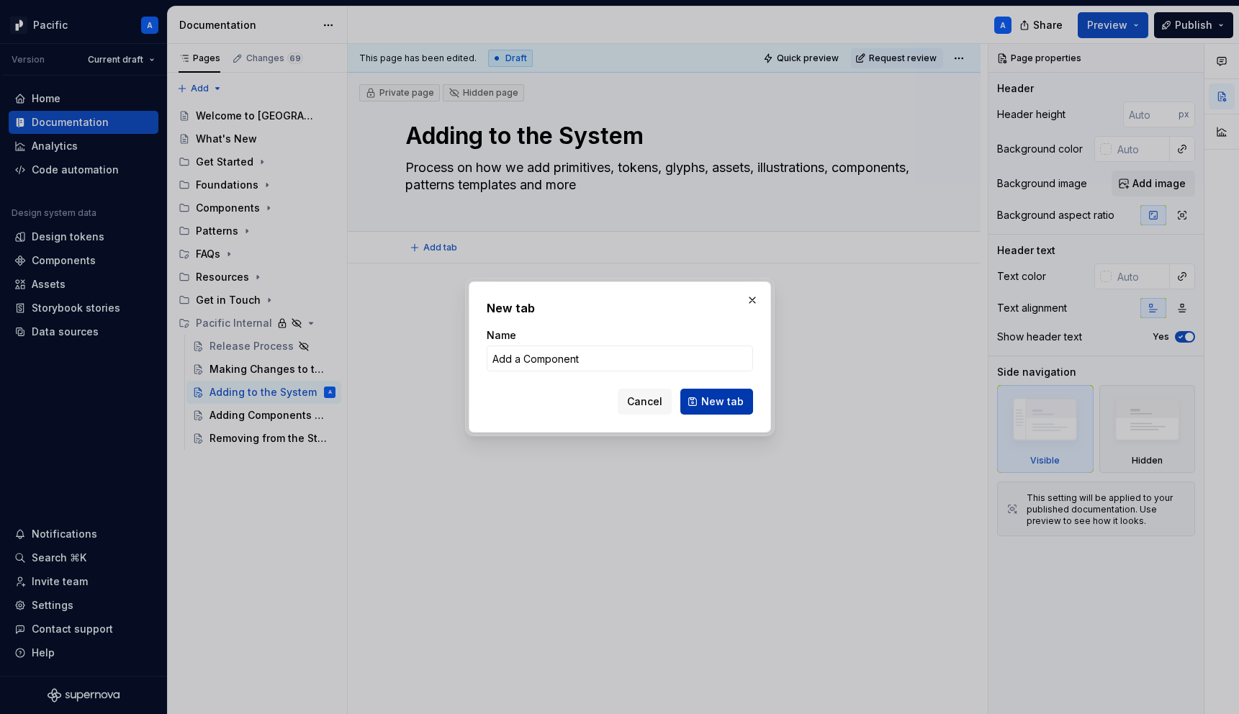
click at [722, 402] on span "New tab" at bounding box center [722, 401] width 42 height 14
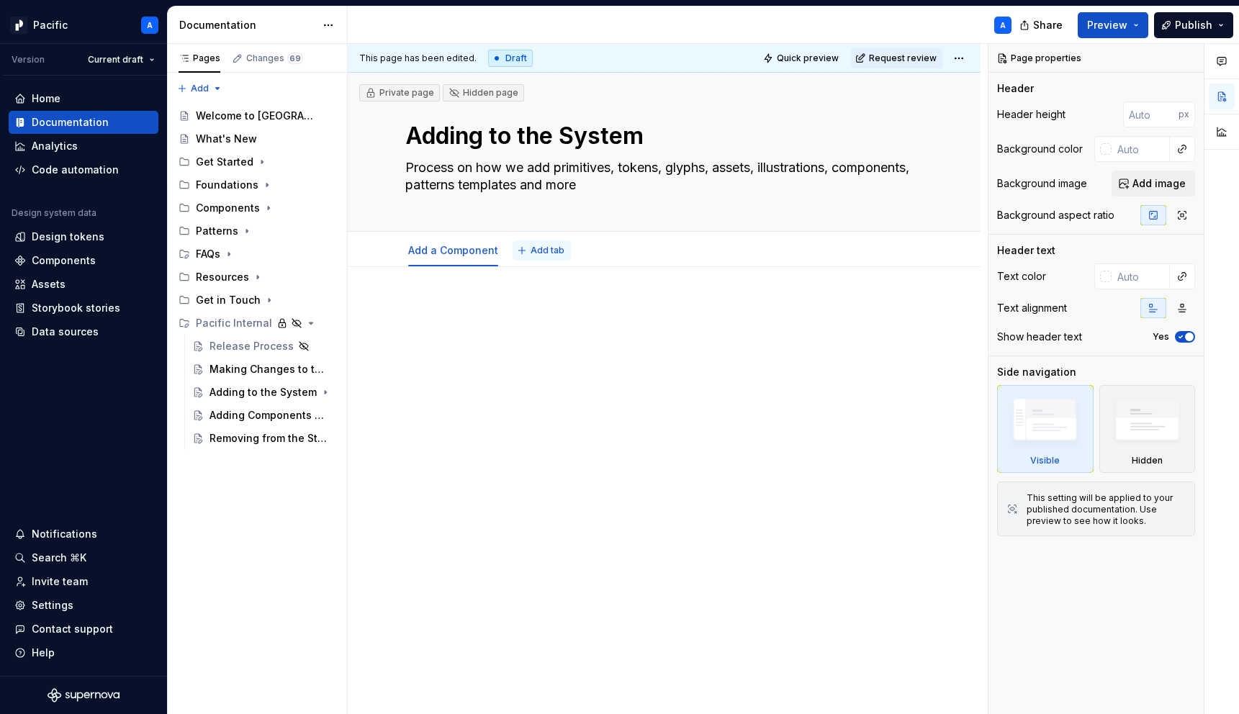
click at [544, 251] on span "Add tab" at bounding box center [547, 251] width 34 height 12
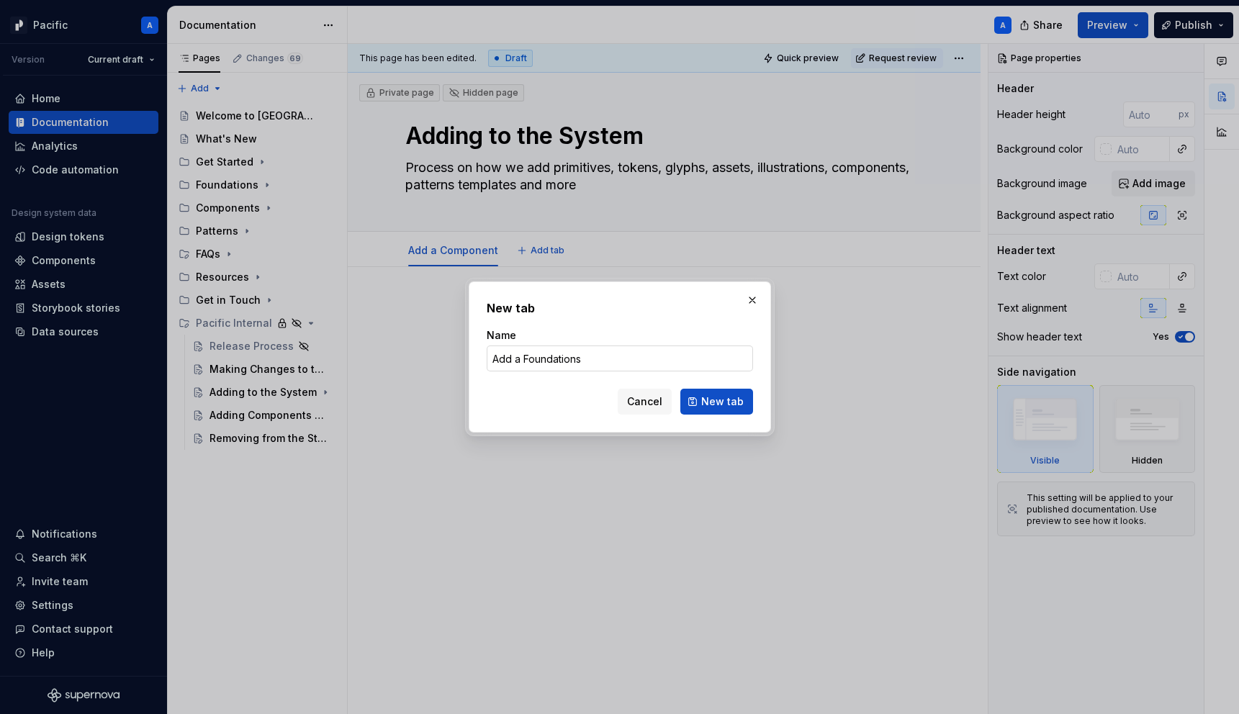
drag, startPoint x: 523, startPoint y: 360, endPoint x: 487, endPoint y: 353, distance: 36.6
click at [487, 353] on input "Add a Foundations" at bounding box center [620, 358] width 266 height 26
click at [717, 403] on span "New tab" at bounding box center [722, 401] width 42 height 14
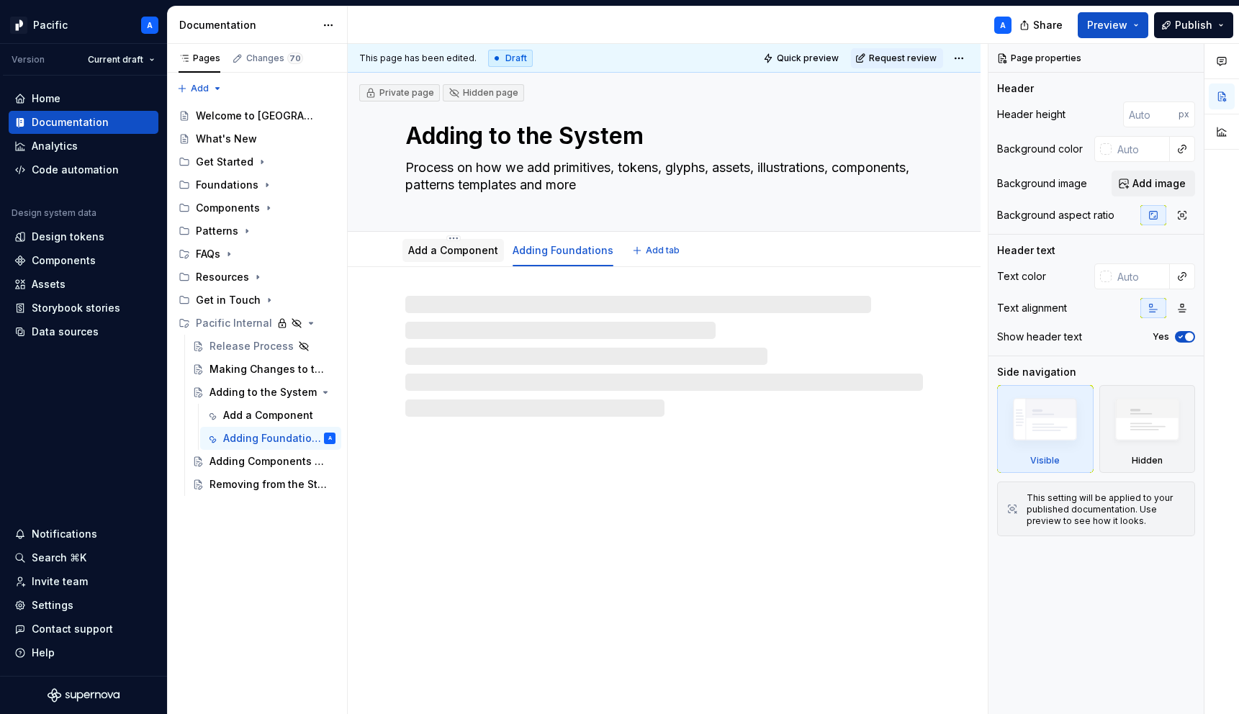
click at [430, 243] on div "Add a Component" at bounding box center [453, 250] width 90 height 14
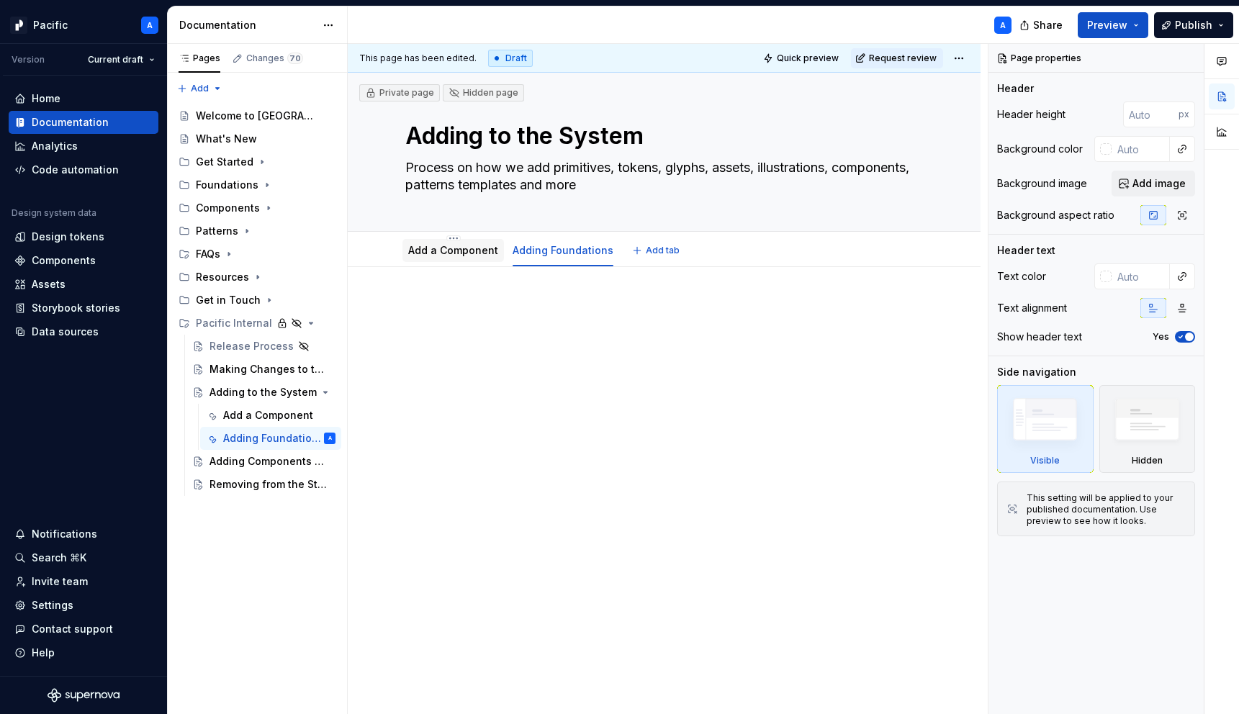
click at [464, 248] on link "Add a Component" at bounding box center [453, 250] width 90 height 12
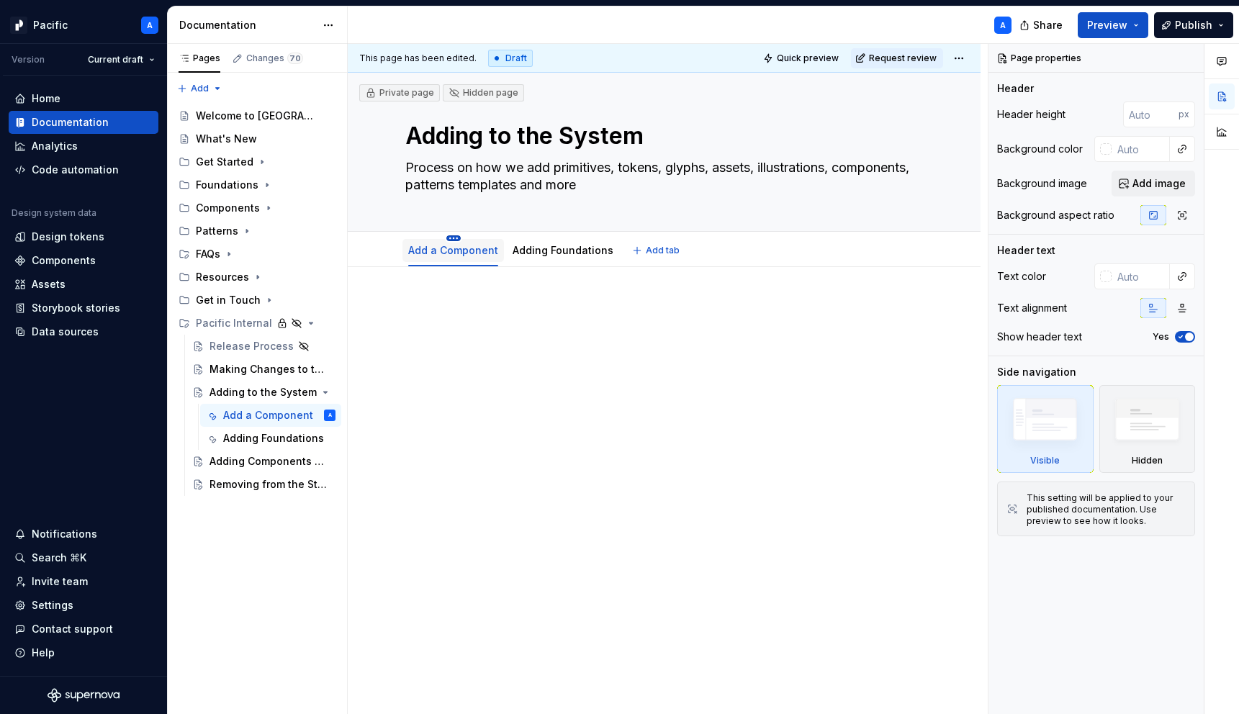
click at [450, 236] on html "Pacific A Version Current draft Home Documentation Analytics Code automation De…" at bounding box center [619, 357] width 1239 height 714
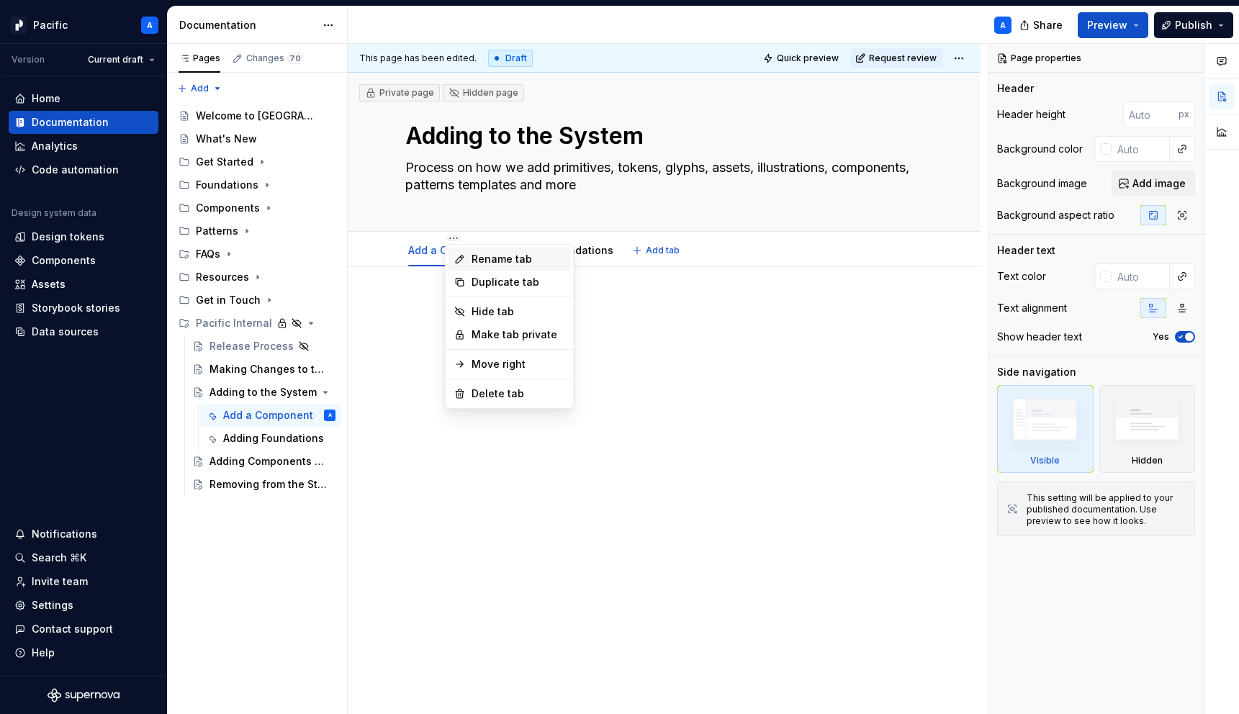
click at [482, 264] on div "Rename tab" at bounding box center [518, 259] width 94 height 14
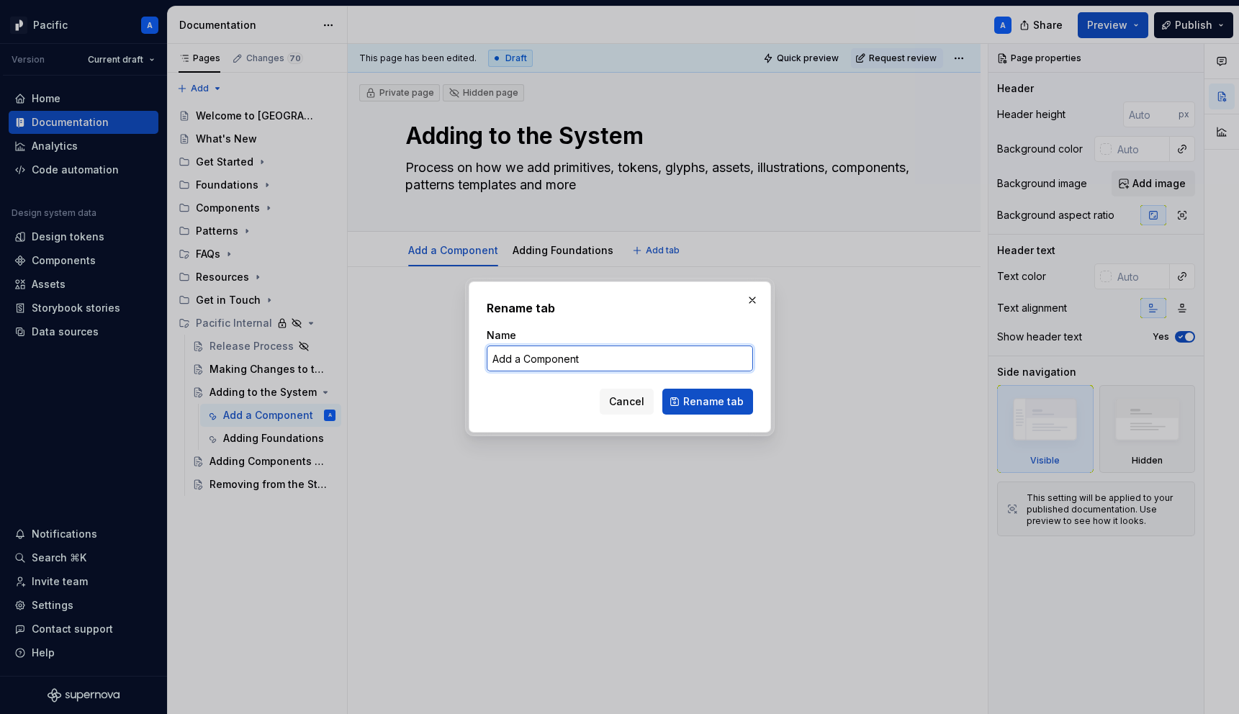
click at [551, 356] on input "Add a Component" at bounding box center [620, 358] width 266 height 26
click at [691, 395] on span "Rename tab" at bounding box center [713, 401] width 60 height 14
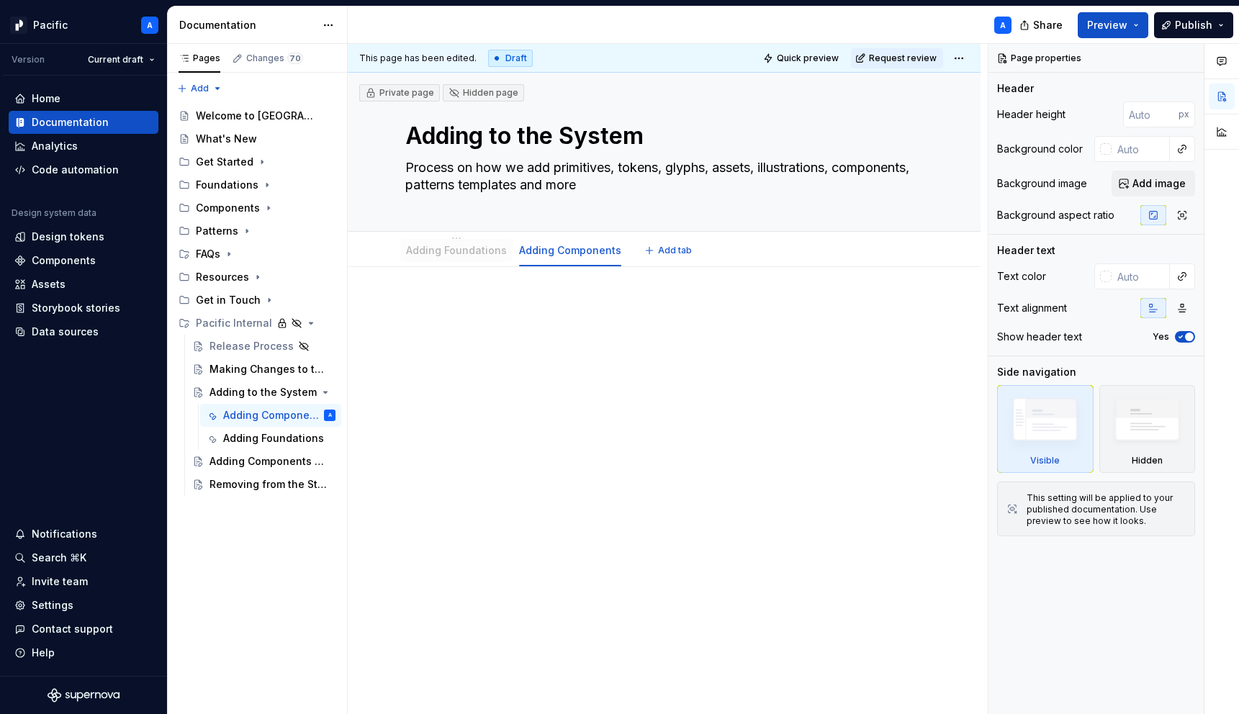
drag, startPoint x: 570, startPoint y: 250, endPoint x: 420, endPoint y: 256, distance: 149.8
click at [661, 250] on span "Add tab" at bounding box center [675, 251] width 34 height 12
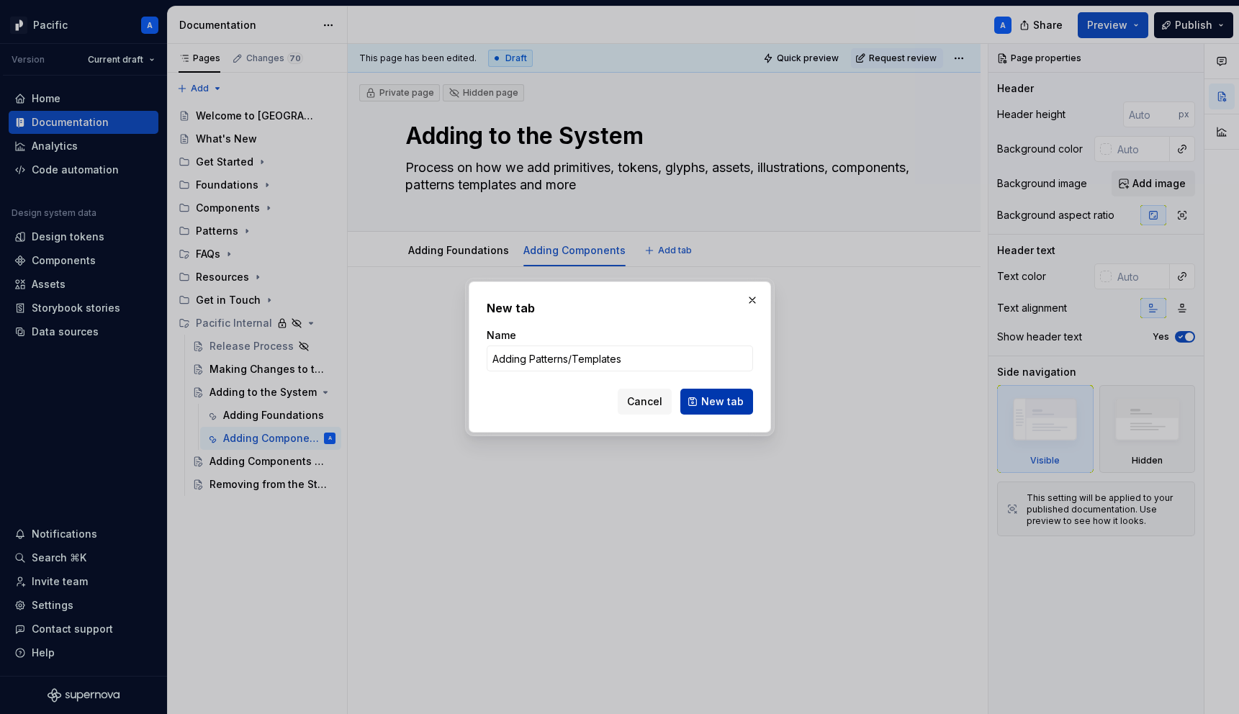
click at [719, 392] on button "New tab" at bounding box center [716, 402] width 73 height 26
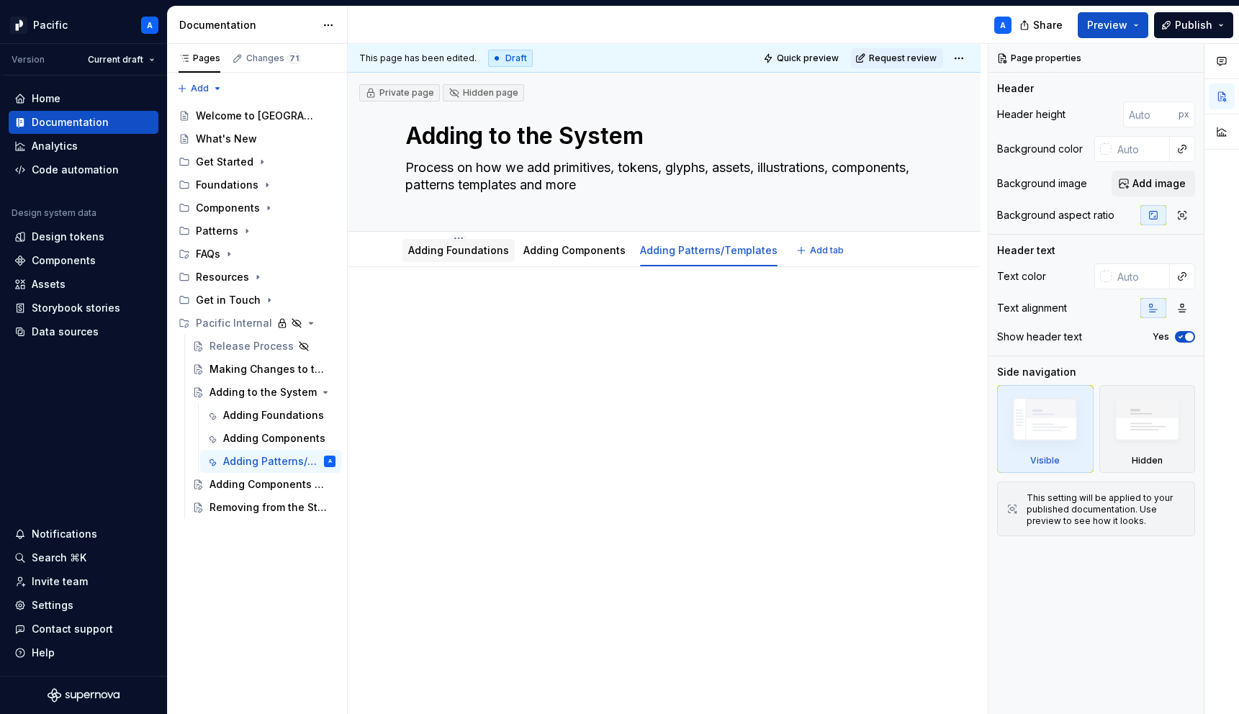
click at [444, 256] on link "Adding Foundations" at bounding box center [458, 250] width 101 height 12
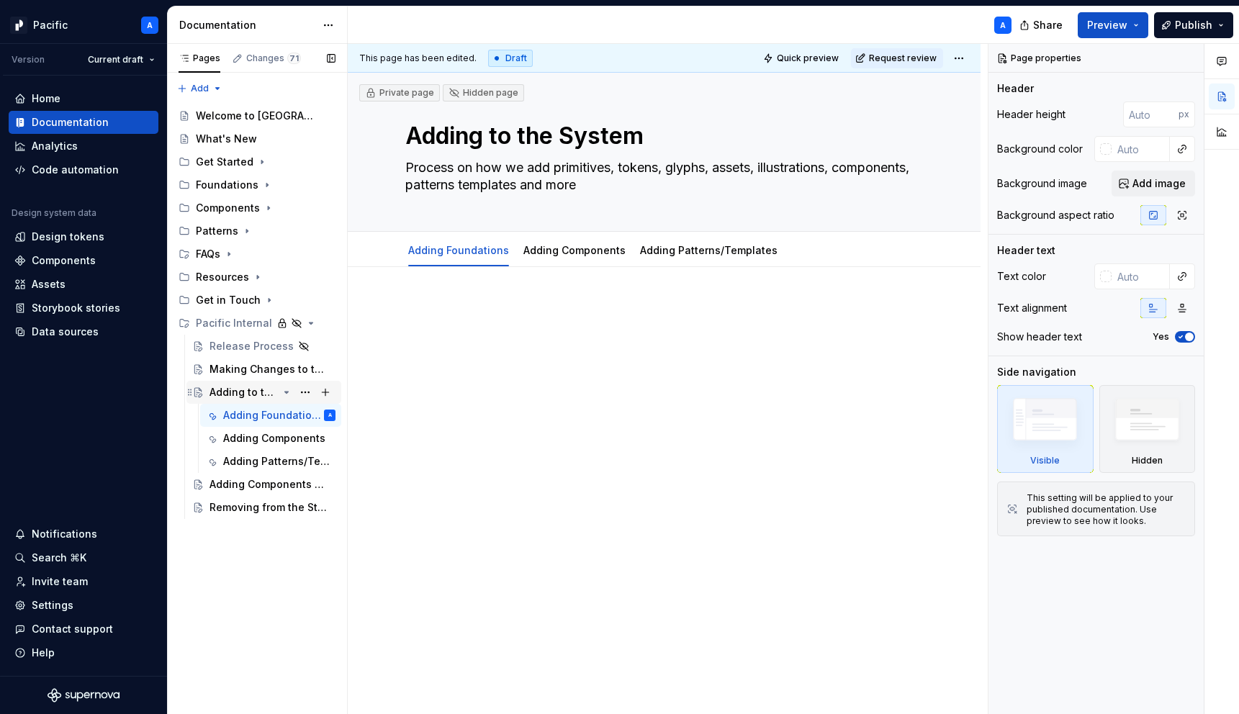
click at [284, 396] on icon "Page tree" at bounding box center [287, 393] width 12 height 12
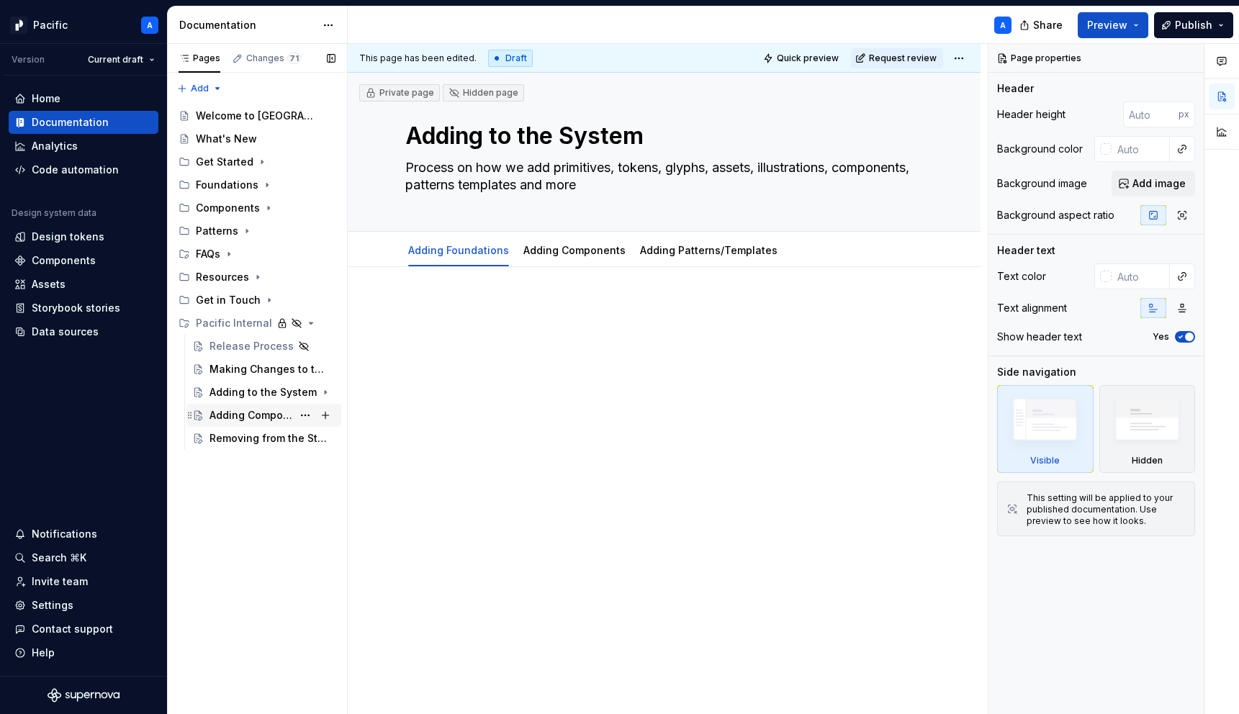
click at [272, 412] on div "Adding Components or Patterns" at bounding box center [250, 415] width 83 height 14
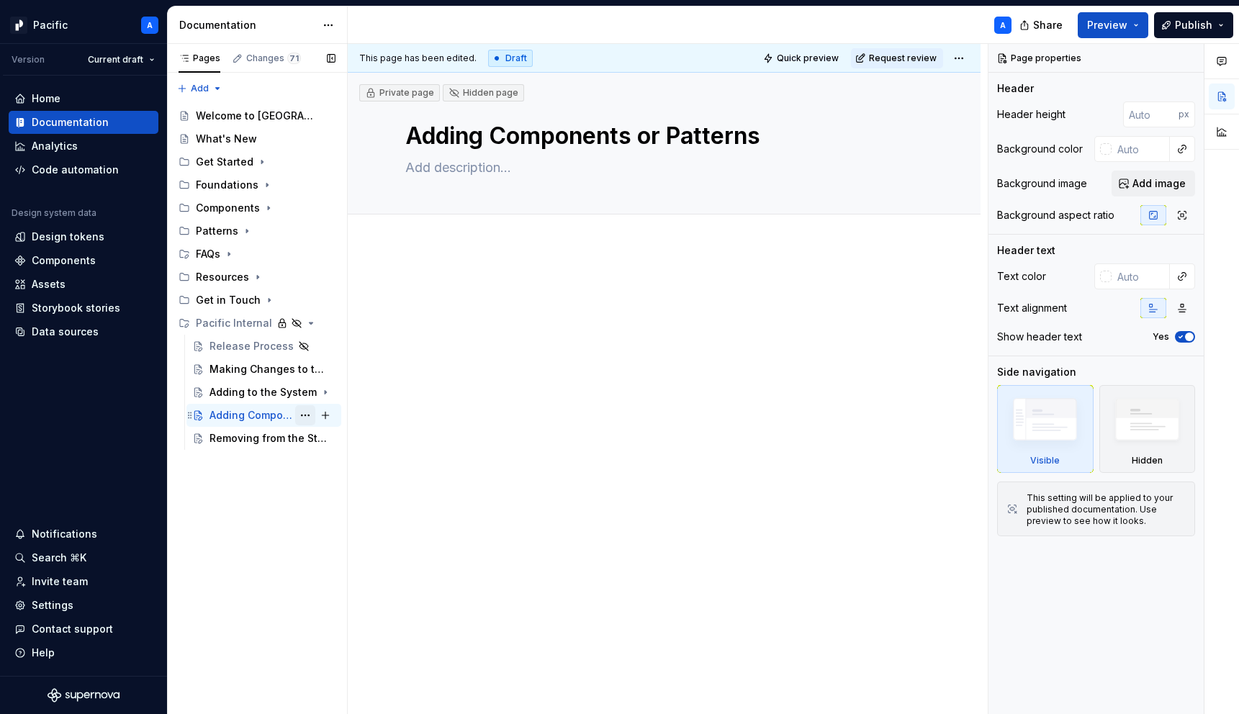
click at [308, 417] on button "Page tree" at bounding box center [305, 415] width 20 height 20
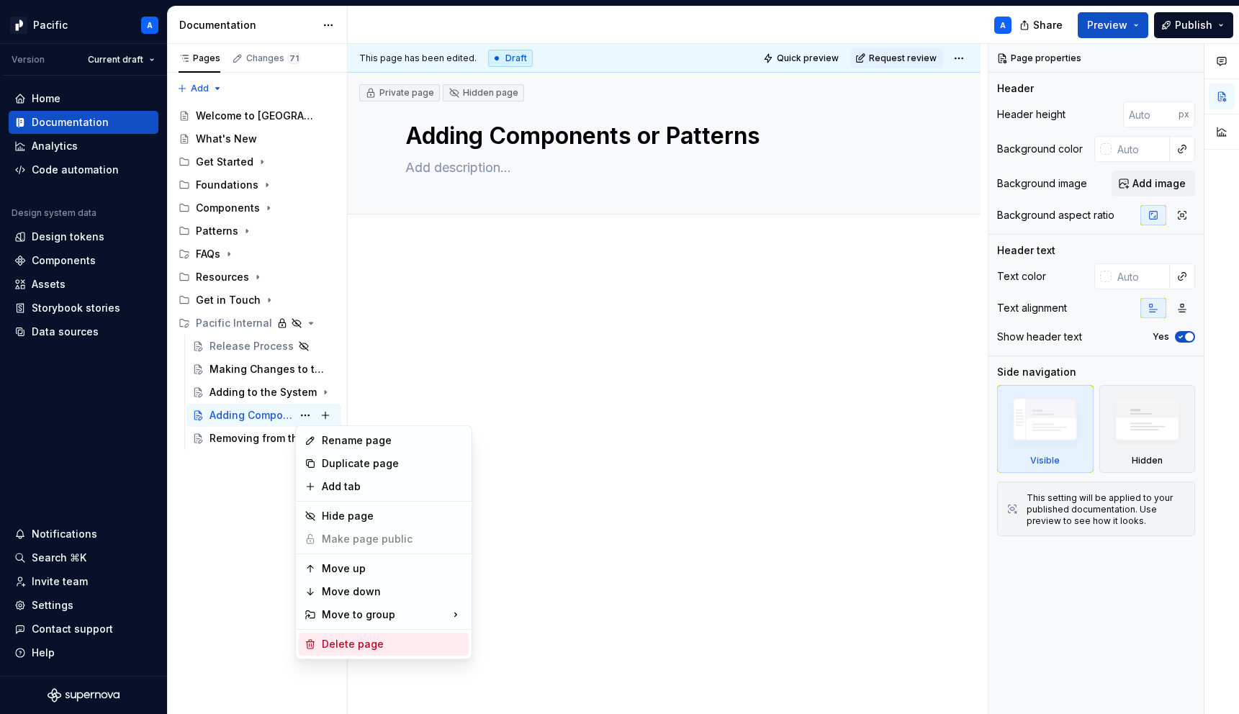
click at [402, 642] on div "Delete page" at bounding box center [392, 644] width 141 height 14
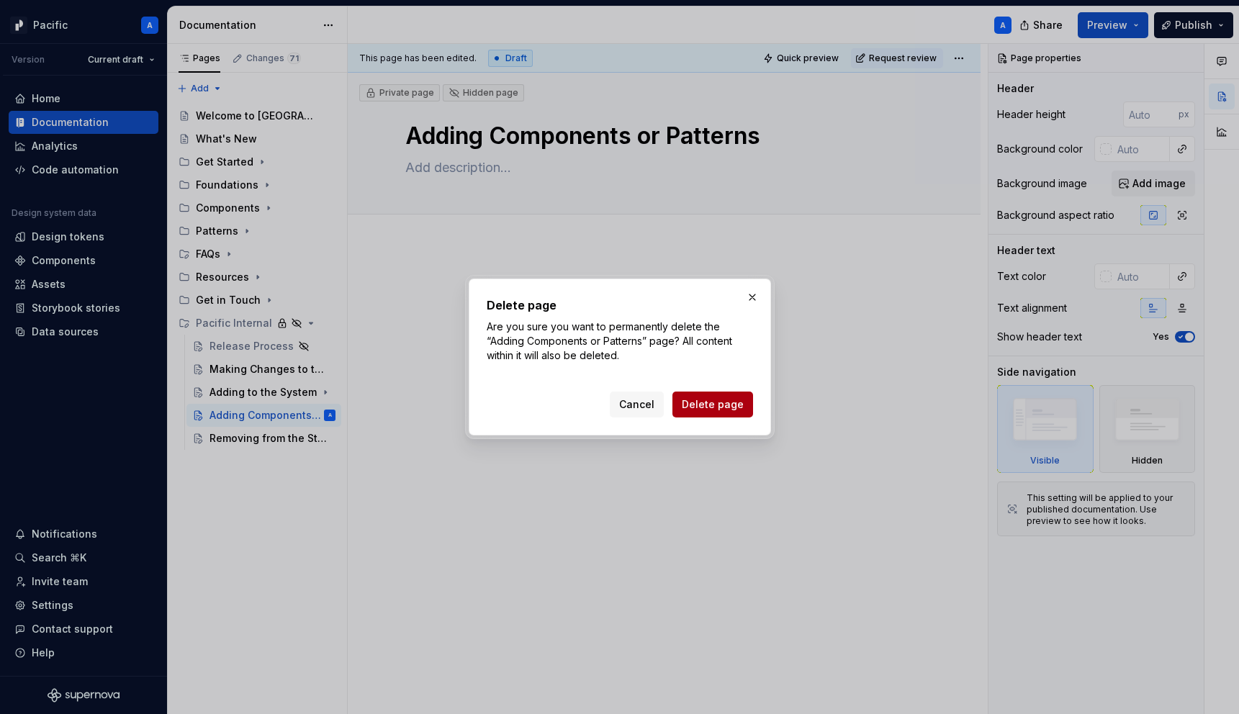
click at [700, 406] on span "Delete page" at bounding box center [713, 404] width 62 height 14
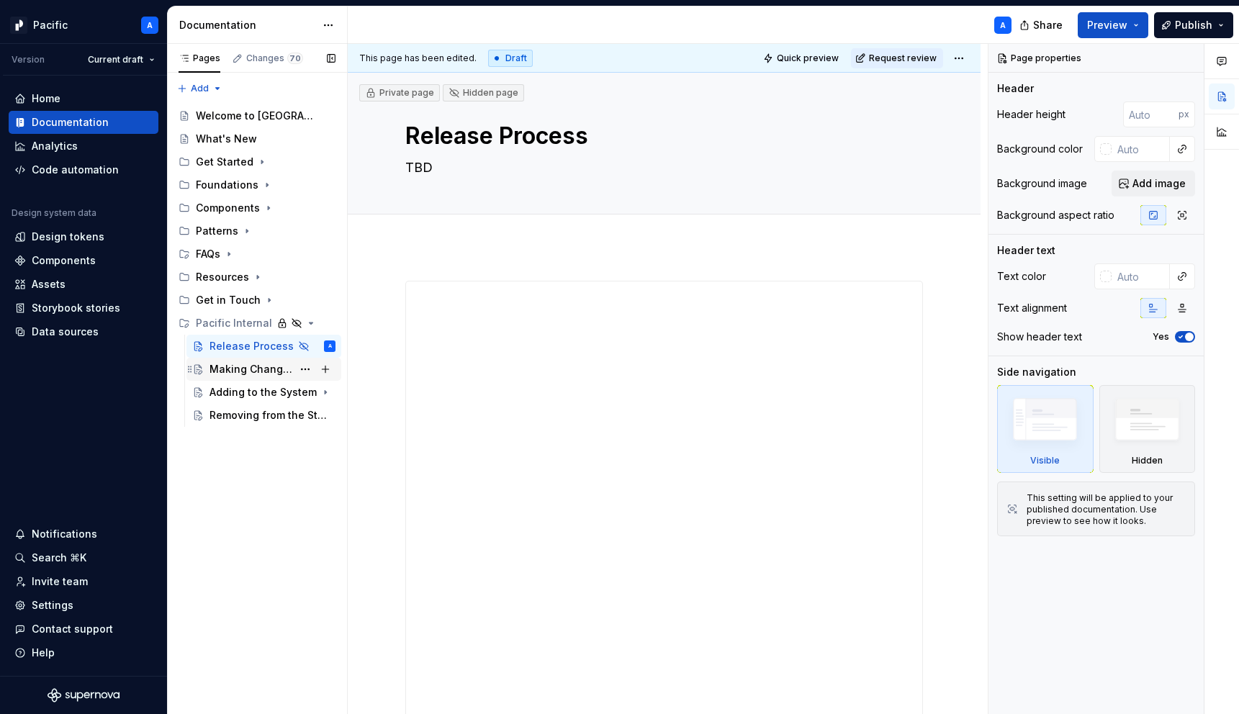
click at [251, 366] on div "Making Changes to the System" at bounding box center [250, 369] width 83 height 14
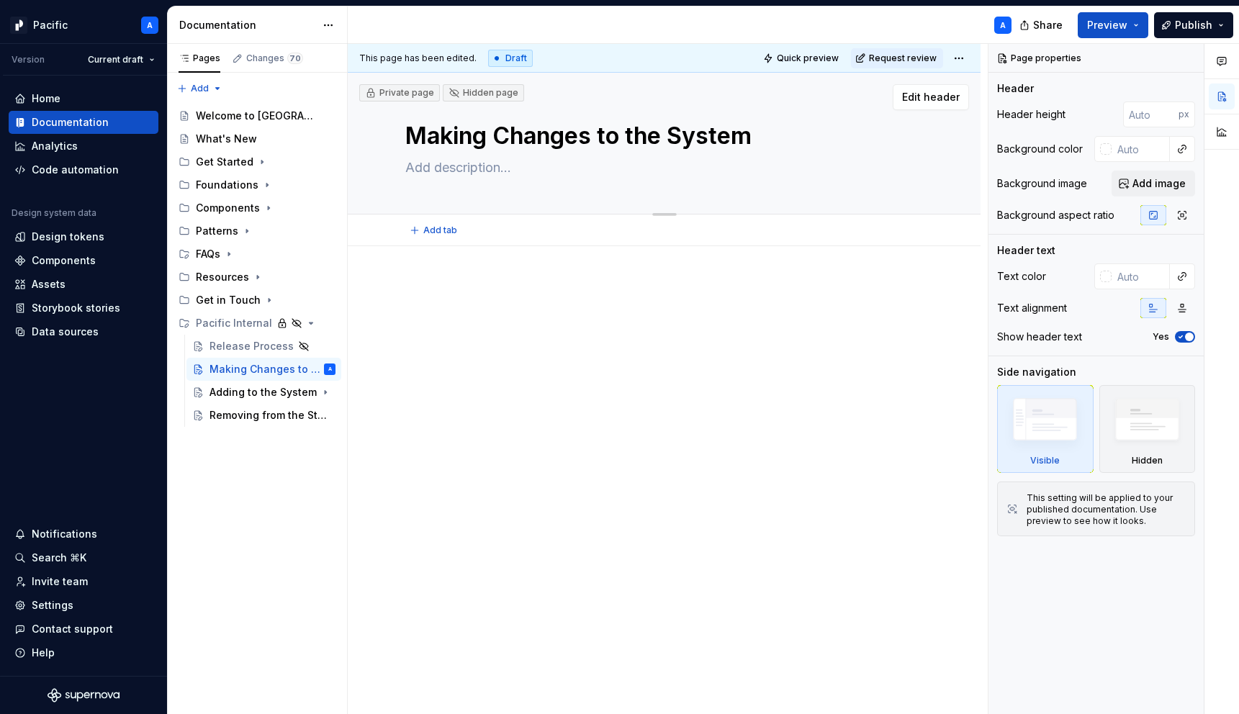
click at [595, 150] on textarea "Making Changes to the System" at bounding box center [660, 136] width 517 height 35
click at [594, 140] on textarea "Making Changes to the System" at bounding box center [660, 136] width 517 height 35
click at [443, 548] on div at bounding box center [664, 406] width 633 height 321
click at [291, 542] on div "Pages Changes 70 Add Accessibility guide for tree Page tree. Navigate the tree …" at bounding box center [257, 379] width 180 height 671
click at [428, 163] on textarea at bounding box center [660, 167] width 517 height 23
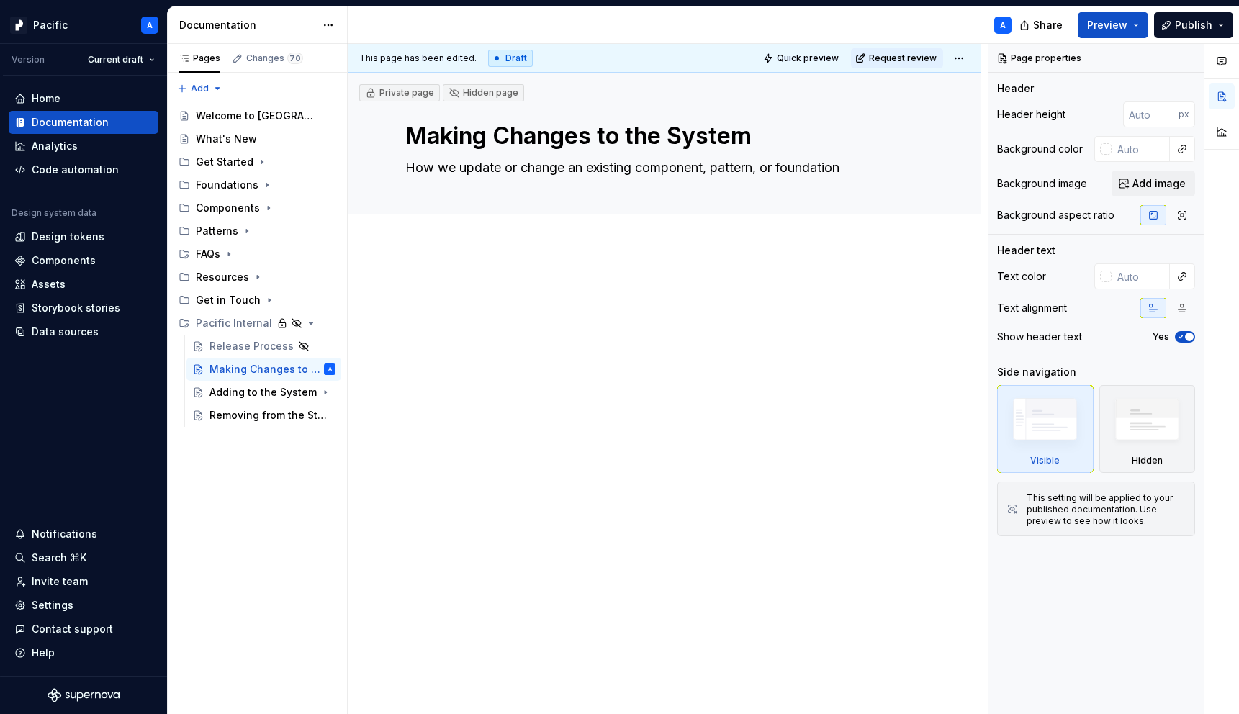
click at [497, 385] on div at bounding box center [664, 406] width 633 height 321
click at [284, 512] on div "Pages Changes 70 Add Accessibility guide for tree Page tree. Navigate the tree …" at bounding box center [257, 379] width 180 height 671
click at [266, 302] on icon "Page tree" at bounding box center [269, 300] width 12 height 12
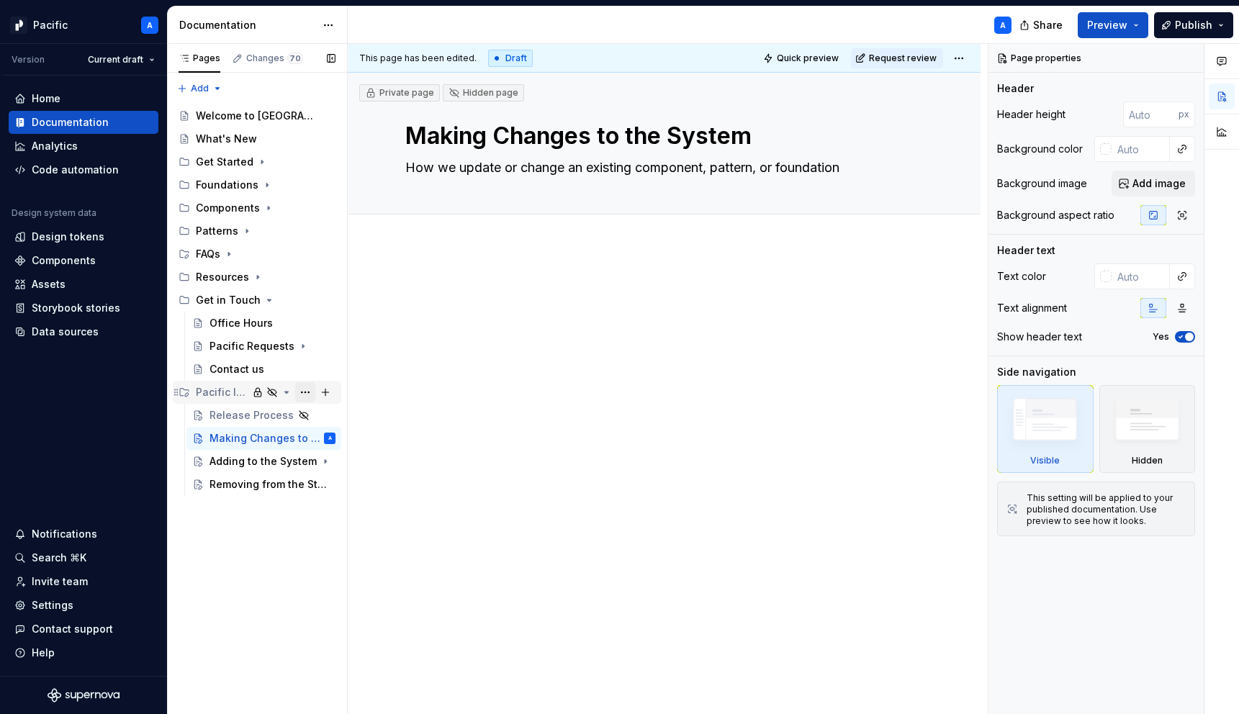
click at [302, 394] on button "Page tree" at bounding box center [305, 392] width 20 height 20
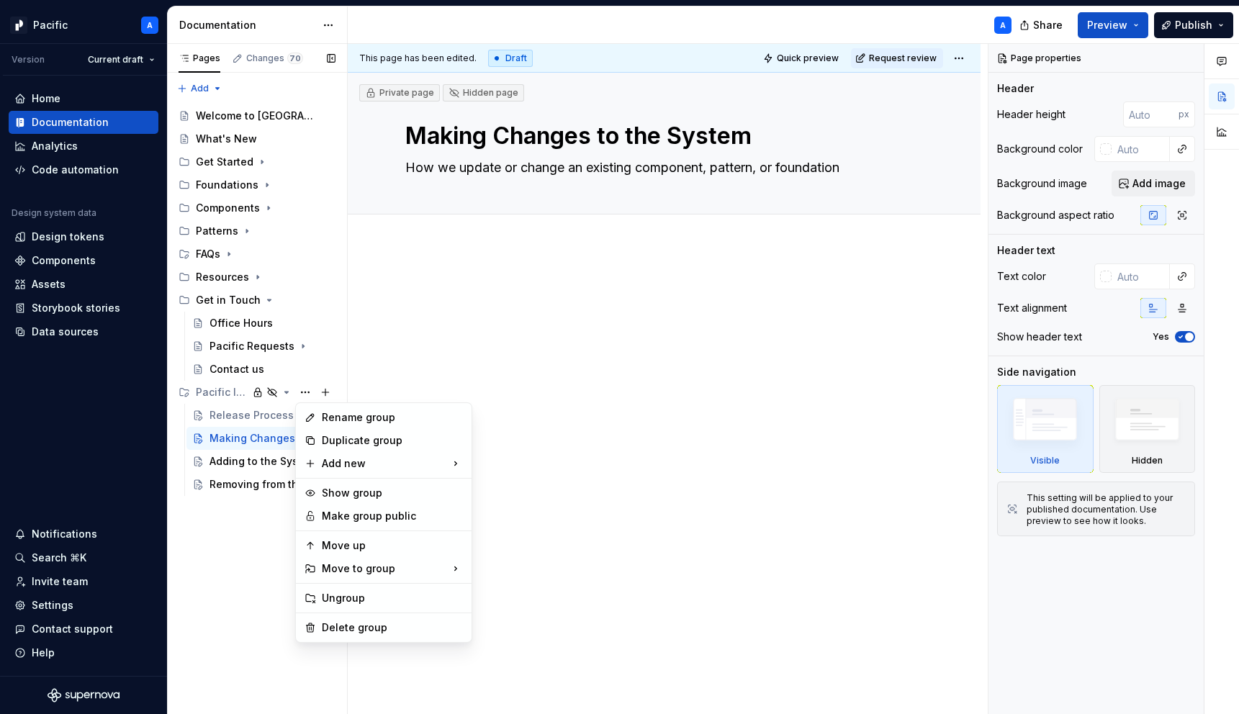
click at [224, 389] on div "Pages Changes 70 Add Accessibility guide for tree Page tree. Navigate the tree …" at bounding box center [257, 379] width 180 height 671
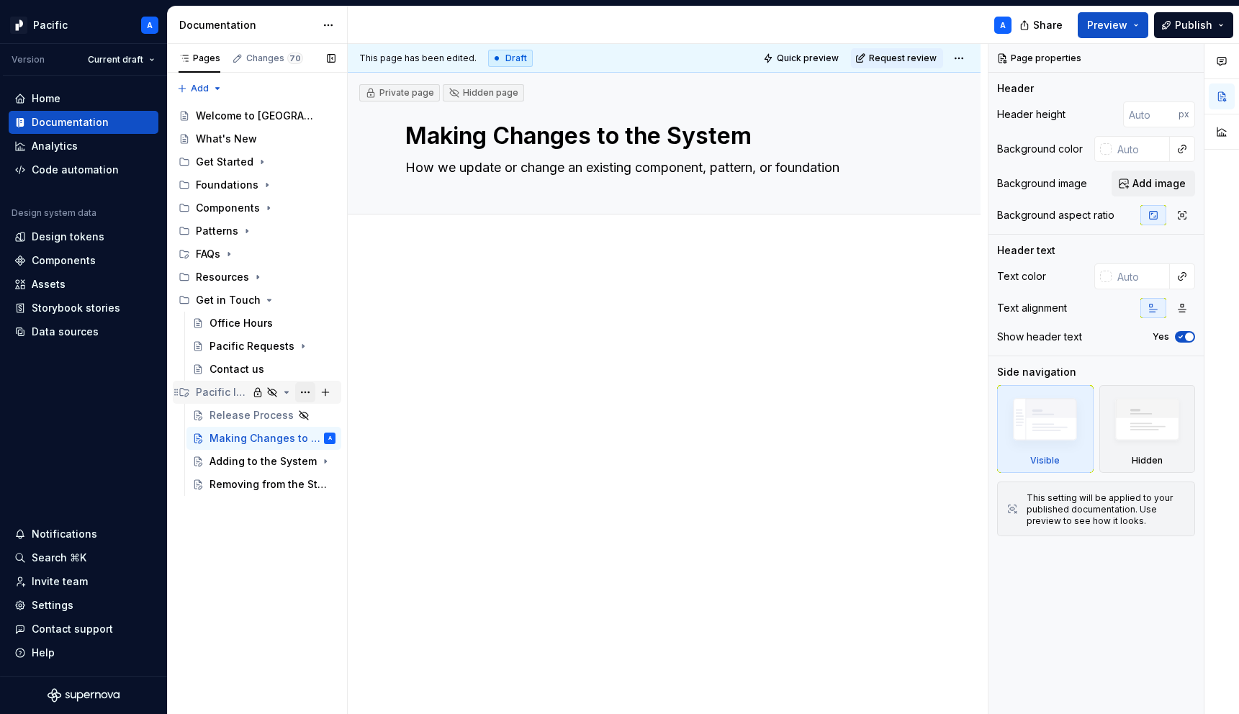
click at [307, 392] on button "Page tree" at bounding box center [305, 392] width 20 height 20
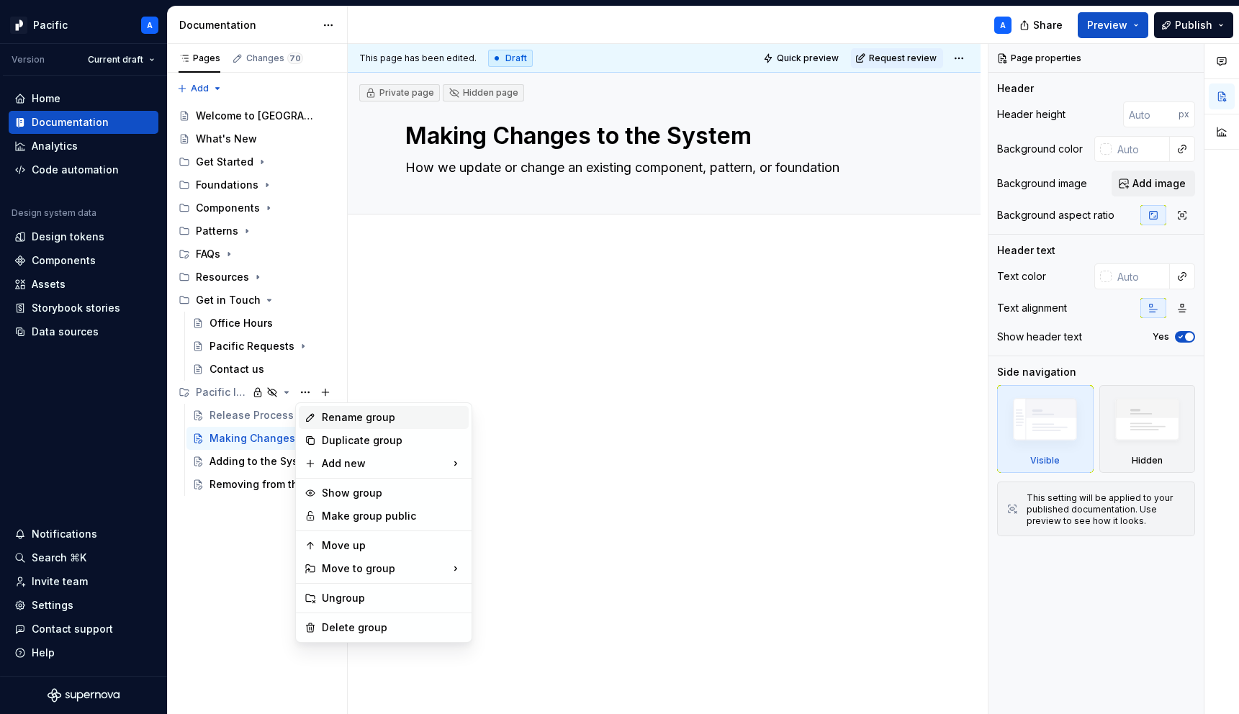
click at [362, 415] on div "Rename group" at bounding box center [392, 417] width 141 height 14
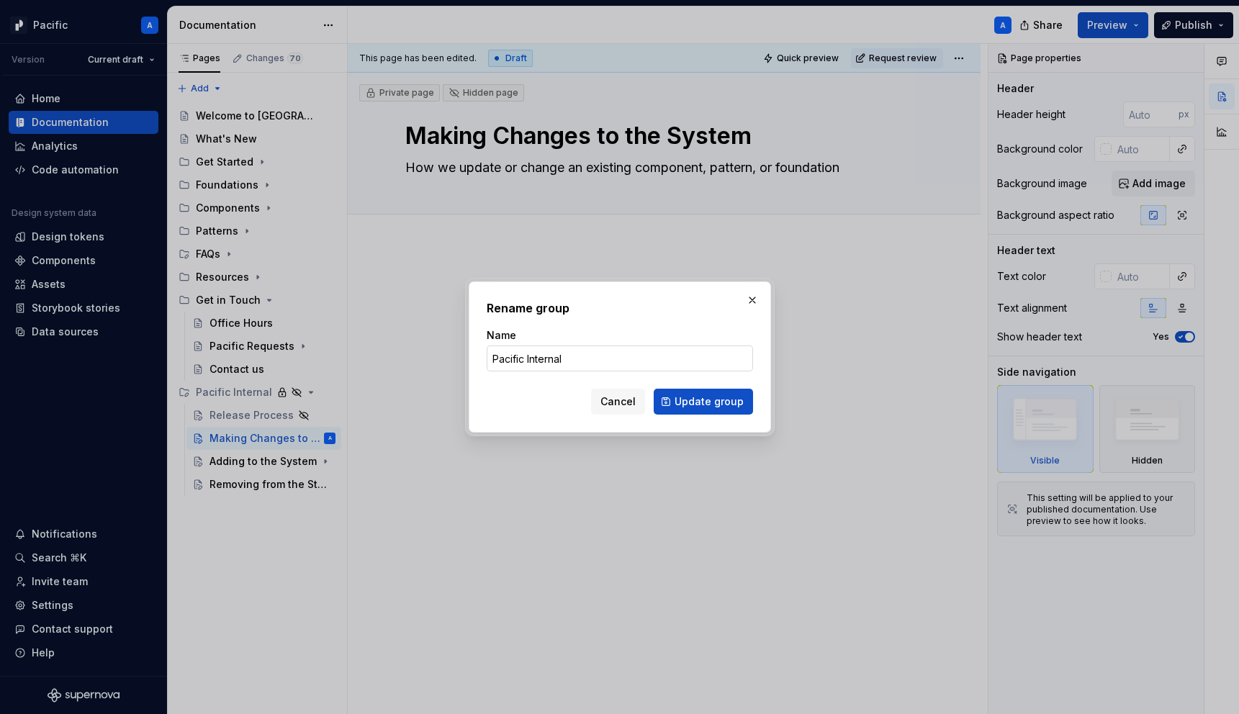
click at [525, 359] on input "Pacific Internal" at bounding box center [620, 358] width 266 height 26
click at [724, 404] on span "Update group" at bounding box center [708, 401] width 69 height 14
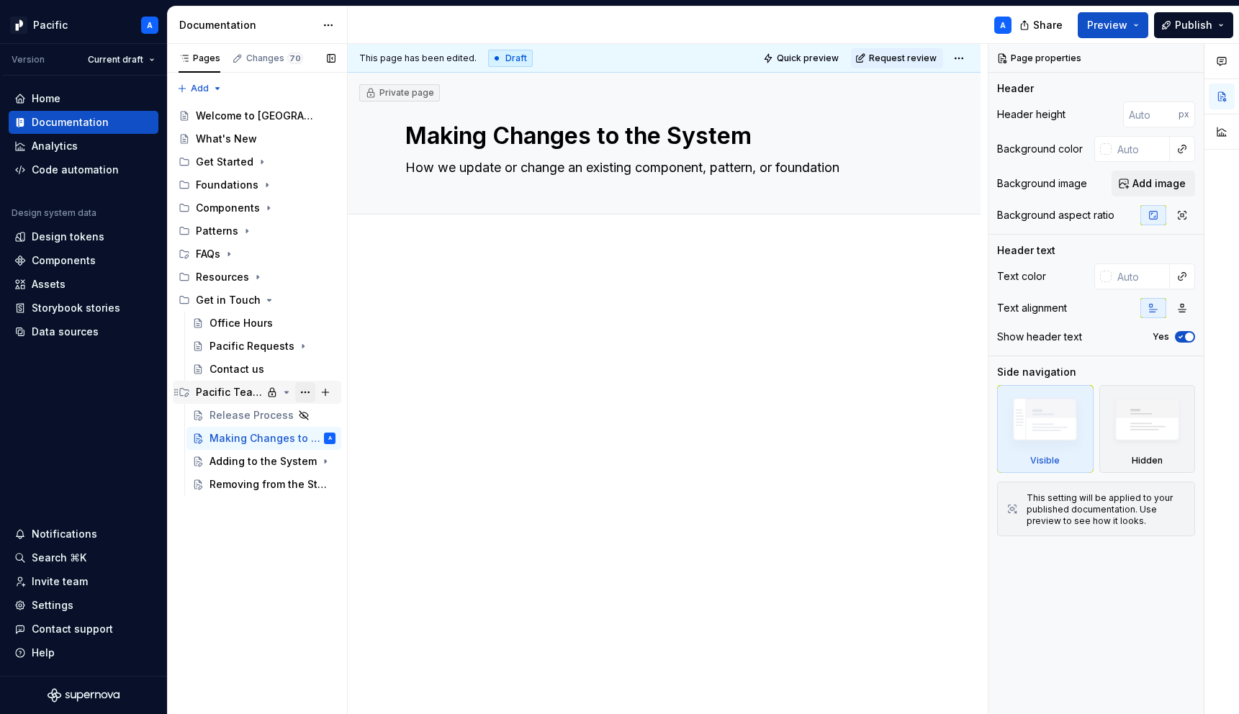
click at [296, 387] on button "Page tree" at bounding box center [305, 392] width 20 height 20
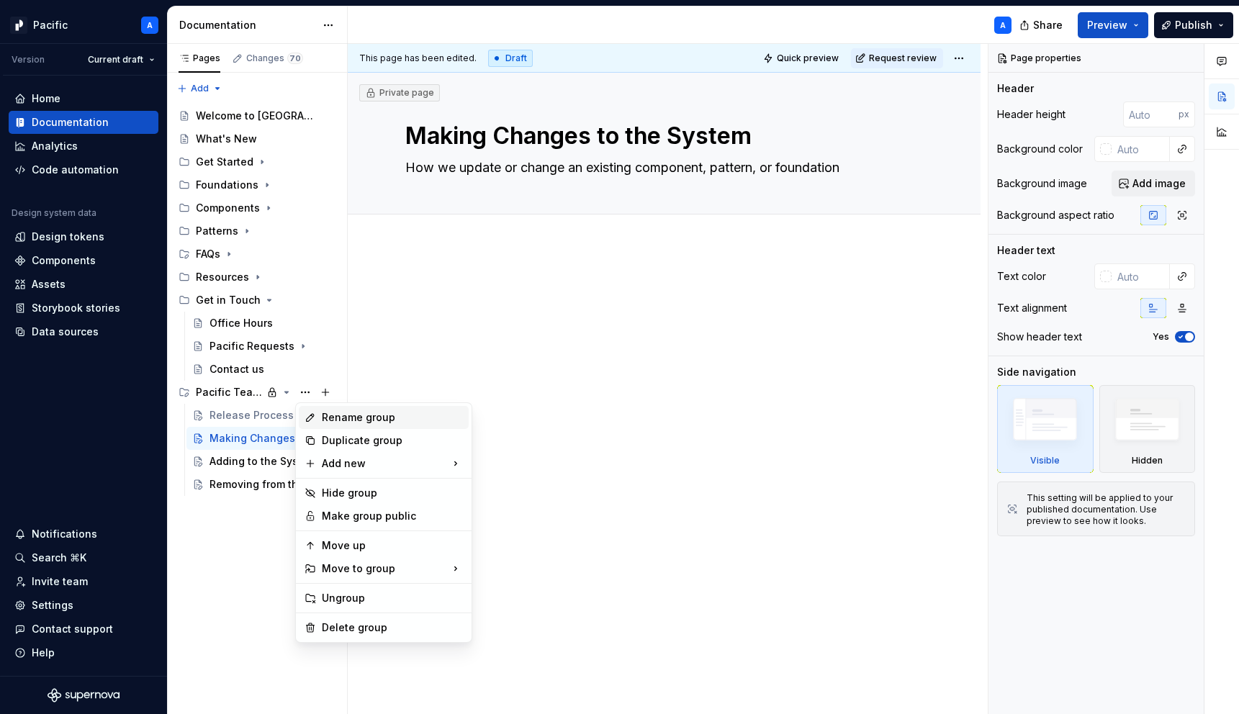
click at [329, 415] on div "Rename group" at bounding box center [392, 417] width 141 height 14
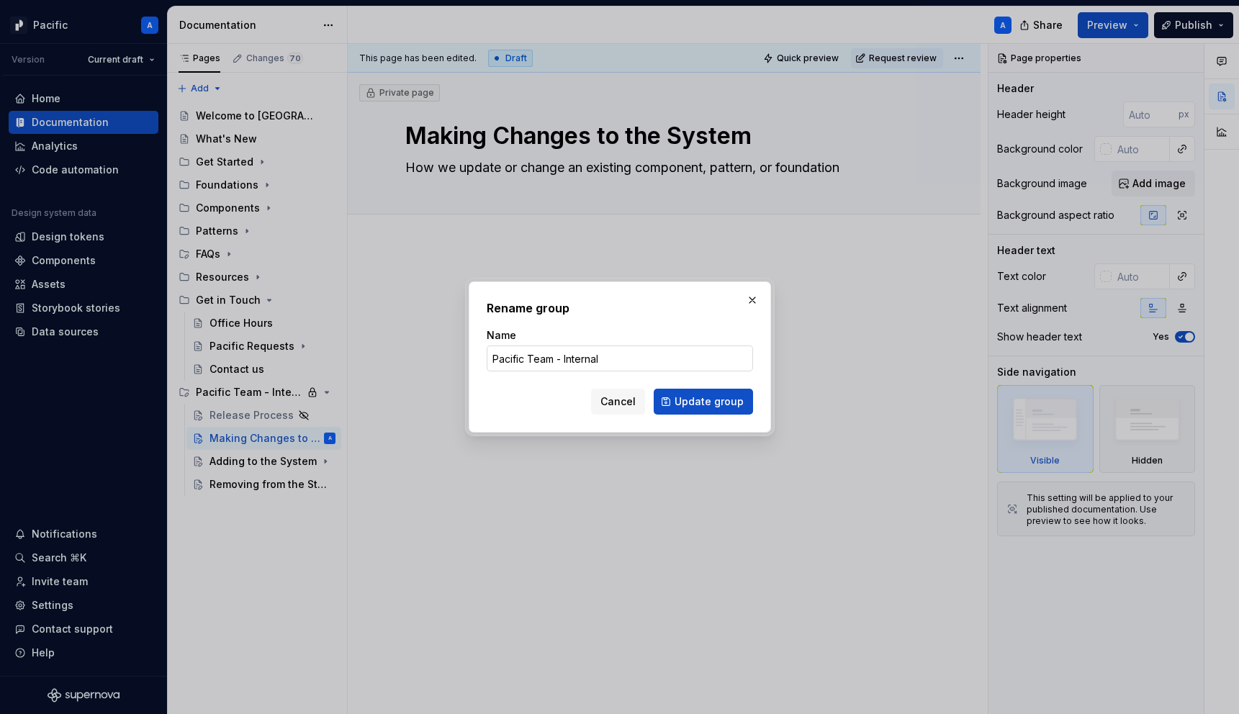
click at [551, 361] on input "Pacific Team - Internal" at bounding box center [620, 358] width 266 height 26
drag, startPoint x: 552, startPoint y: 353, endPoint x: 712, endPoint y: 356, distance: 159.8
click at [712, 356] on input "Pacific Team - Internal" at bounding box center [620, 358] width 266 height 26
click at [733, 400] on span "Update group" at bounding box center [708, 401] width 69 height 14
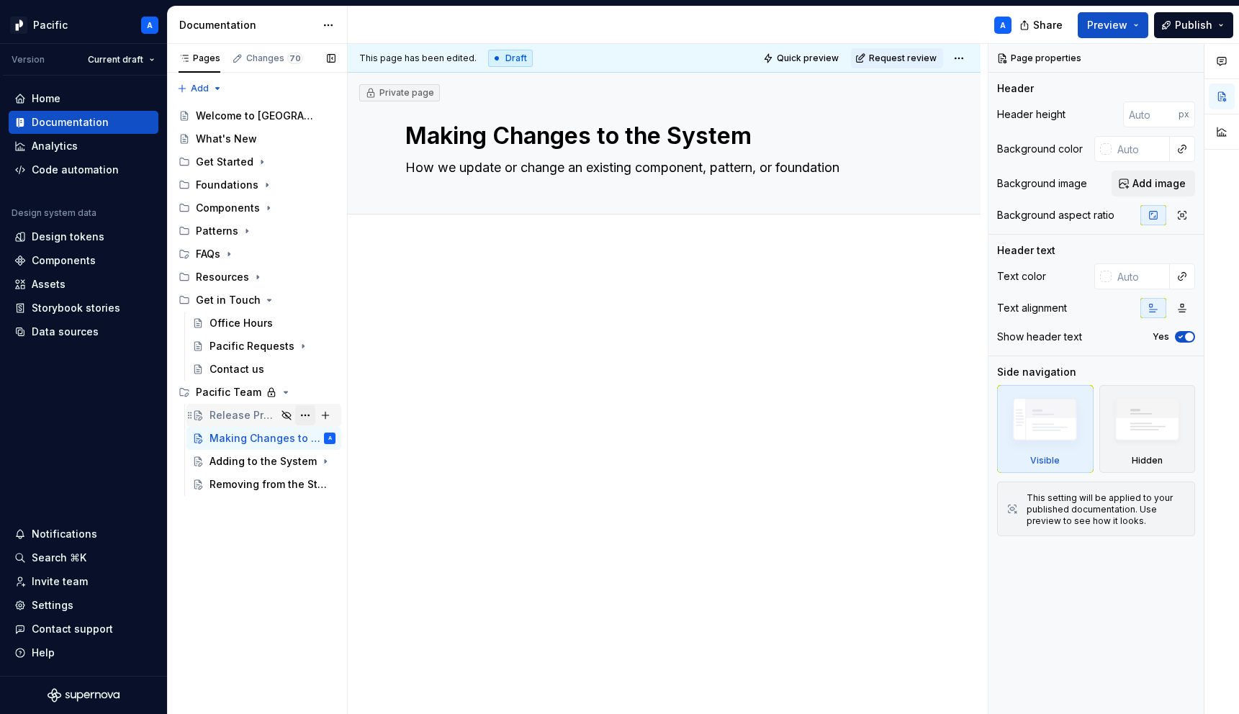
click at [307, 417] on button "Page tree" at bounding box center [305, 415] width 20 height 20
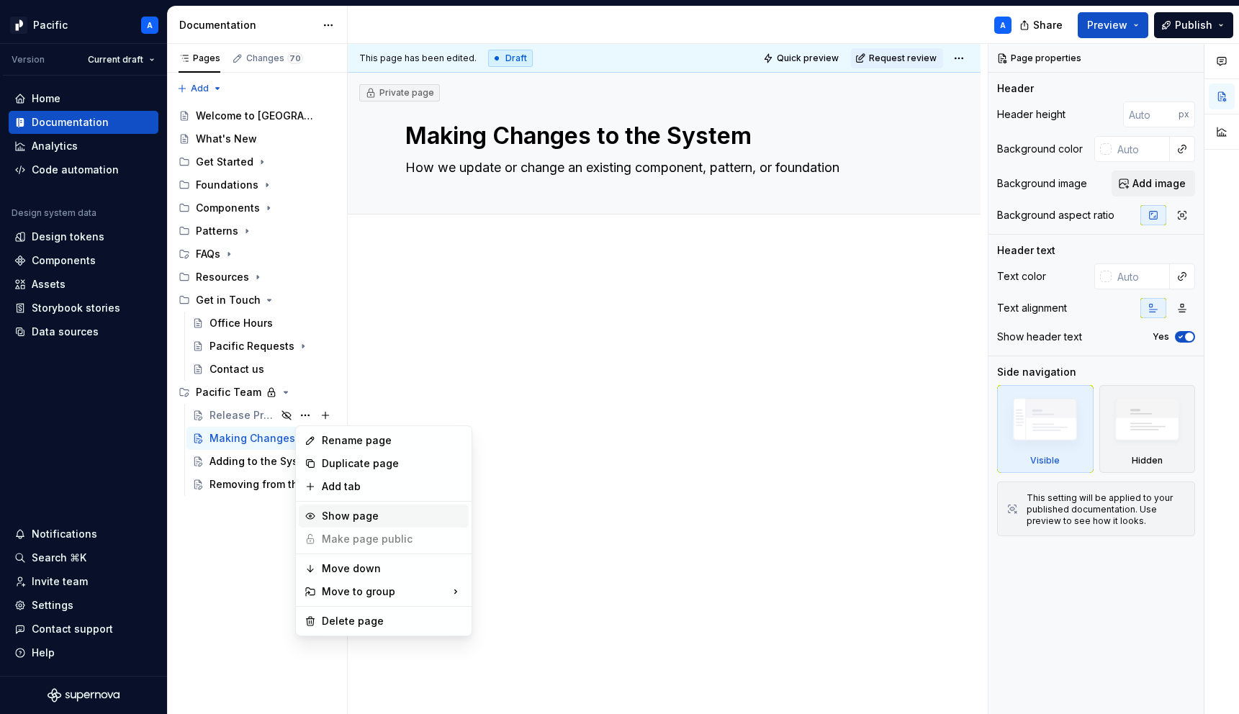
click at [344, 514] on div "Show page" at bounding box center [392, 516] width 141 height 14
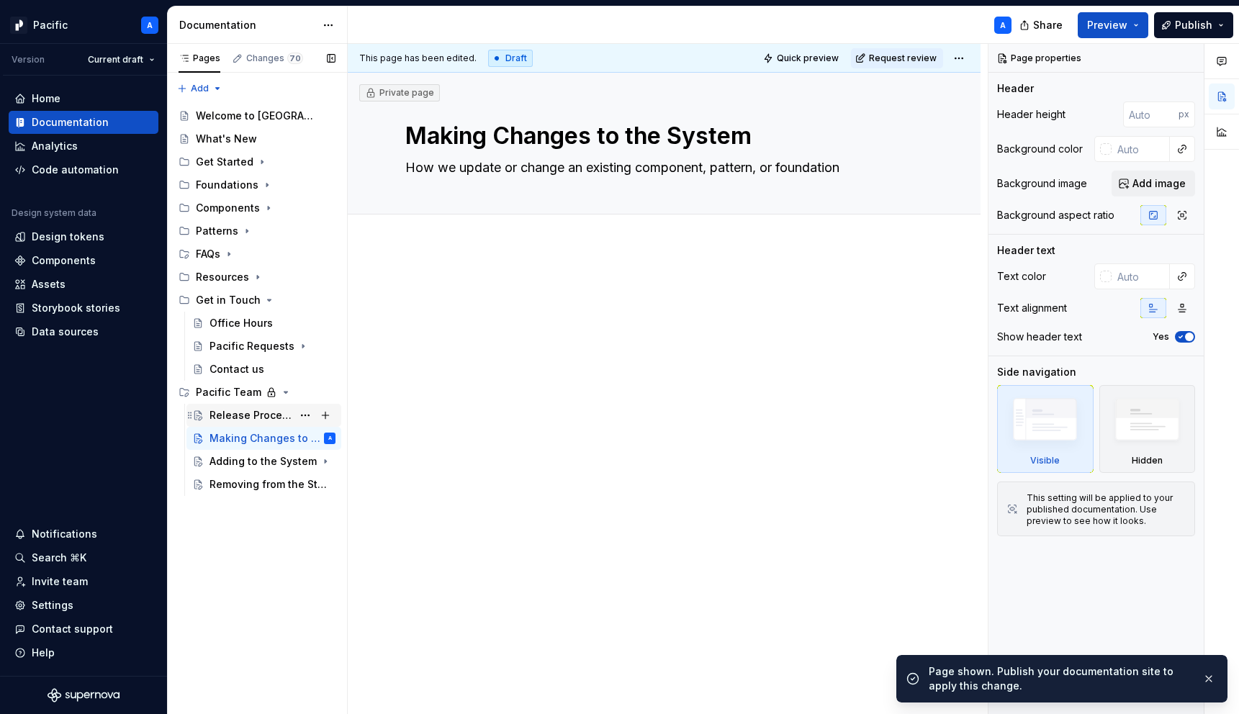
click at [258, 420] on div "Release Process" at bounding box center [250, 415] width 83 height 14
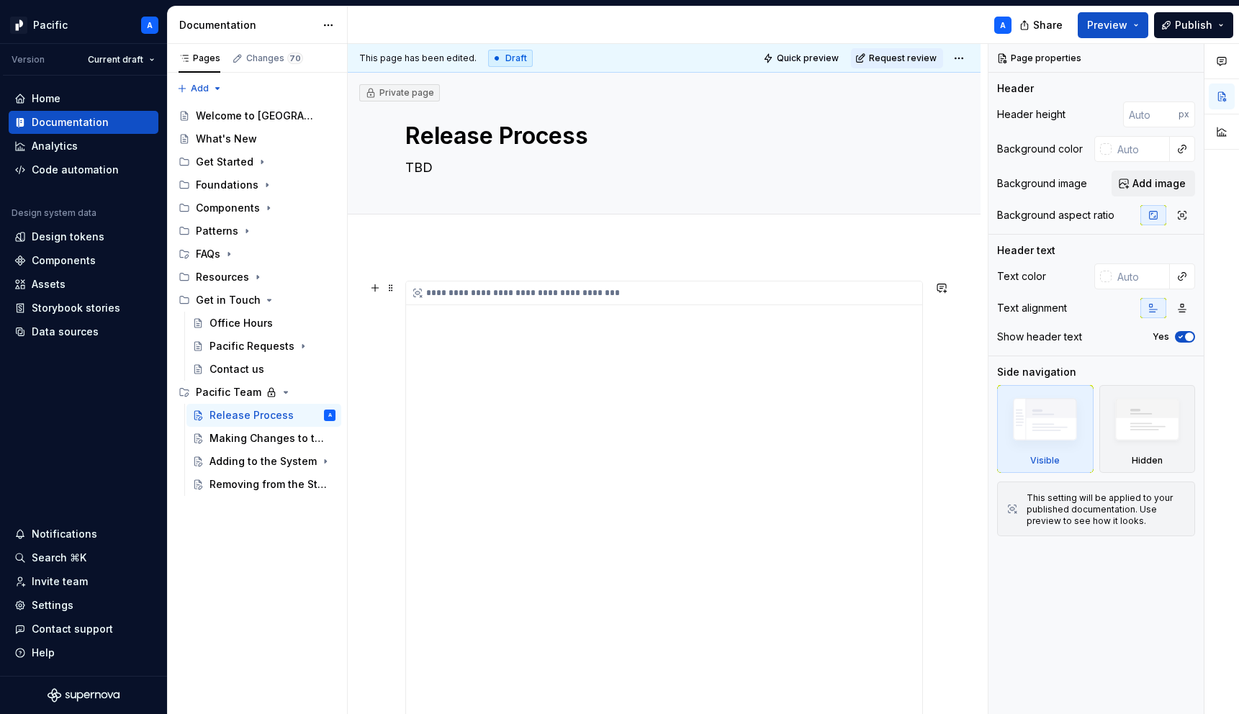
click at [679, 397] on div "**********" at bounding box center [664, 662] width 516 height 762
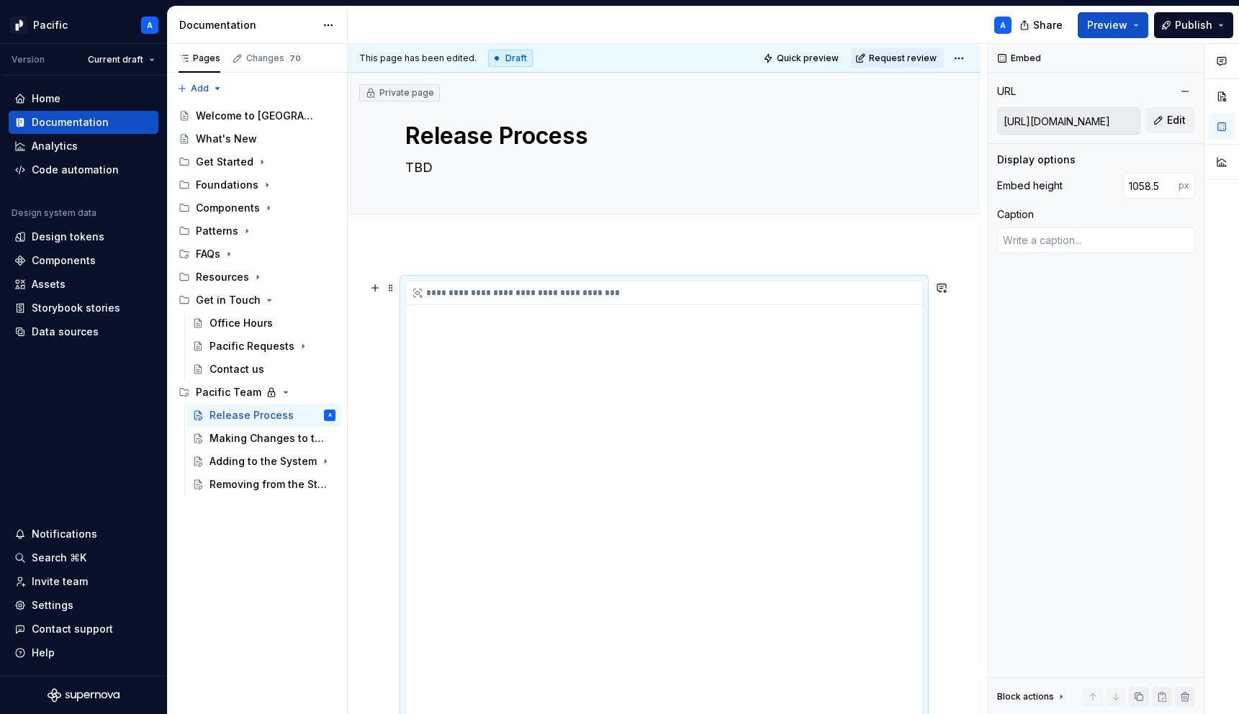
click at [659, 424] on div "**********" at bounding box center [664, 662] width 516 height 762
click at [682, 424] on div "**********" at bounding box center [664, 662] width 516 height 762
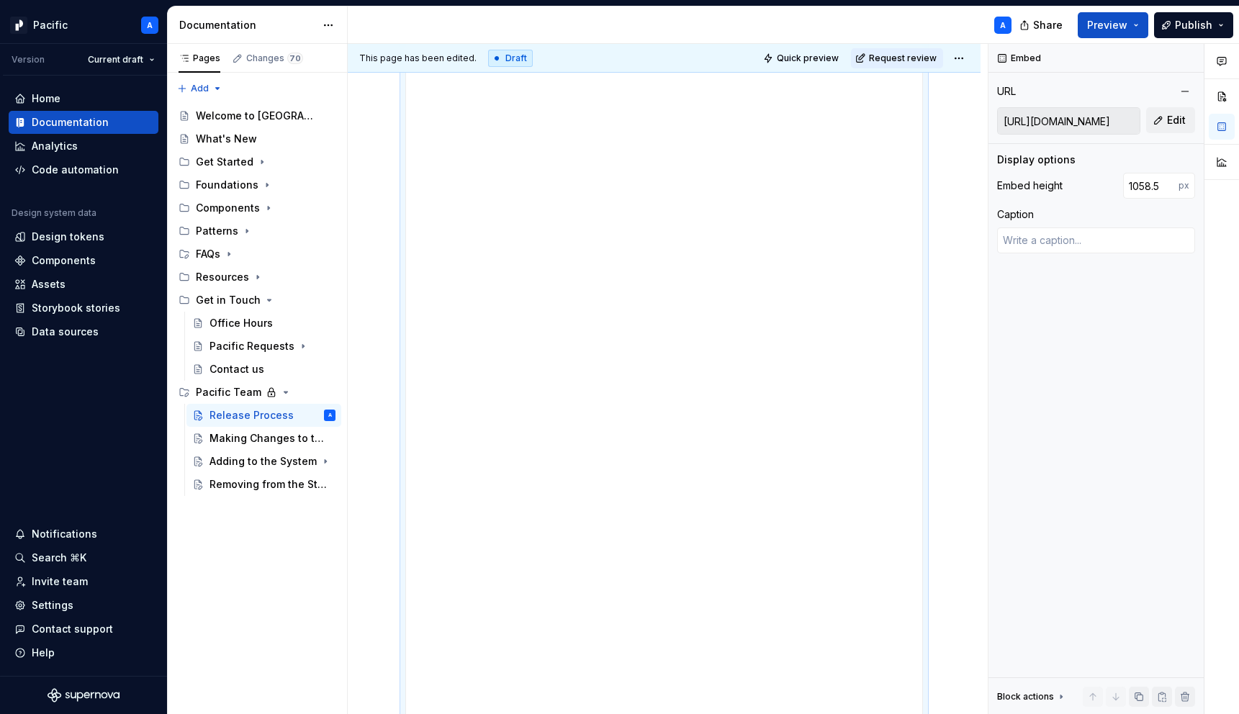
scroll to position [267, 0]
click at [756, 382] on div "**********" at bounding box center [664, 395] width 516 height 762
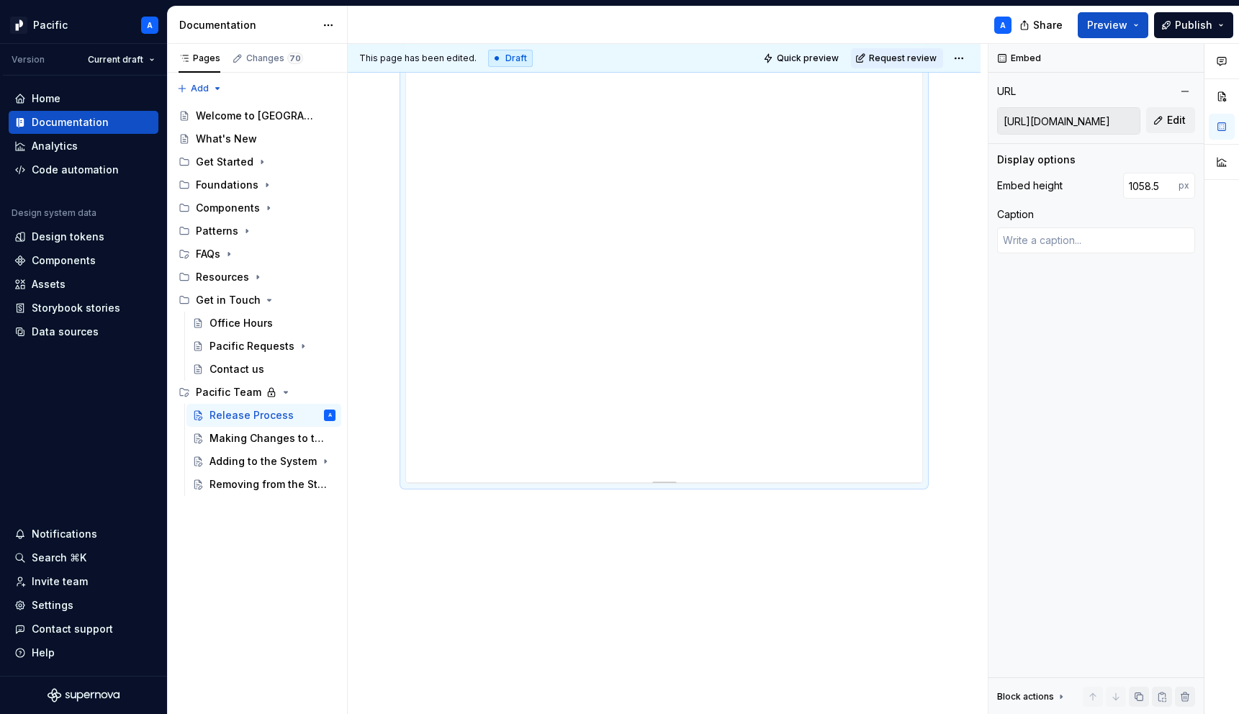
scroll to position [0, 0]
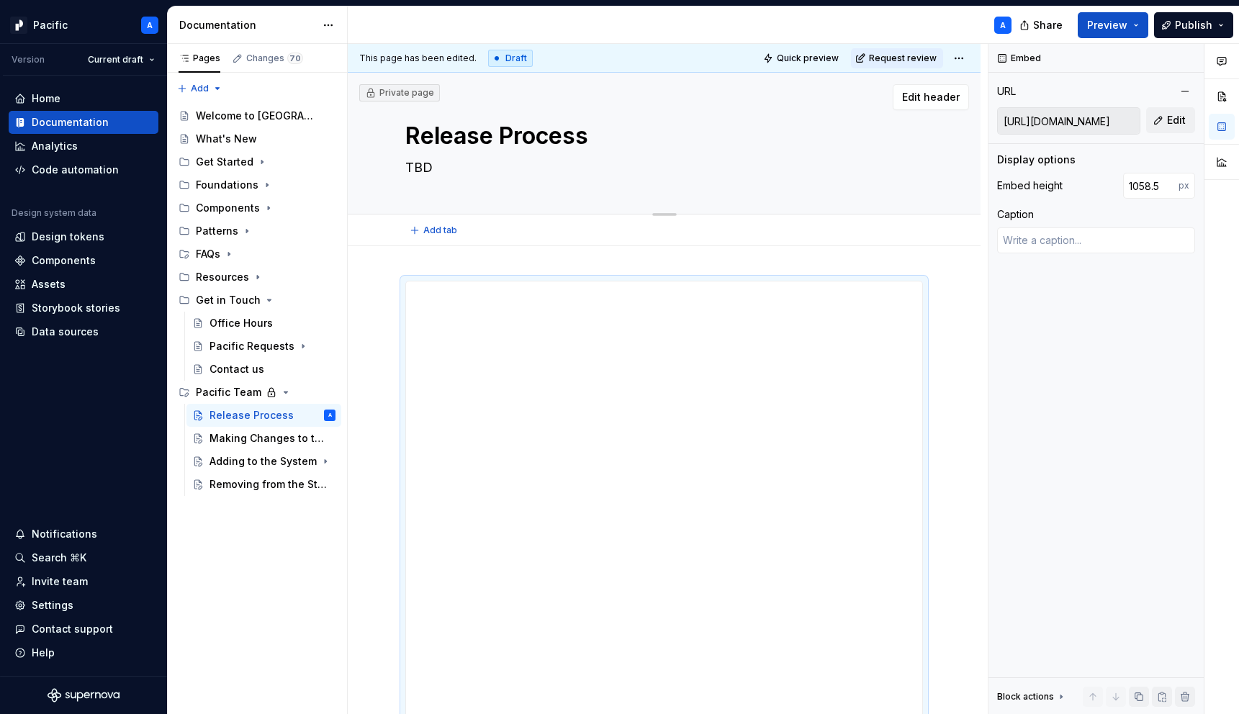
click at [481, 169] on textarea "TBD" at bounding box center [660, 167] width 517 height 23
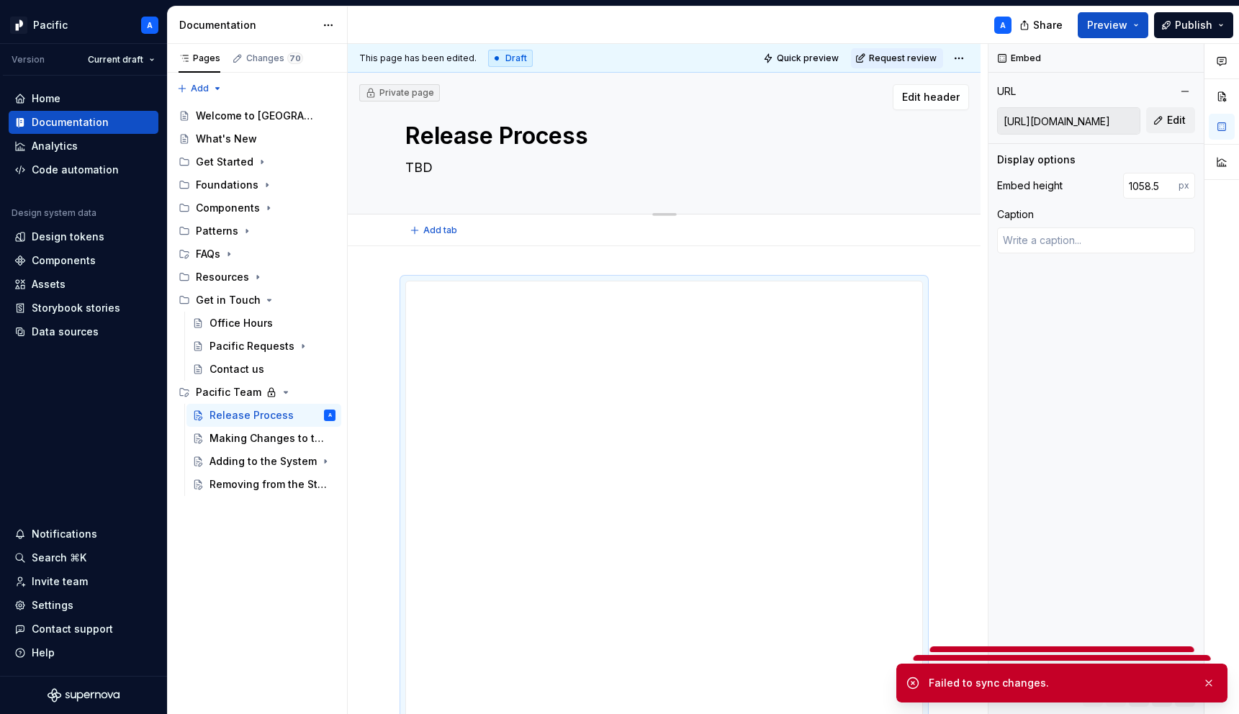
click at [420, 166] on textarea "TBD" at bounding box center [660, 167] width 517 height 23
click at [310, 626] on div "Pages Changes 70 Add Accessibility guide for tree Page tree. Navigate the tree …" at bounding box center [257, 379] width 180 height 671
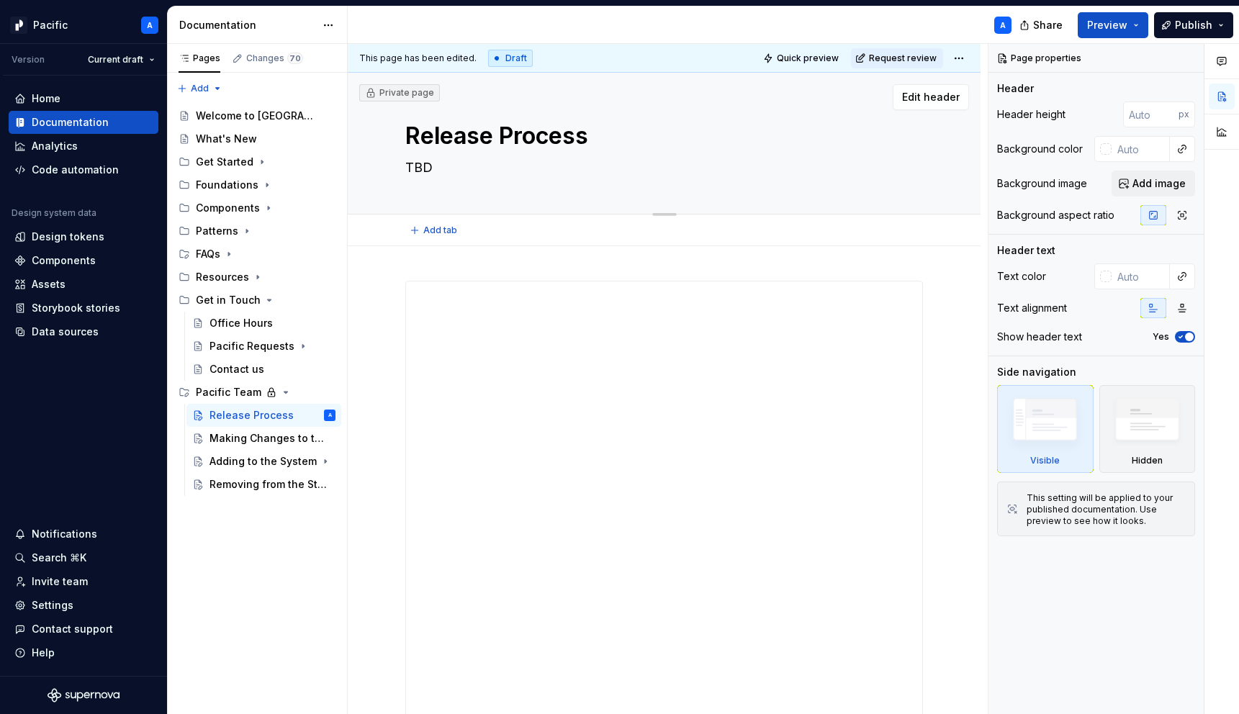
click at [417, 168] on textarea "TBD" at bounding box center [660, 167] width 517 height 23
type textarea "*"
type textarea "W"
type textarea "*"
type textarea "Wh"
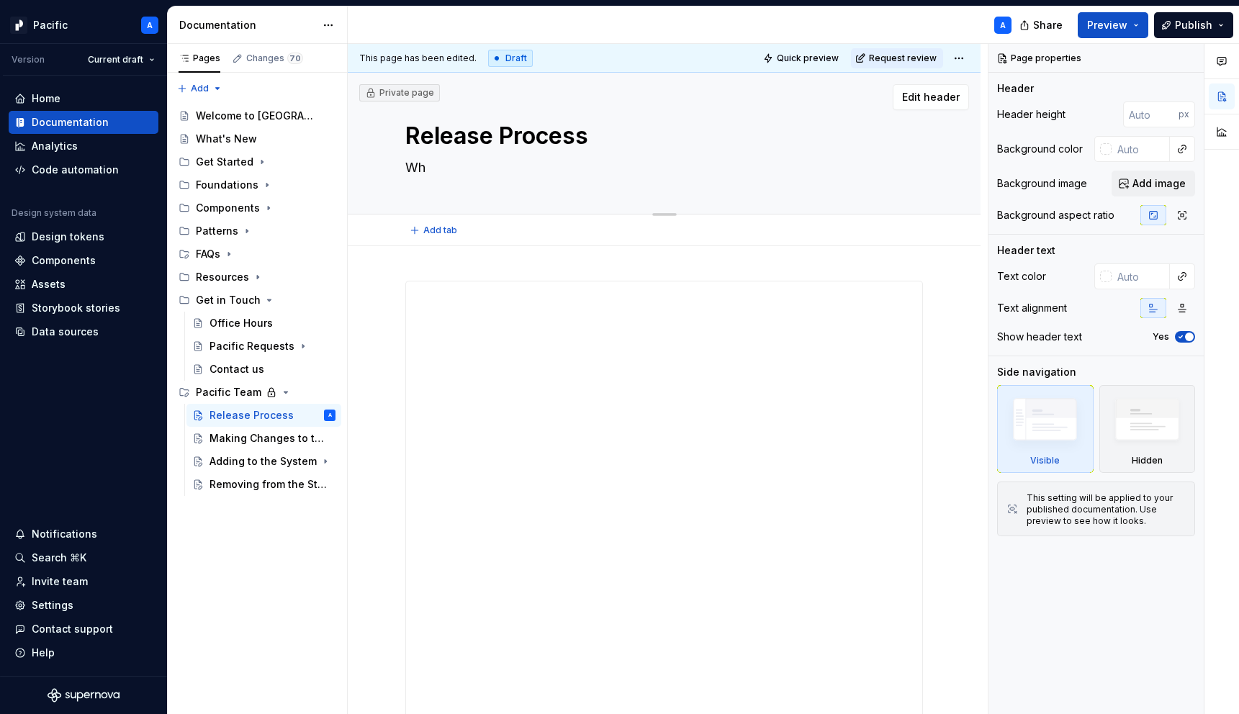
type textarea "*"
type textarea "Whe"
type textarea "*"
type textarea "When"
type textarea "*"
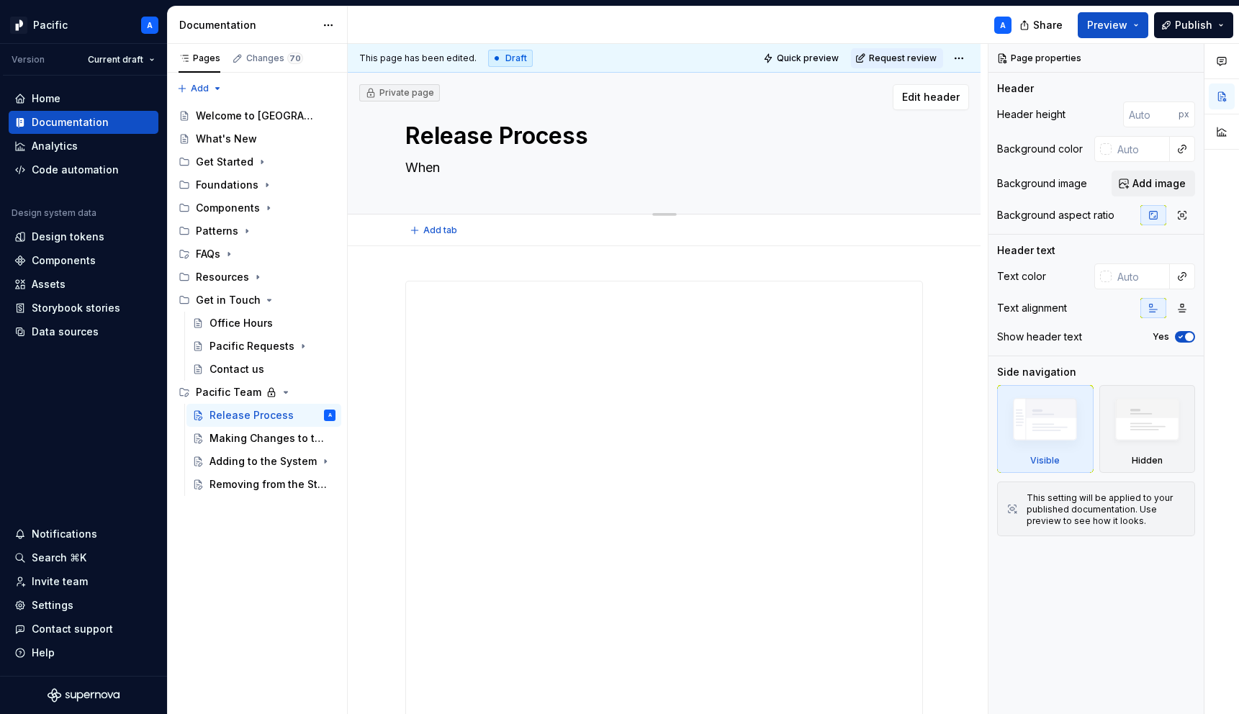
type textarea "When"
type textarea "*"
type textarea "When a"
type textarea "*"
type textarea "When an"
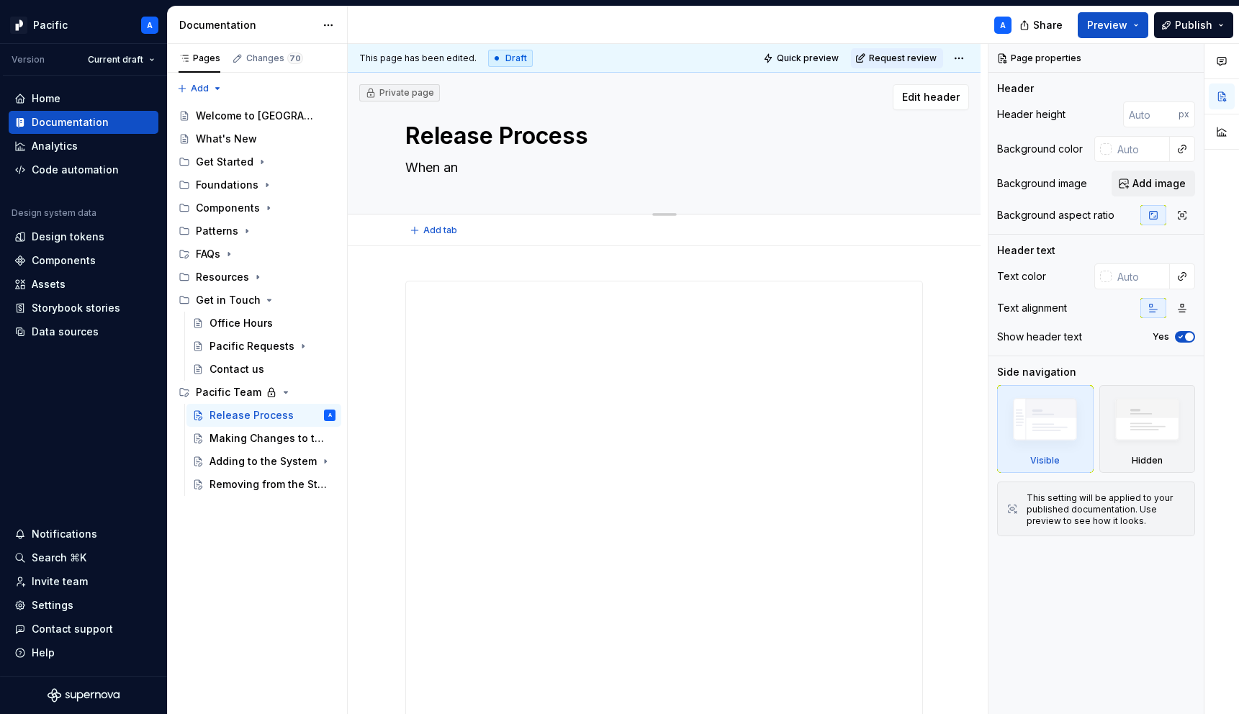
type textarea "*"
type textarea "When and"
type textarea "*"
type textarea "When and"
type textarea "*"
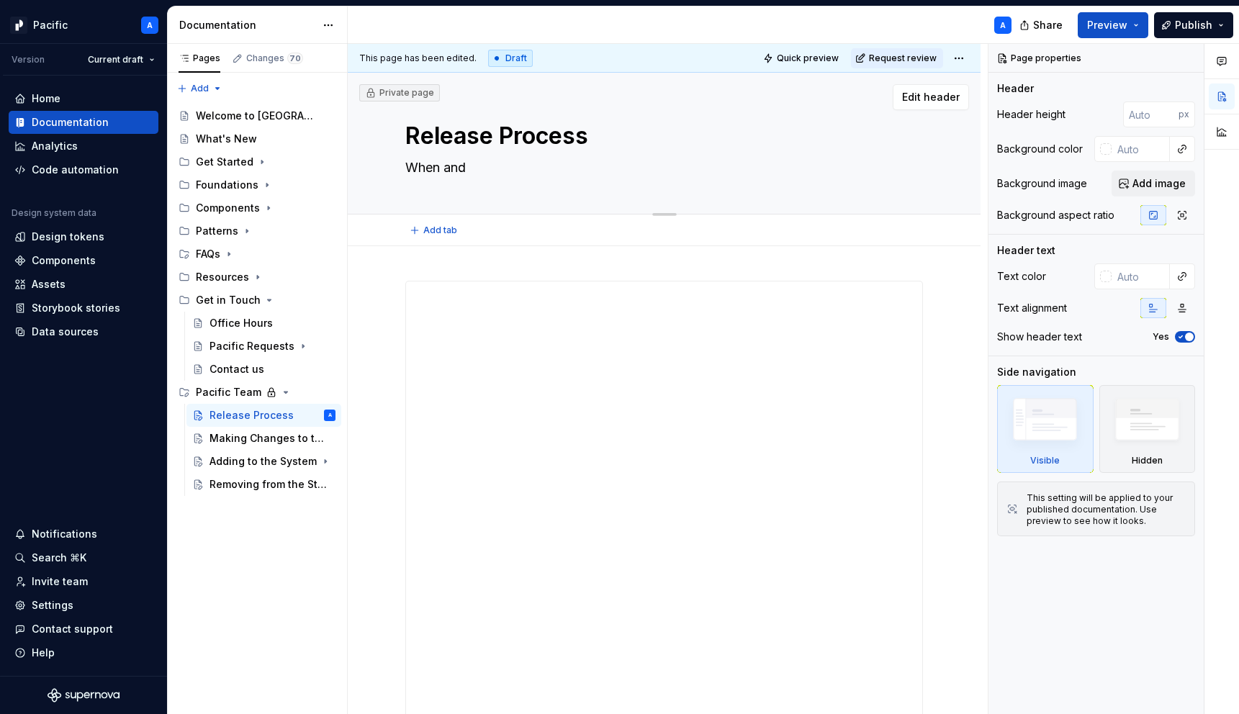
type textarea "When and h"
type textarea "*"
type textarea "When and ho"
type textarea "*"
type textarea "When and how"
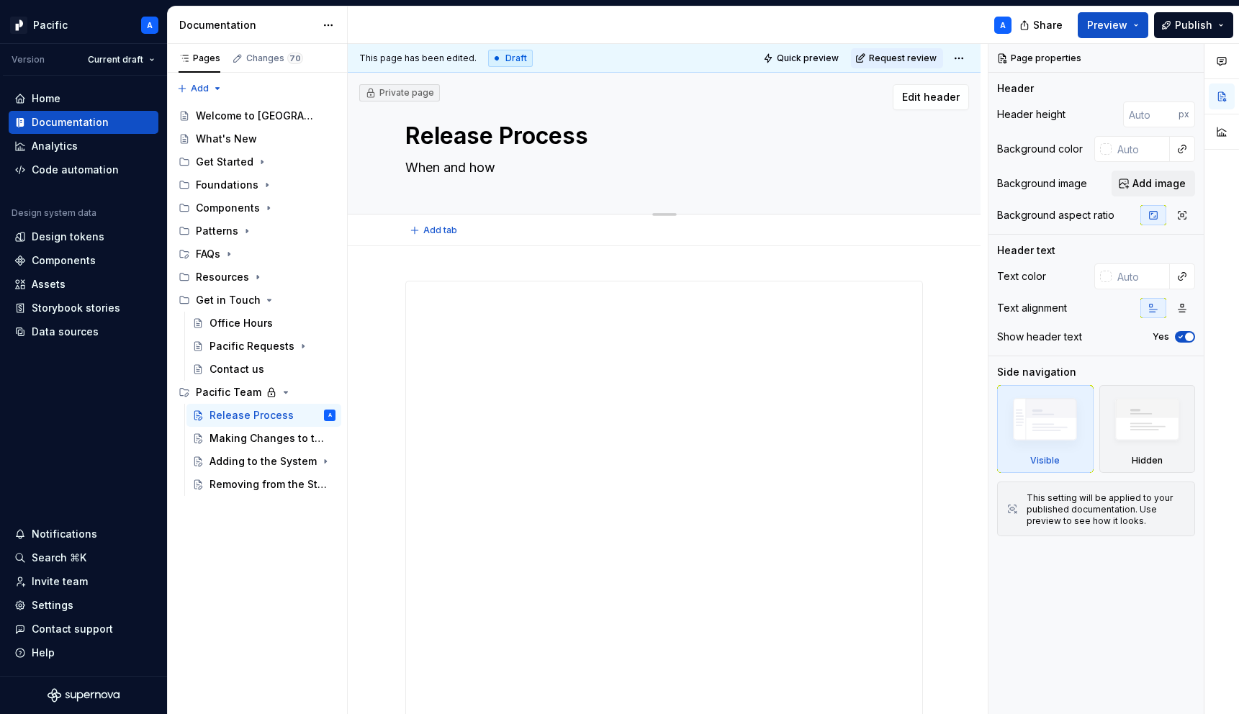
type textarea "*"
type textarea "When and how"
type textarea "*"
type textarea "When and how w"
type textarea "*"
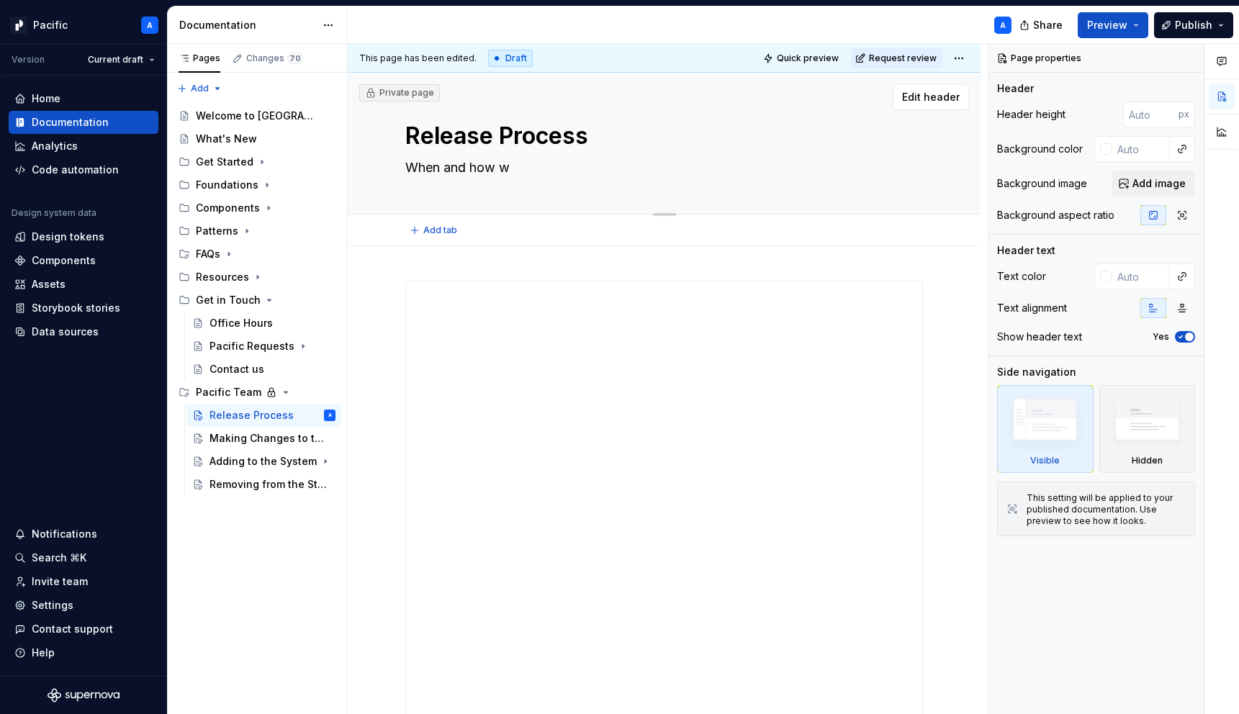
type textarea "When and how we"
type textarea "*"
type textarea "When and how we"
type textarea "*"
type textarea "When and how we r"
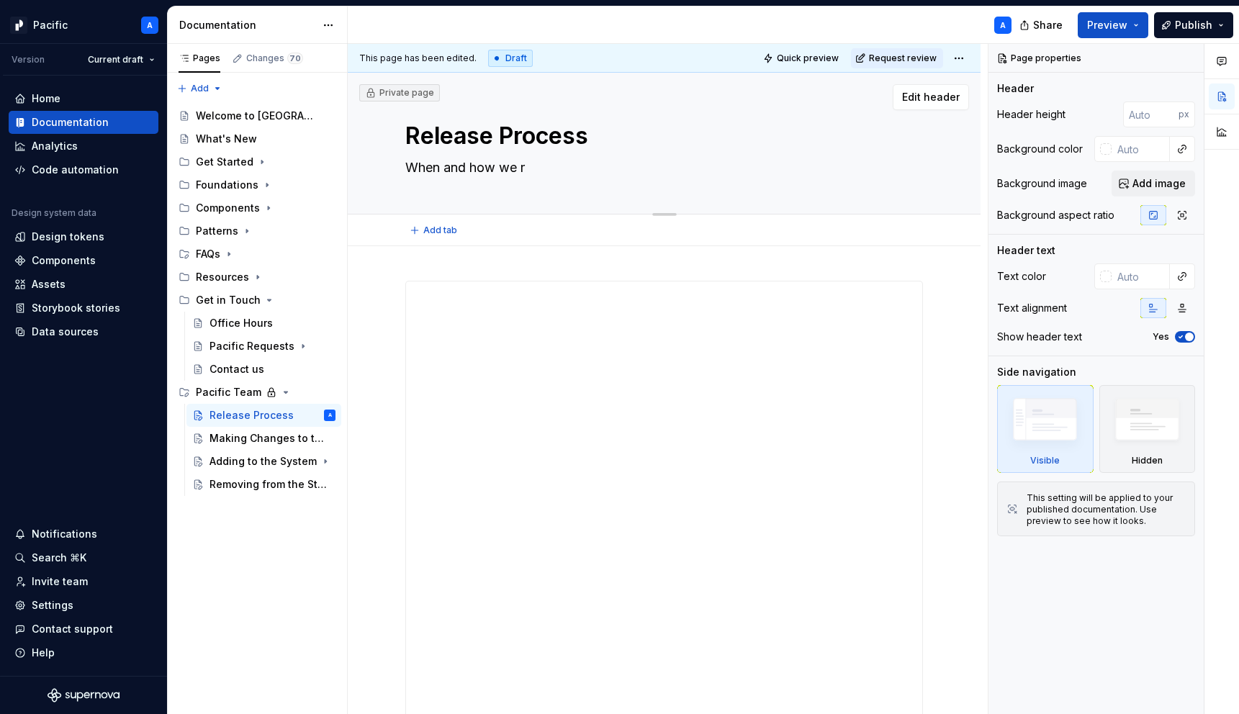
type textarea "*"
type textarea "When and how we rel"
type textarea "*"
type textarea "When and how we rele"
type textarea "*"
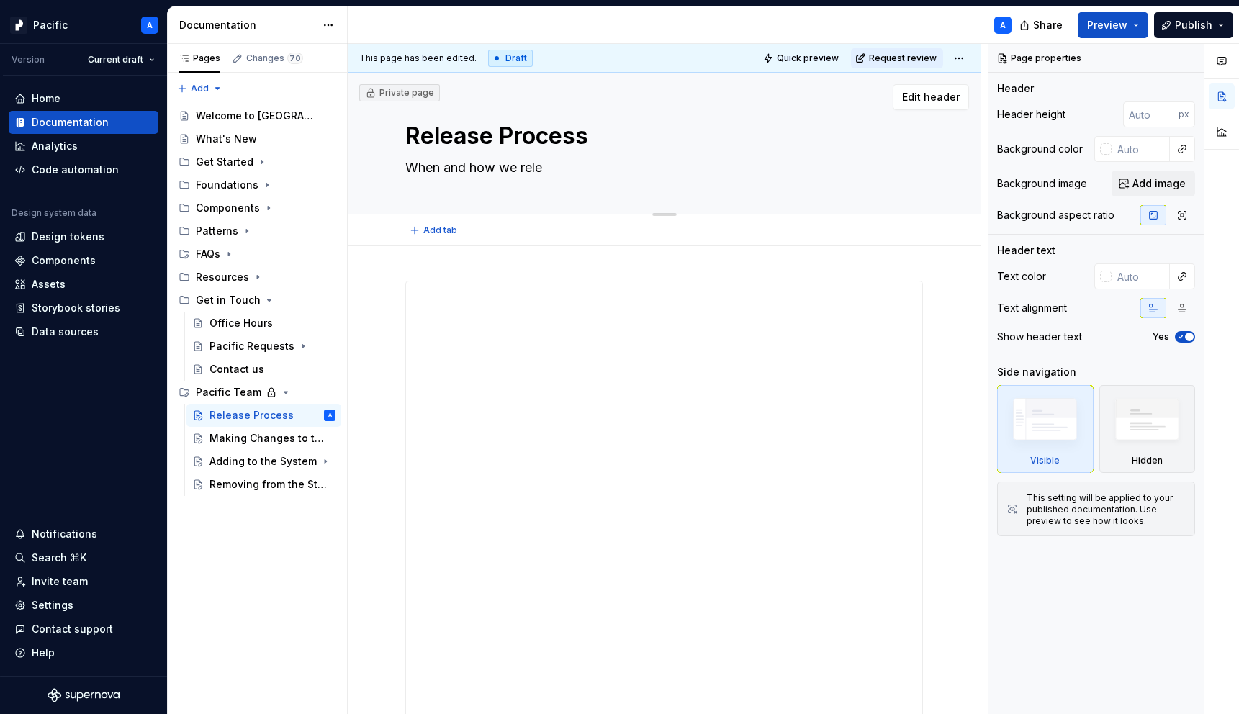
type textarea "When and how we relea"
type textarea "*"
type textarea "When and how we release"
type textarea "*"
type textarea "When and how we release"
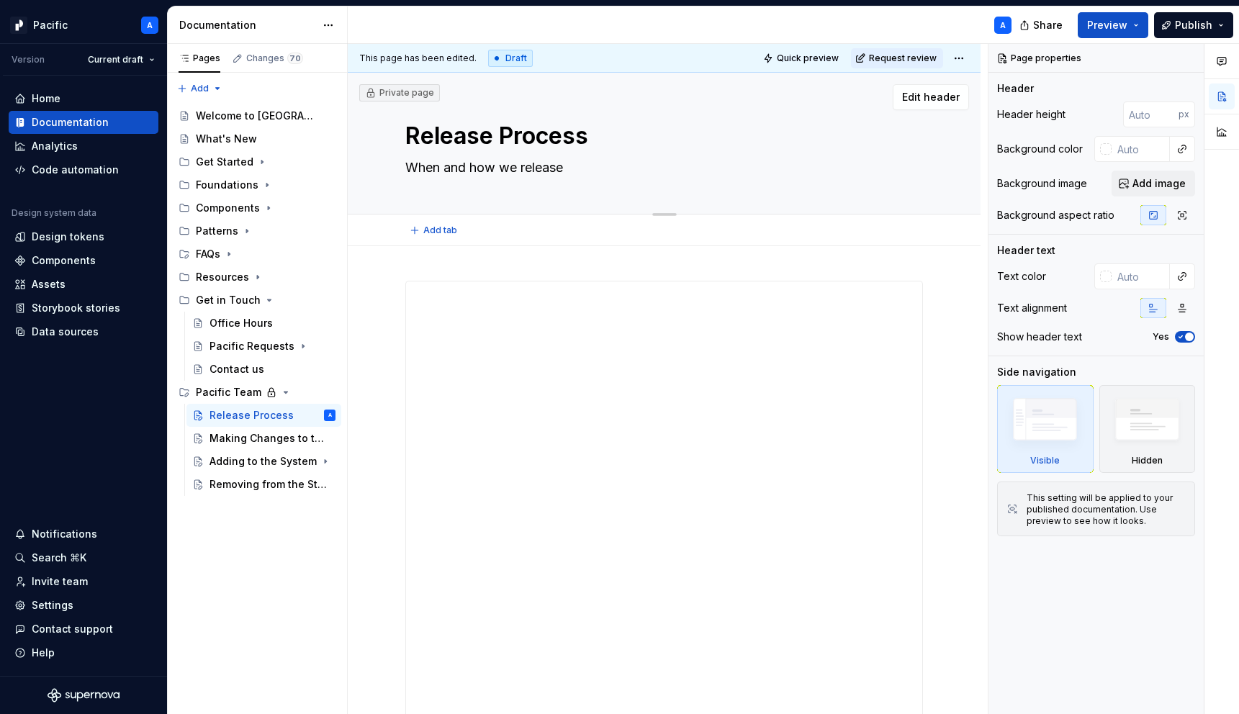
type textarea "*"
type textarea "When and how we release v"
type textarea "*"
type textarea "When and how we release ve"
type textarea "*"
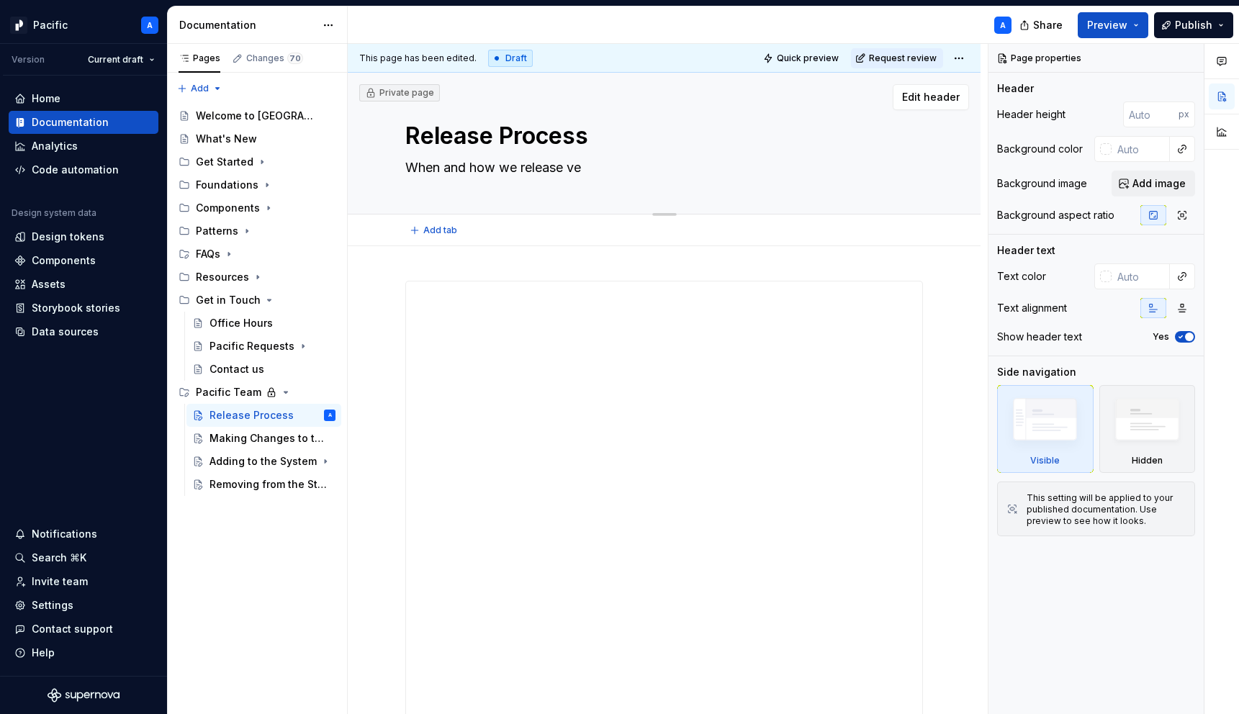
type textarea "When and how we release ver"
type textarea "*"
type textarea "When and how we release vers"
type textarea "*"
type textarea "When and how we release versi"
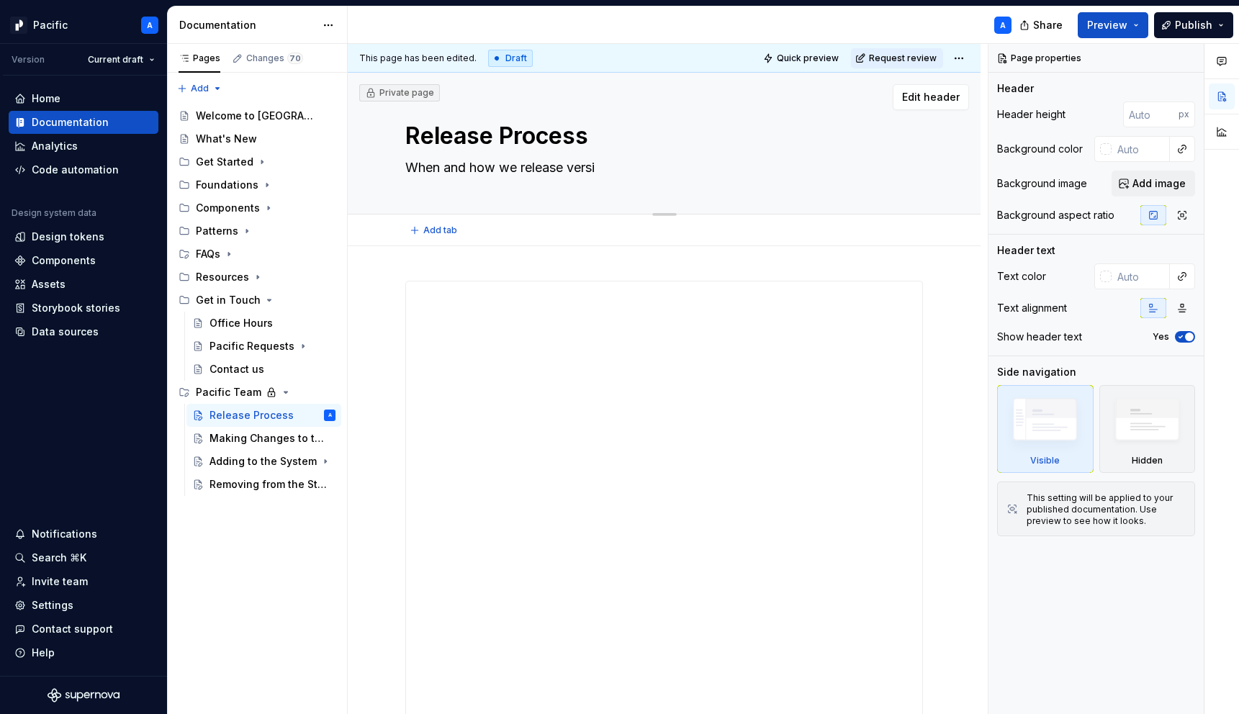
type textarea "*"
type textarea "When and how we release versio"
type textarea "*"
type textarea "When and how we release versions"
type textarea "*"
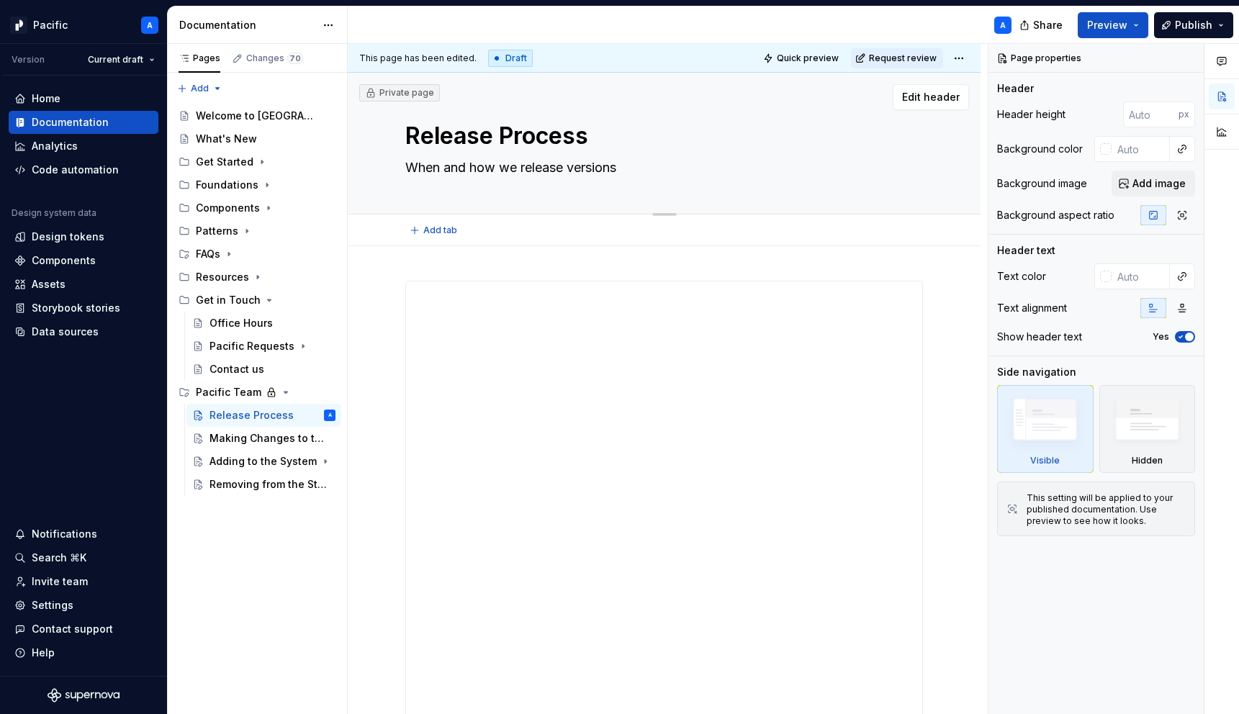
type textarea "When and how we release versions"
type textarea "*"
type textarea "When and how we release versions o"
type textarea "*"
type textarea "When and how we release versions of"
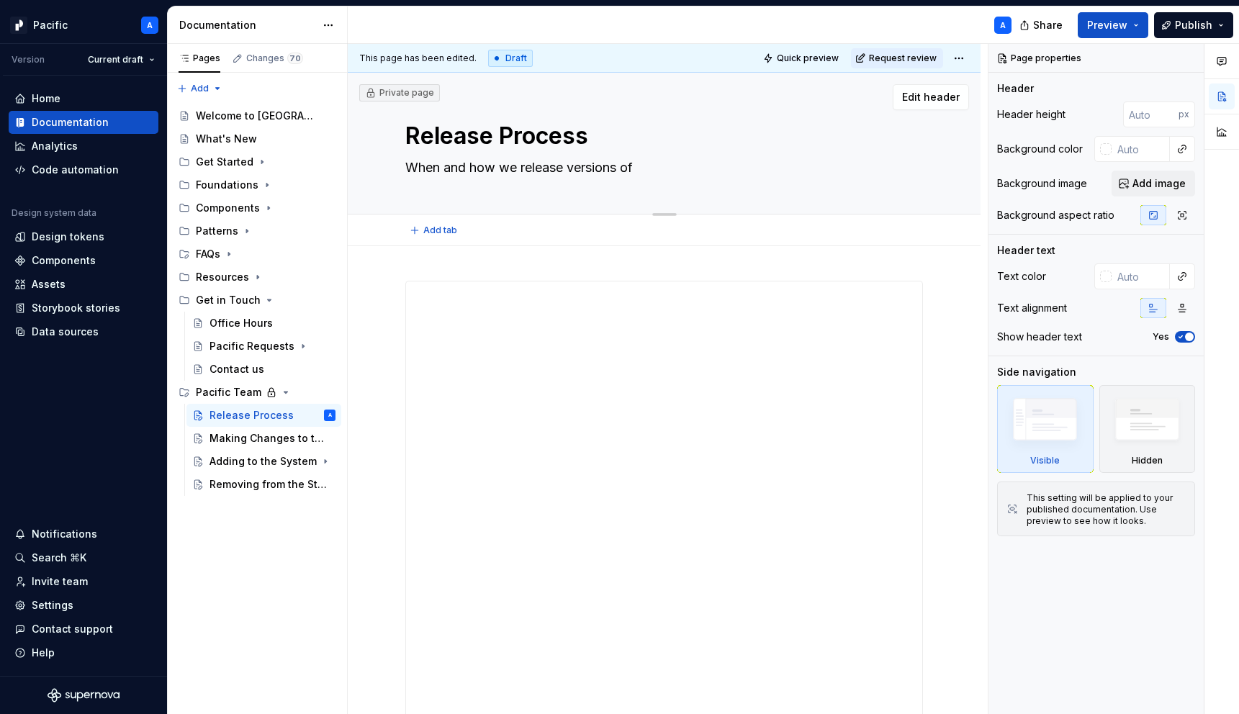
type textarea "*"
type textarea "When and how we release versions of"
type textarea "*"
type textarea "When and how we release versions of d"
type textarea "*"
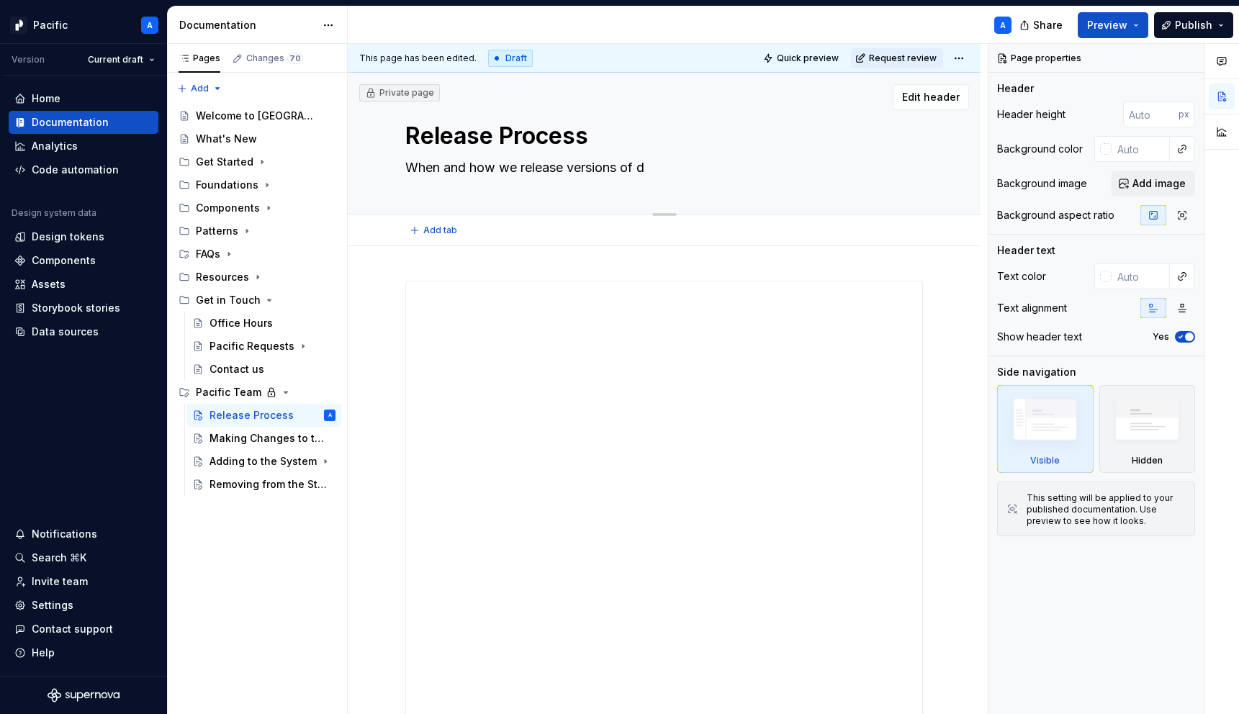
type textarea "When and how we release versions of do"
type textarea "*"
type textarea "When and how we release versions of doc"
type textarea "*"
type textarea "When and how we release versions of docu"
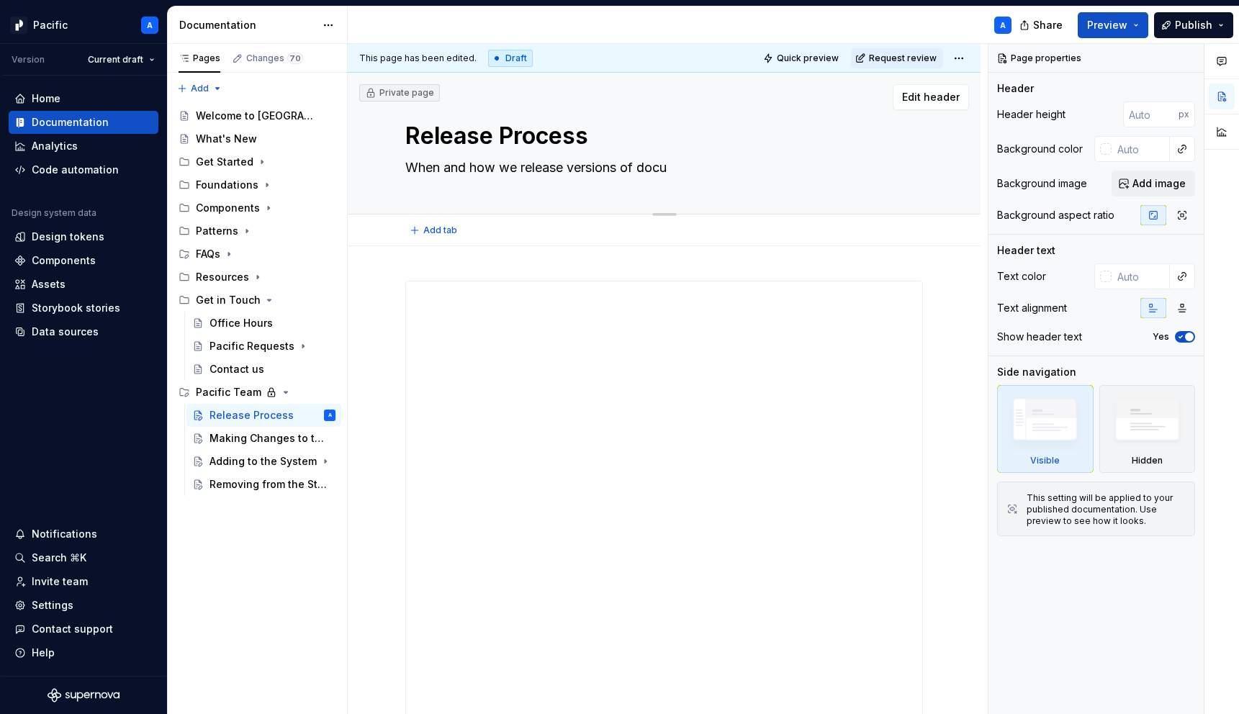
type textarea "*"
type textarea "When and how we release versions of docum"
type textarea "*"
type textarea "When and how we release versions of docume"
type textarea "*"
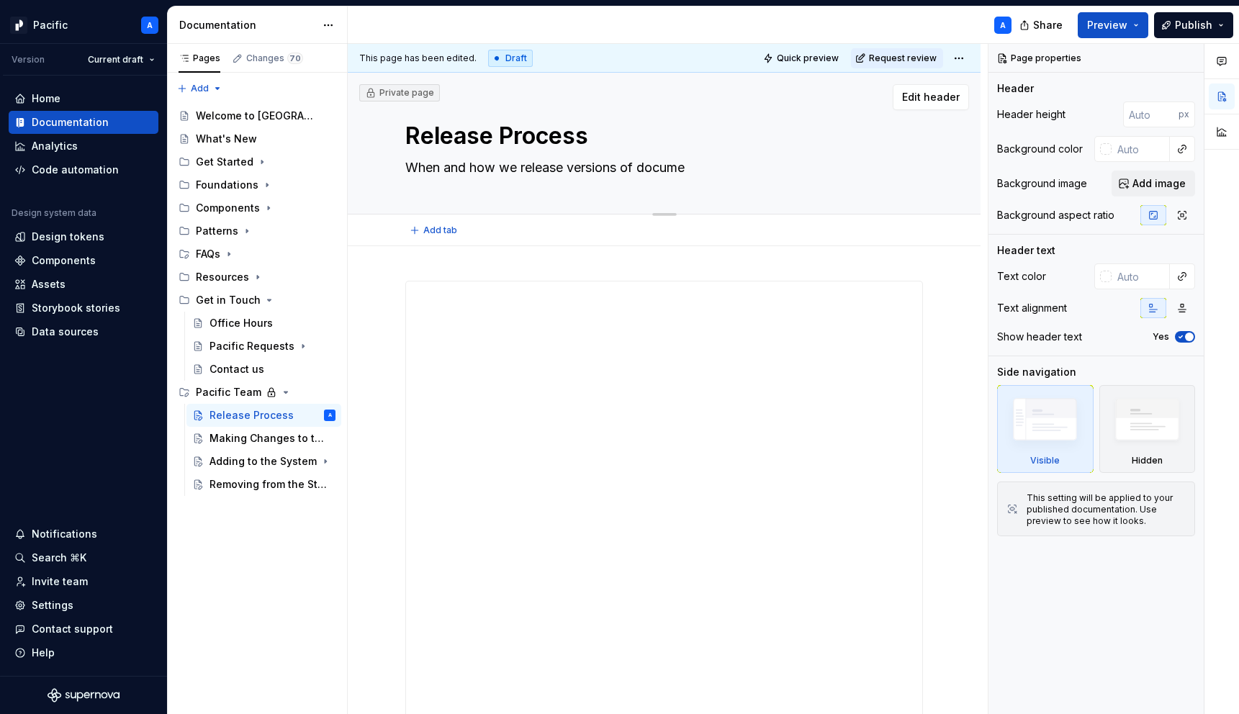
type textarea "When and how we release versions of documen"
type textarea "*"
type textarea "When and how we release versions of documena"
type textarea "*"
type textarea "When and how we release versions of documen"
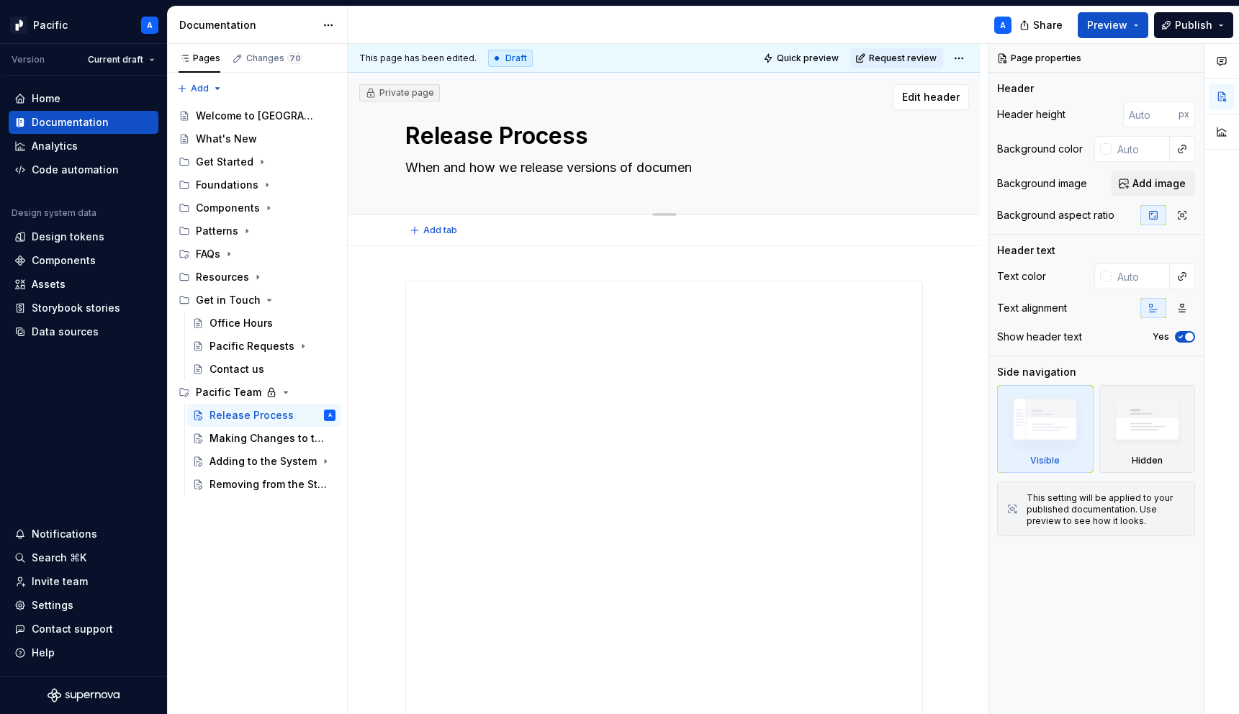
type textarea "*"
type textarea "When and how we release versions of document"
type textarea "*"
type textarea "When and how we release versions of documenta"
type textarea "*"
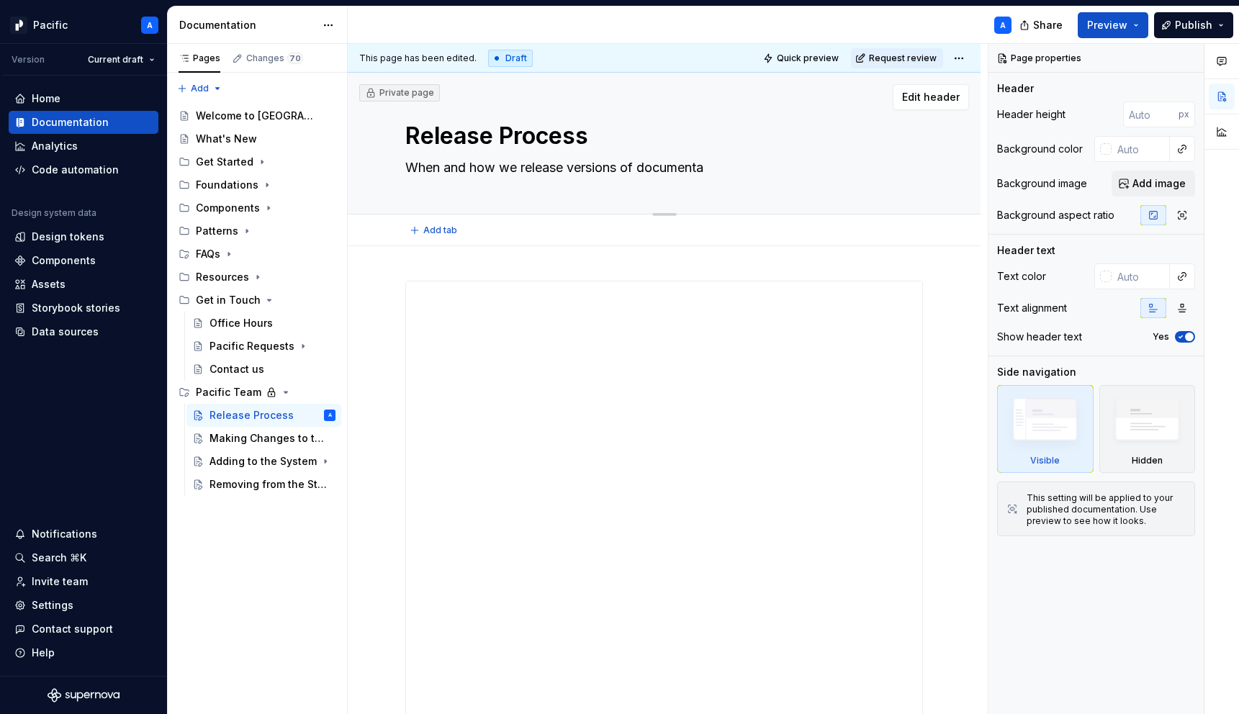
type textarea "When and how we release versions of documentat"
type textarea "*"
type textarea "When and how we release versions of documentati"
type textarea "*"
type textarea "When and how we release versions of documentatio"
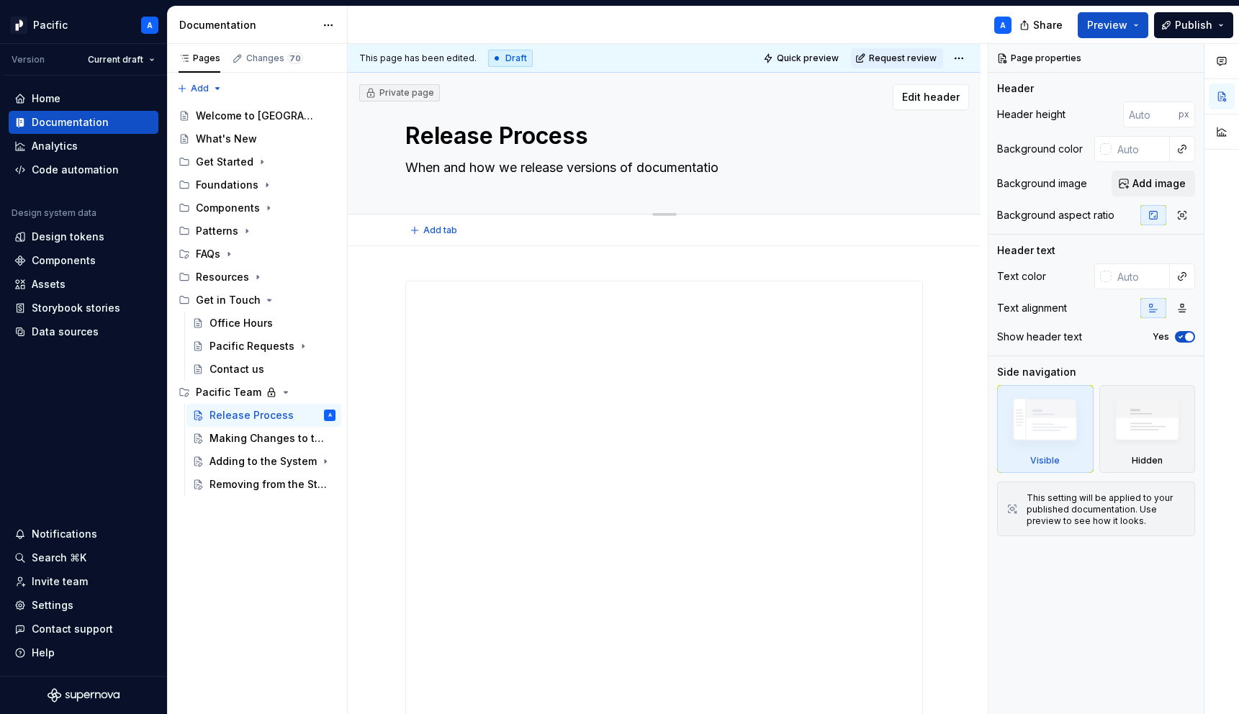
type textarea "*"
type textarea "When and how we release versions of documentation"
click at [571, 173] on textarea "When and how we release versions of documentation" at bounding box center [660, 167] width 517 height 23
type textarea "*"
type textarea "When and how we release nversions of documentation"
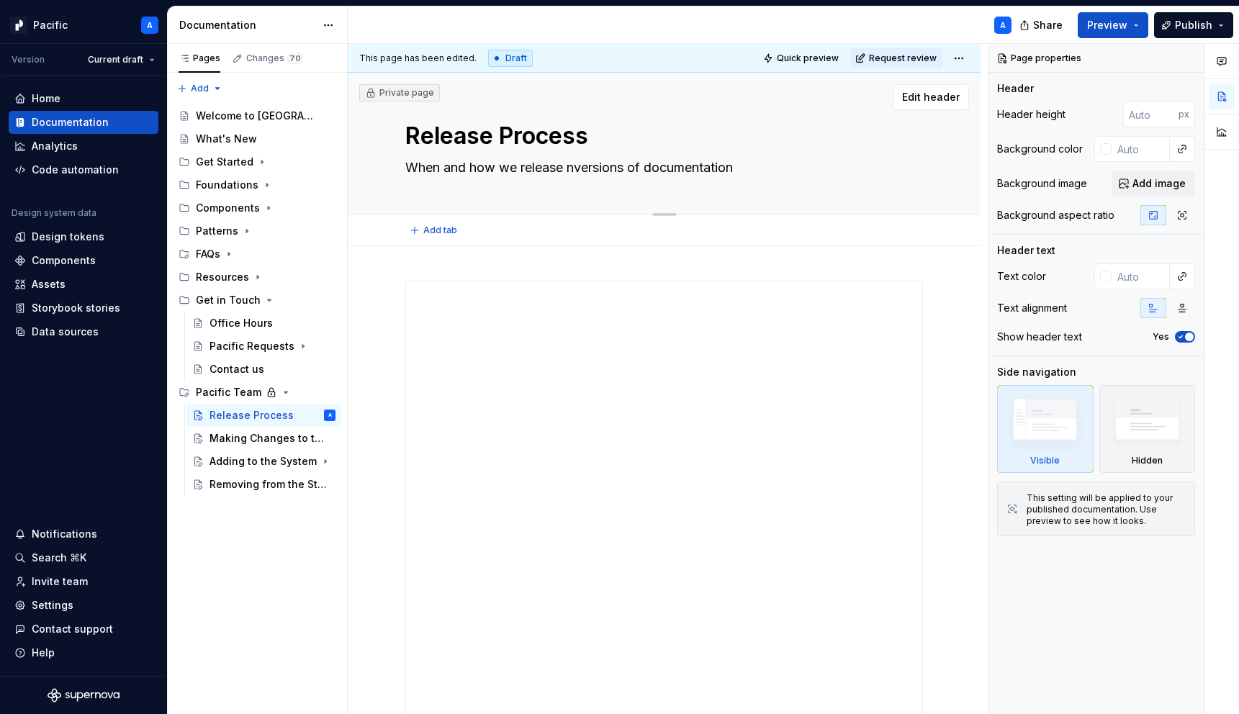
type textarea "*"
type textarea "When and how we release neversions of documentation"
type textarea "*"
type textarea "When and how we release new versions of documentation"
click at [613, 166] on textarea "When and how we release new versions of documentation" at bounding box center [660, 167] width 517 height 23
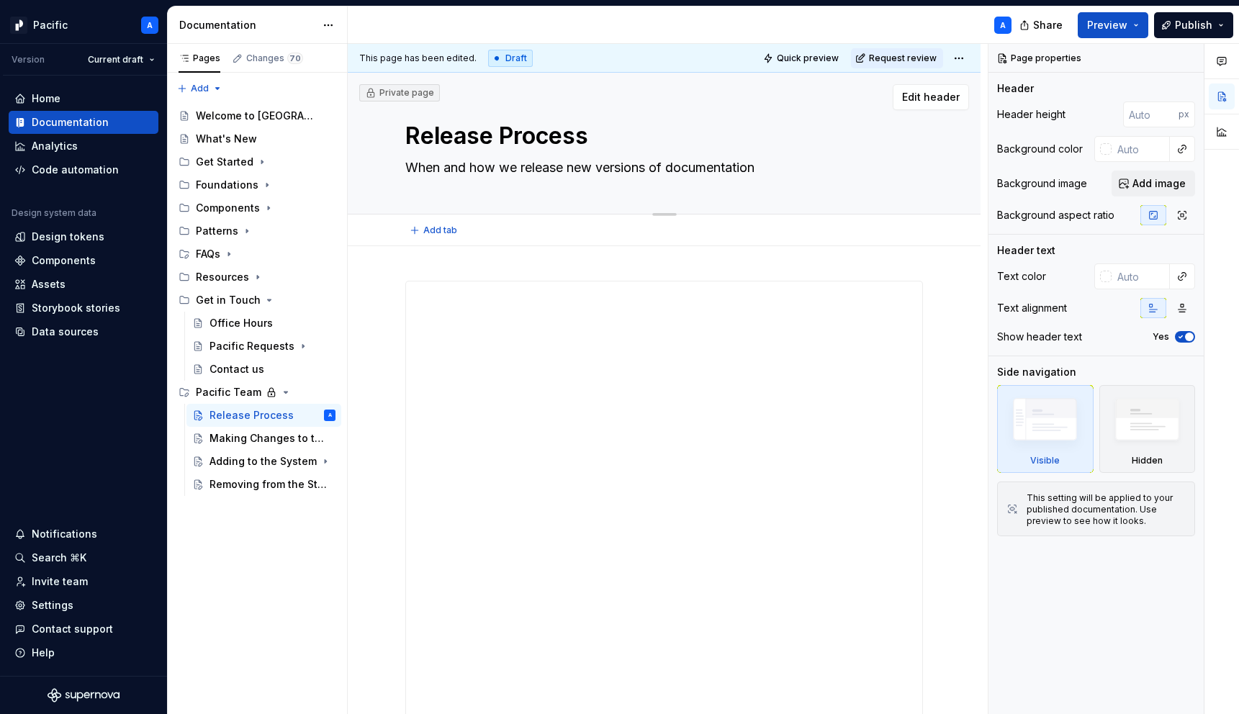
click at [613, 166] on textarea "When and how we release new versions of documentation" at bounding box center [660, 167] width 517 height 23
drag, startPoint x: 668, startPoint y: 169, endPoint x: 602, endPoint y: 171, distance: 66.2
click at [602, 171] on textarea "When and how we release new versions of documentation" at bounding box center [660, 167] width 517 height 23
type textarea "*"
type textarea "When and how we release new documentation"
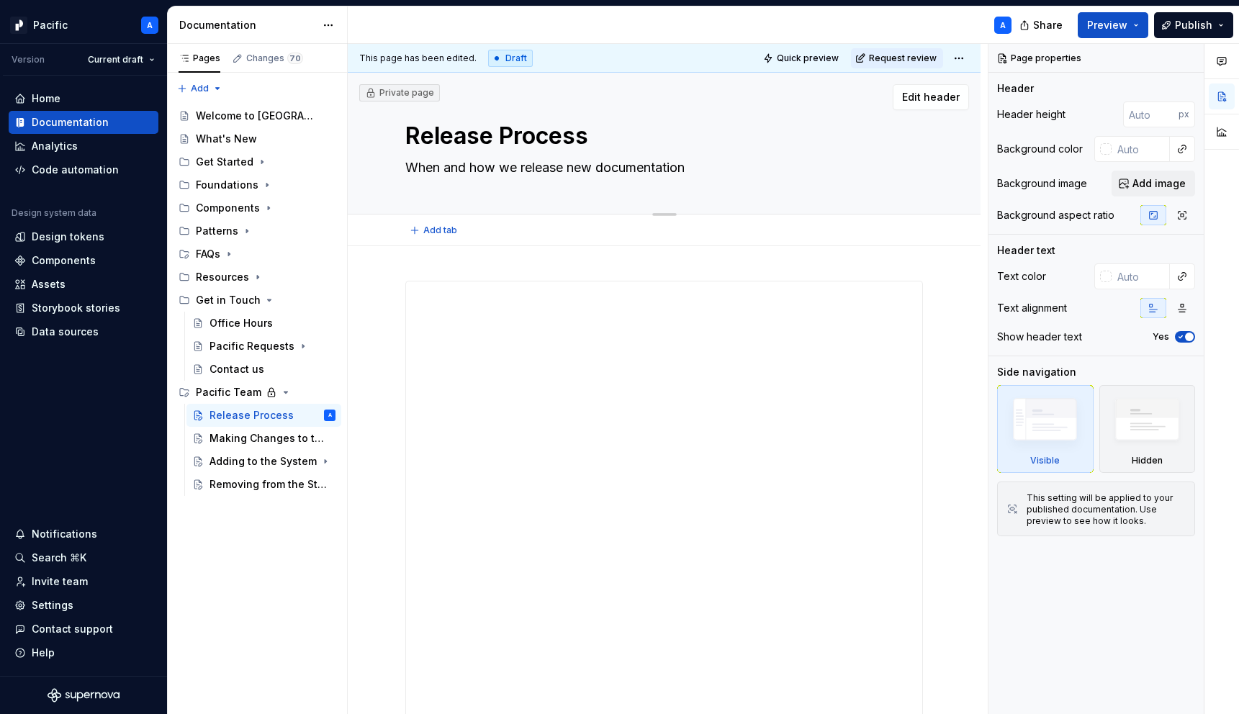
click at [747, 176] on textarea "When and how we release new documentation" at bounding box center [660, 167] width 517 height 23
type textarea "*"
type textarea "When and how we release new documentation v"
type textarea "*"
type textarea "When and how we release new documentation ve"
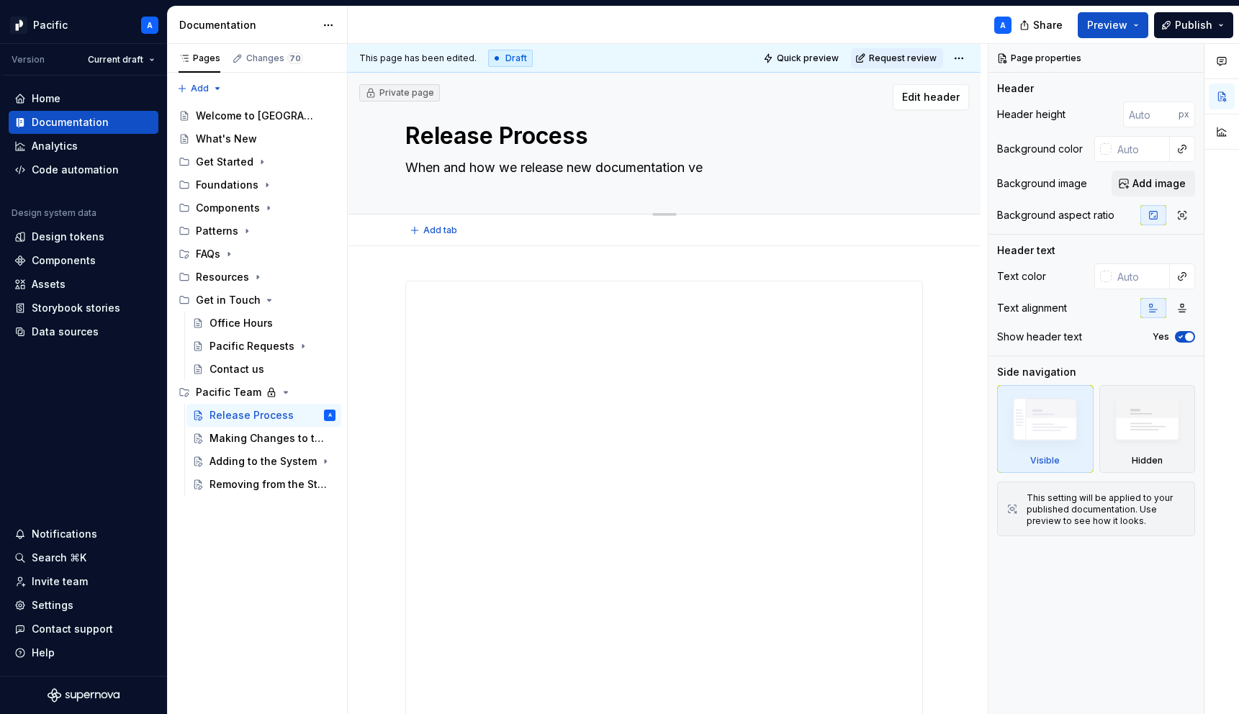
type textarea "*"
type textarea "When and how we release new documentation ver"
type textarea "*"
type textarea "When and how we release new documentation vers"
type textarea "*"
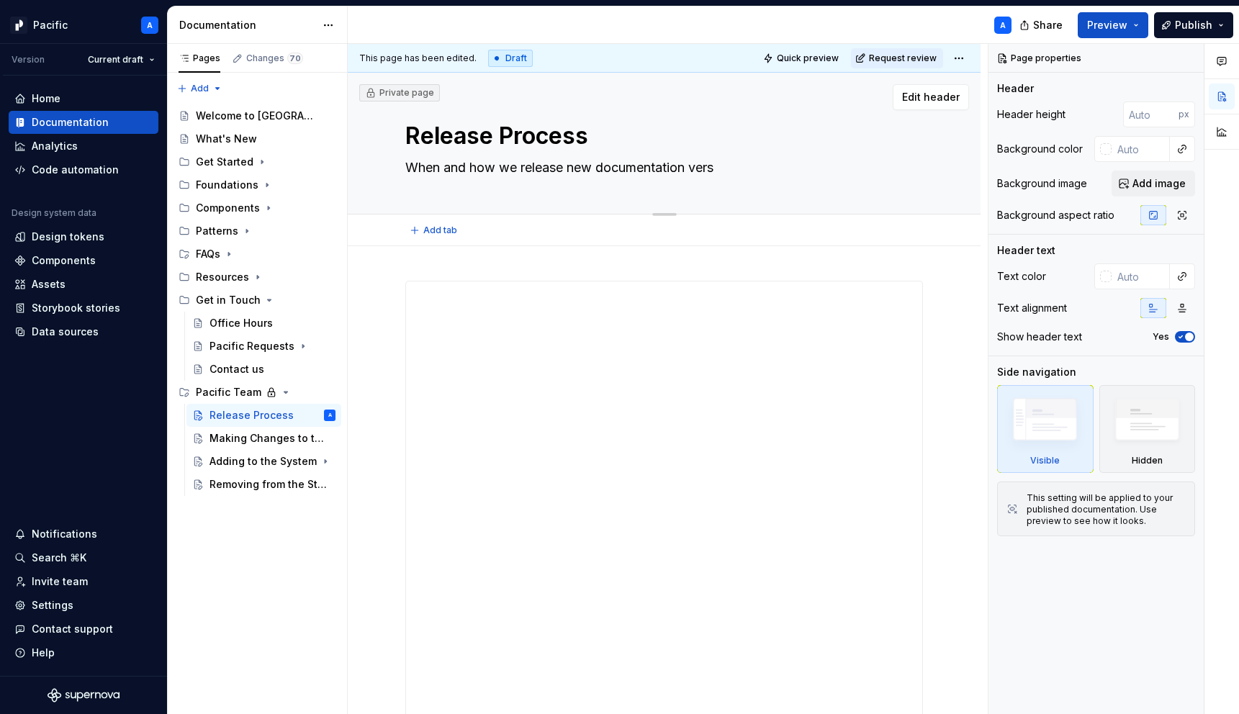
type textarea "When and how we release new documentation versi"
type textarea "*"
type textarea "When and how we release new documentation versio"
type textarea "*"
type textarea "When and how we release new documentation version"
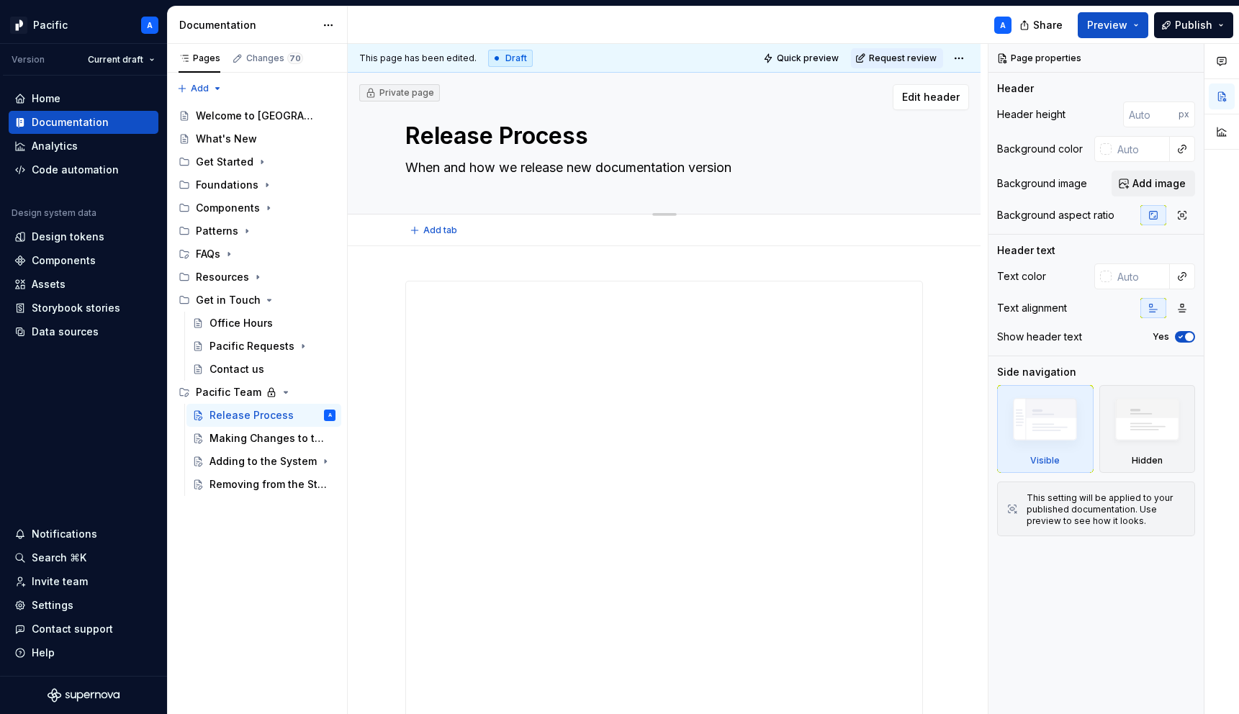
type textarea "*"
type textarea "When and how we release new documentation versions"
type textarea "*"
type textarea "When and how we release new documentation versions"
click at [285, 572] on div "Pages Changes 70 Add Accessibility guide for tree Page tree. Navigate the tree …" at bounding box center [257, 379] width 180 height 671
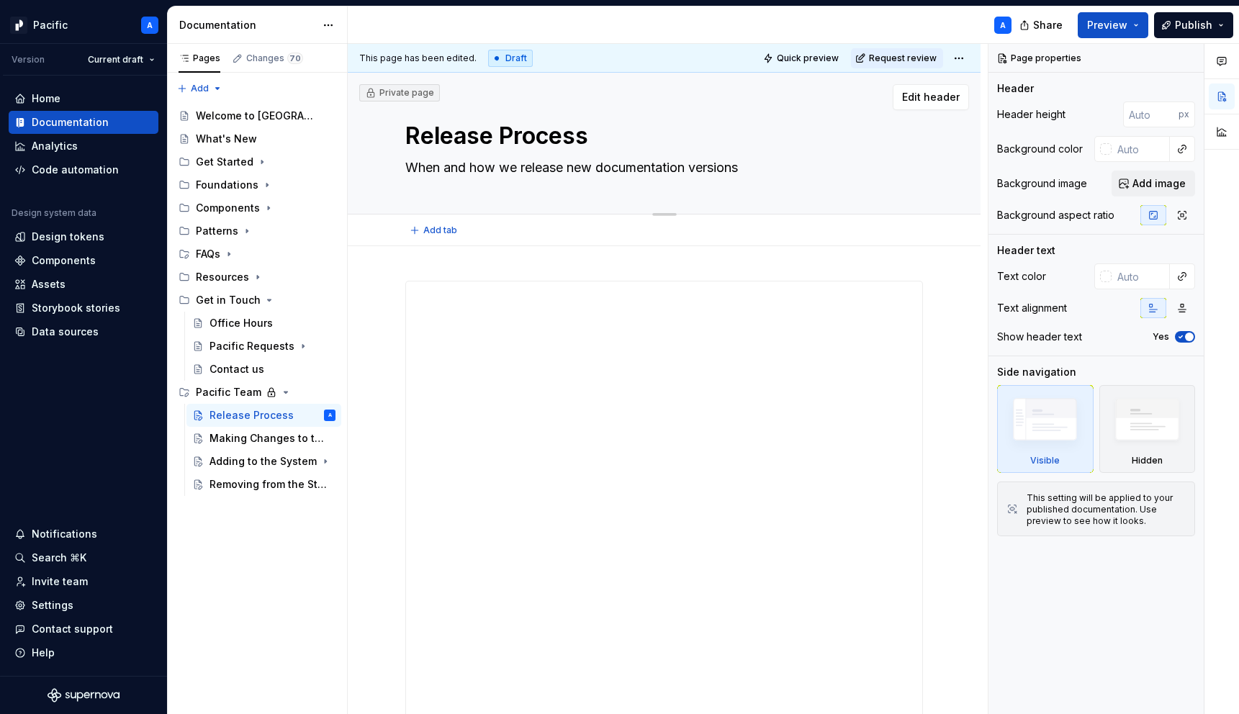
click at [461, 127] on textarea "Release Process" at bounding box center [660, 136] width 517 height 35
type textarea "*"
type textarea "V"
type textarea "*"
type textarea "Ve"
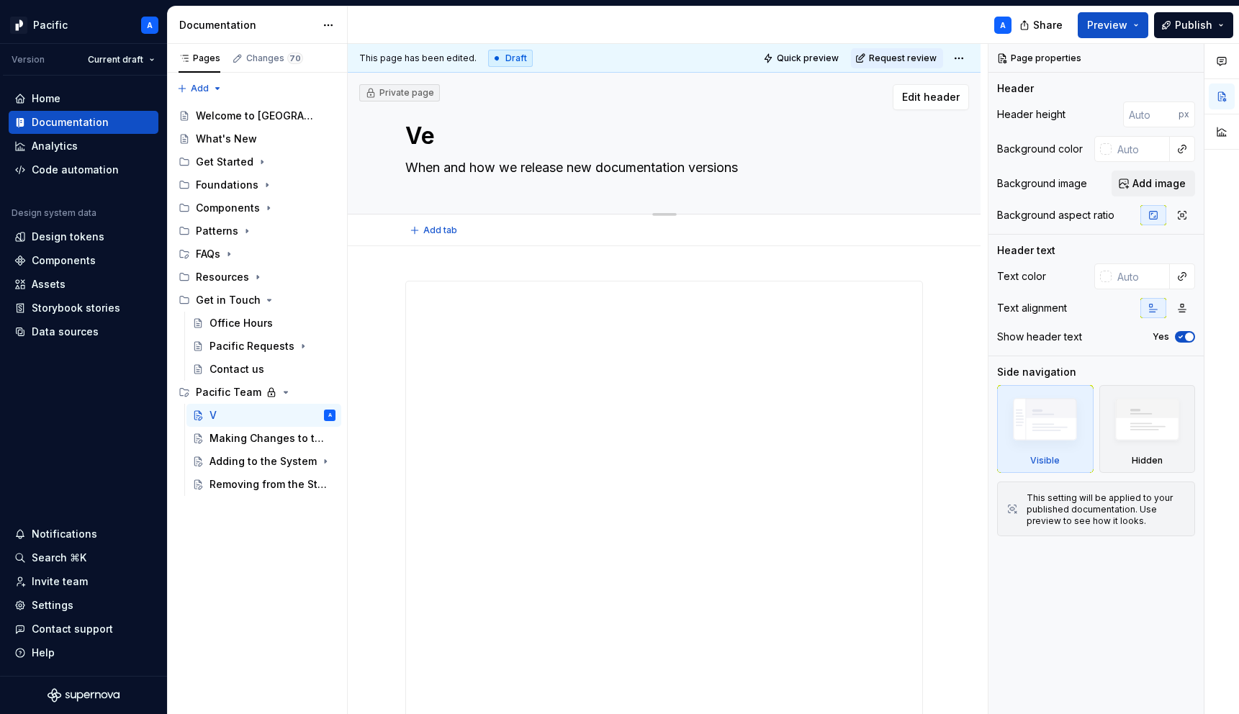
type textarea "*"
type textarea "Ver"
type textarea "*"
type textarea "Vers"
type textarea "*"
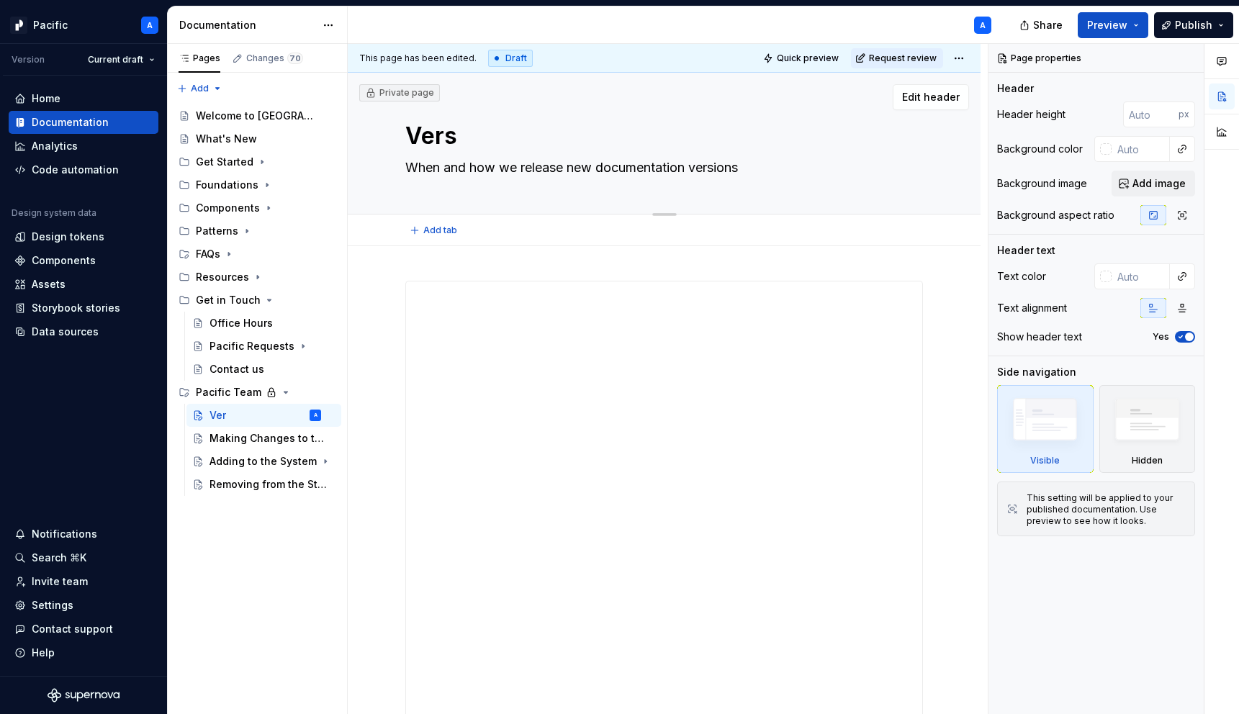
type textarea "Versi"
type textarea "*"
type textarea "Versio"
type textarea "*"
type textarea "Version"
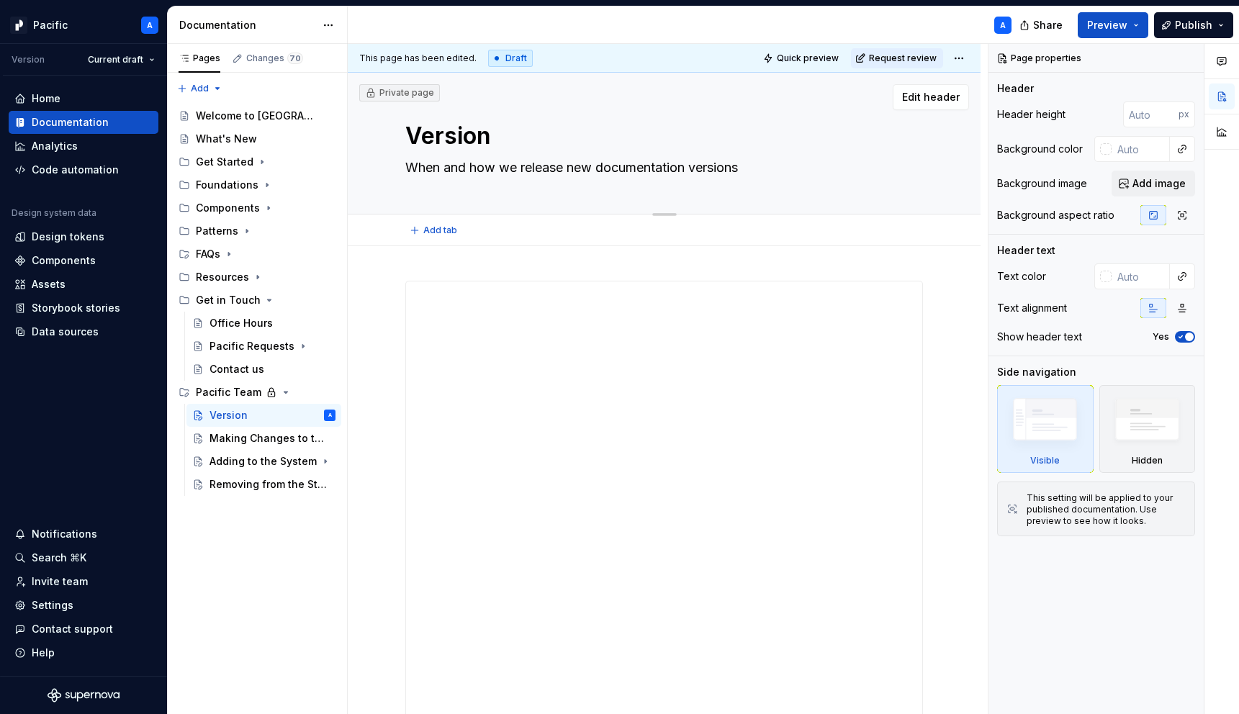
type textarea "*"
type textarea "Version r"
type textarea "*"
type textarea "Version"
type textarea "*"
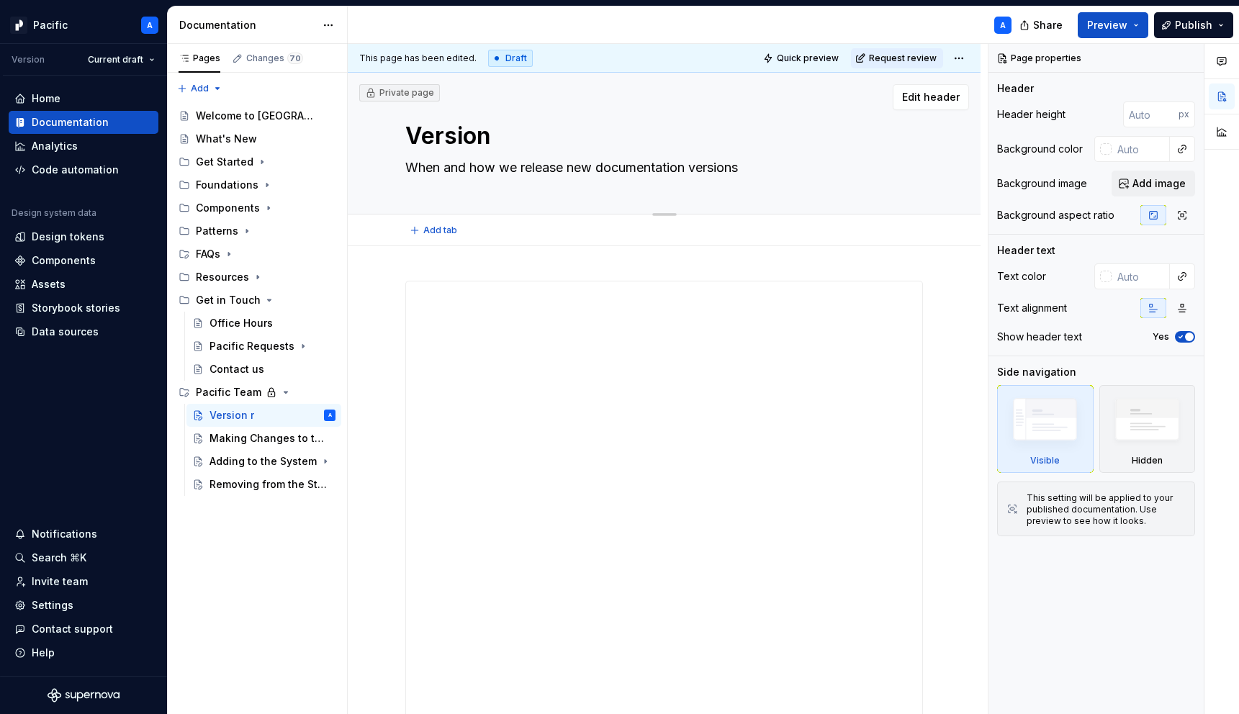
type textarea "Version R"
type textarea "*"
type textarea "Version Re"
type textarea "*"
type textarea "Version Rel"
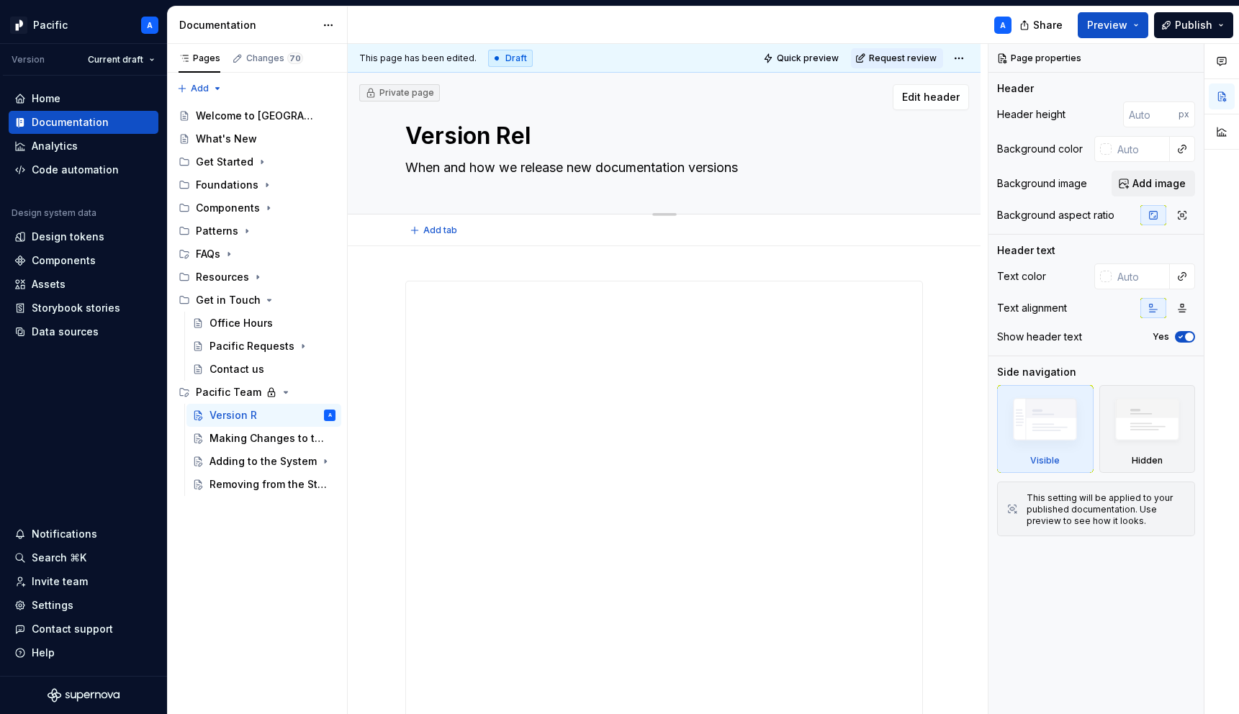
type textarea "*"
type textarea "Version Rele"
type textarea "*"
type textarea "Version Relea"
type textarea "*"
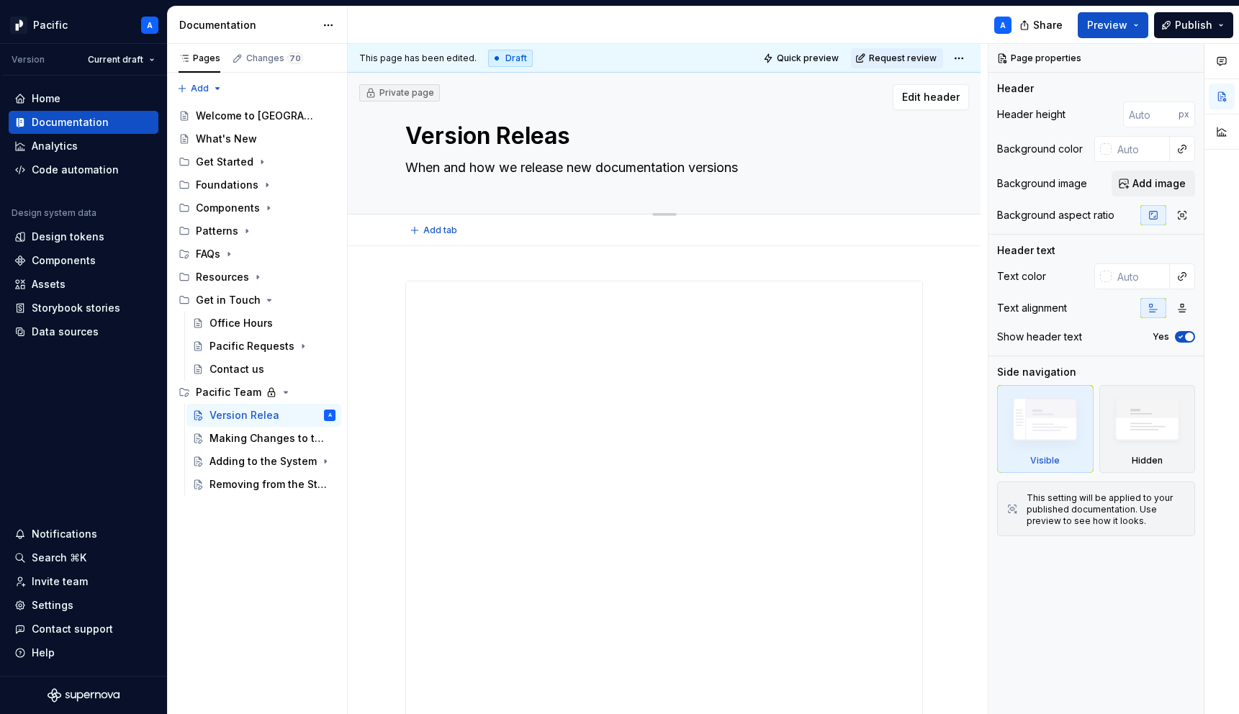
type textarea "Version Release"
type textarea "*"
type textarea "Version Releases"
type textarea "*"
type textarea "Version Releases"
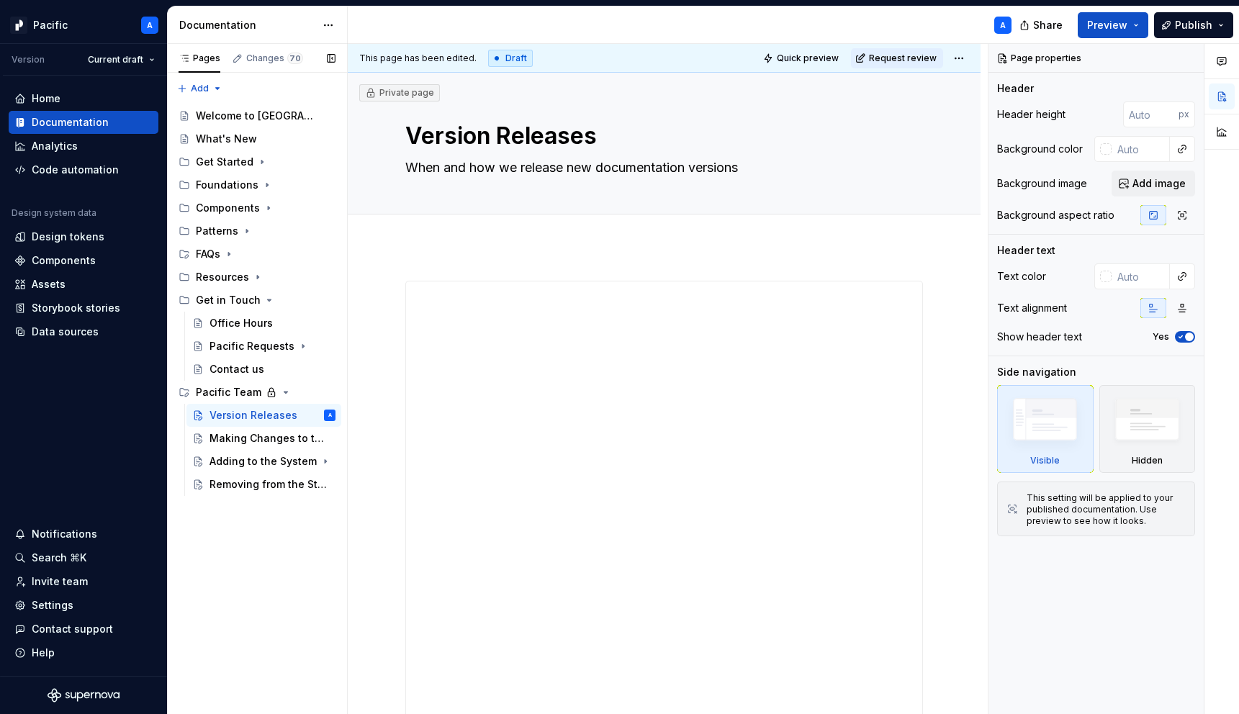
click at [286, 576] on div "Pages Changes 70 Add Accessibility guide for tree Page tree. Navigate the tree …" at bounding box center [257, 379] width 180 height 671
click at [253, 276] on icon "Page tree" at bounding box center [258, 277] width 12 height 12
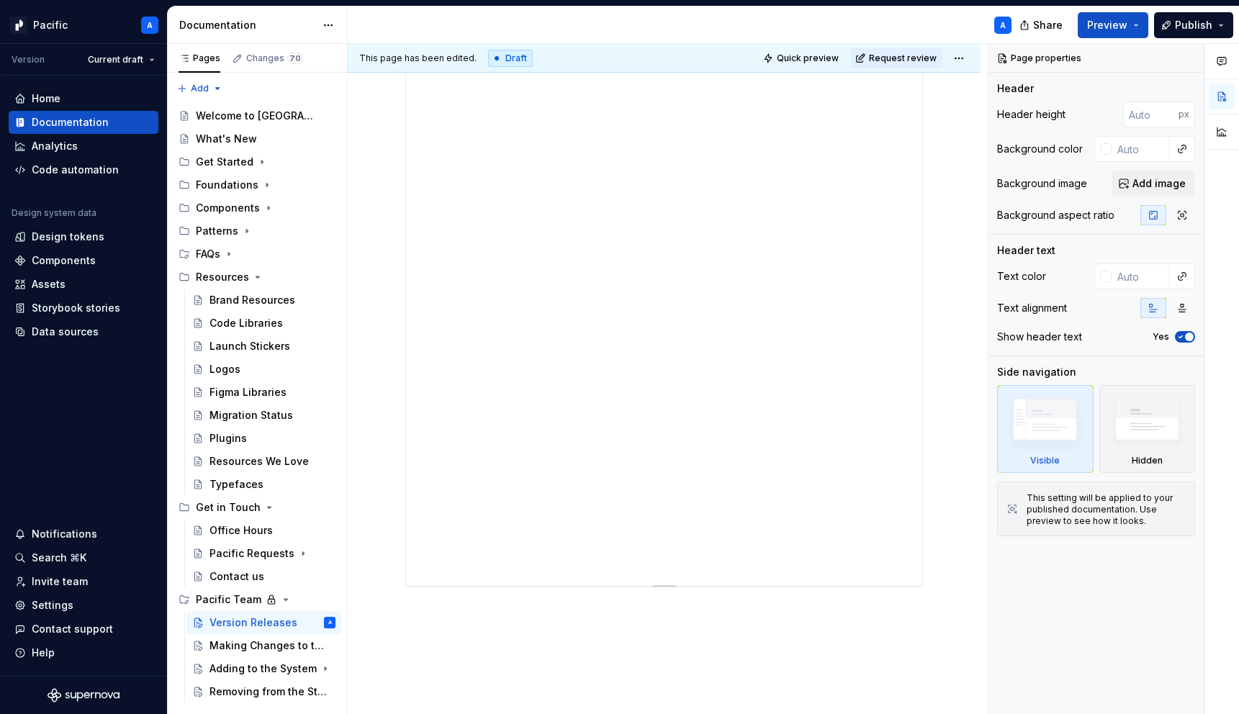
scroll to position [561, 0]
type textarea "*"
